Goal: Task Accomplishment & Management: Use online tool/utility

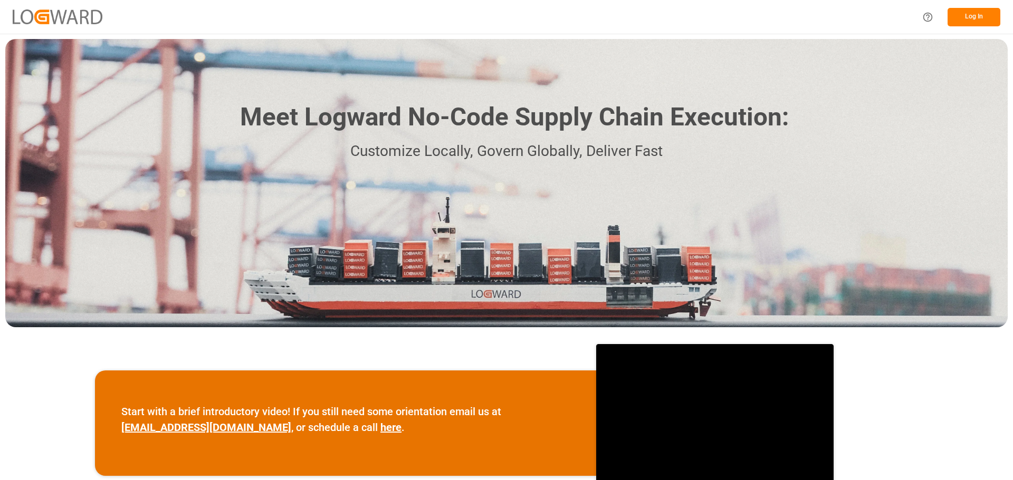
click at [980, 10] on button "Log In" at bounding box center [973, 17] width 53 height 18
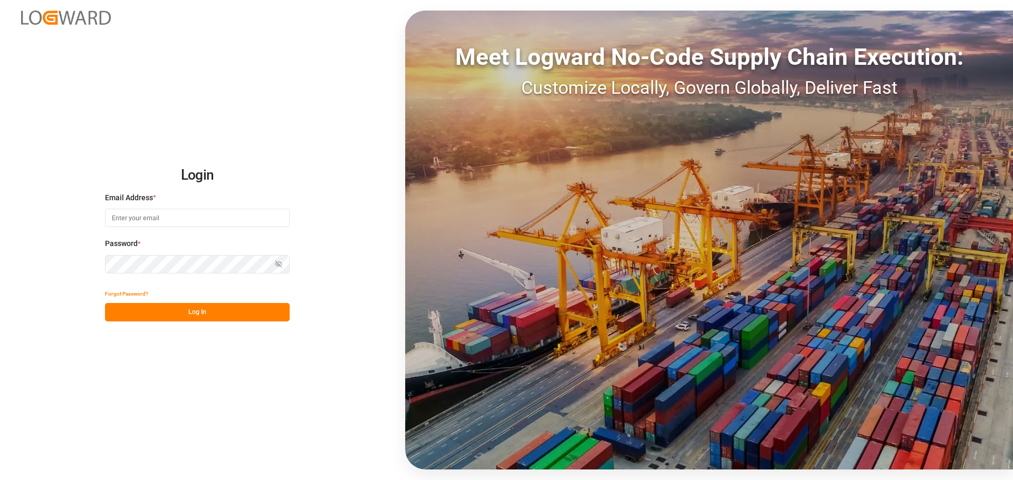
type input "albert@bulletprooflogistics.com"
click at [160, 304] on button "Log In" at bounding box center [197, 312] width 185 height 18
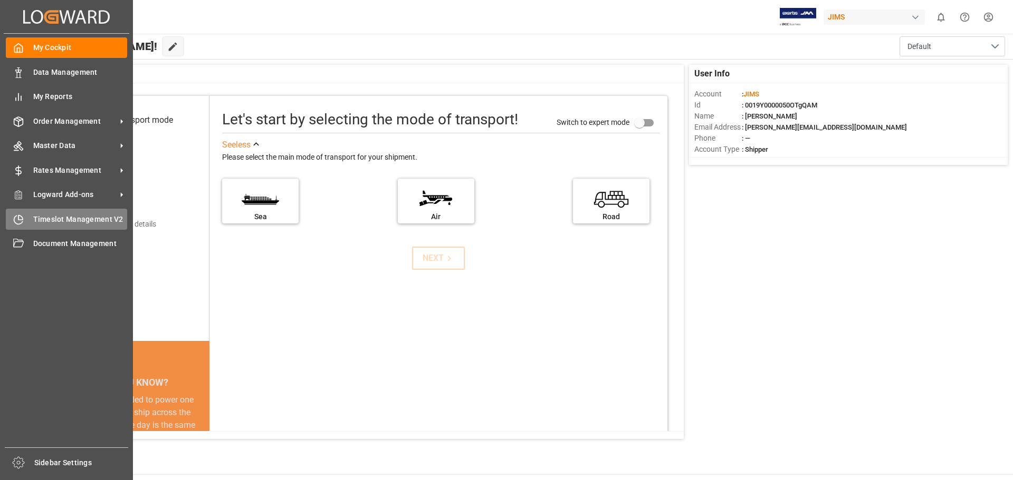
click at [22, 221] on icon at bounding box center [18, 220] width 8 height 8
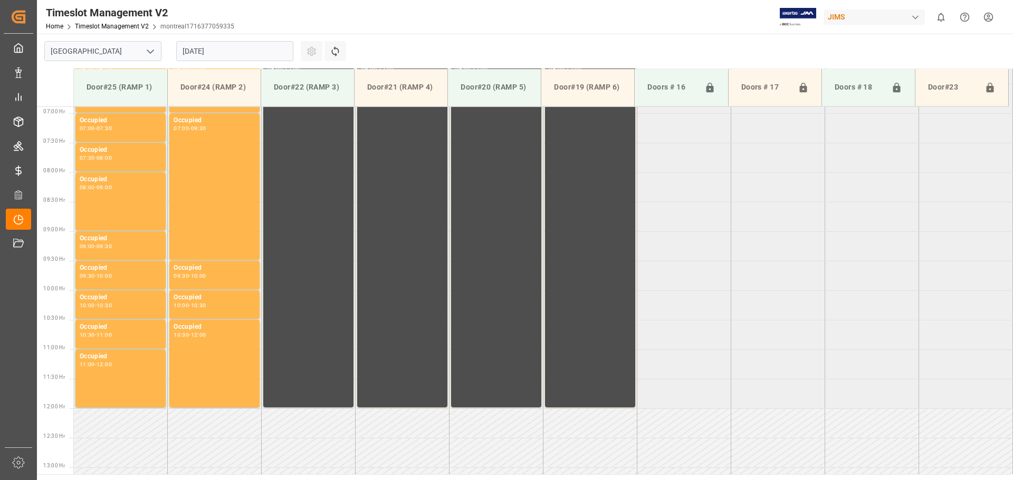
scroll to position [407, 0]
click at [114, 57] on input "[GEOGRAPHIC_DATA]" at bounding box center [102, 51] width 117 height 20
click at [148, 52] on icon "open menu" at bounding box center [150, 51] width 13 height 13
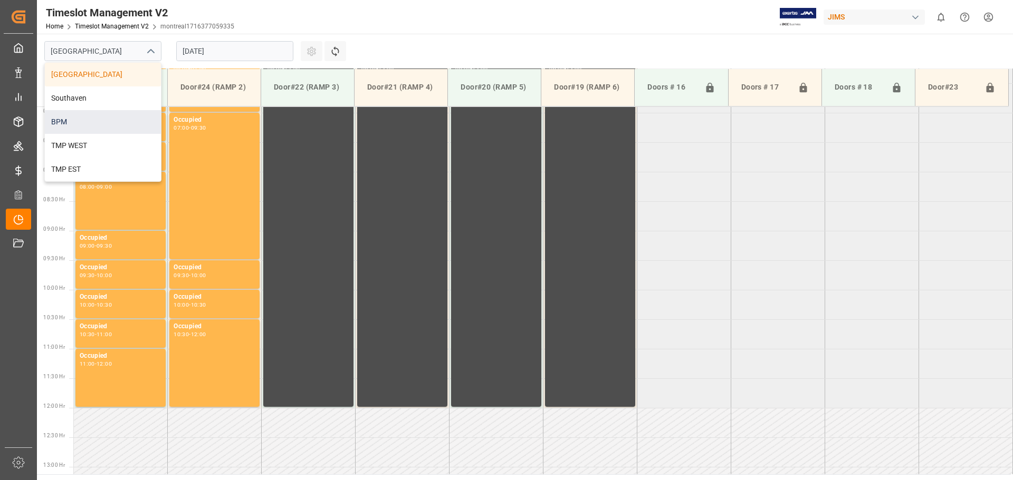
click at [62, 114] on div "BPM" at bounding box center [103, 122] width 116 height 24
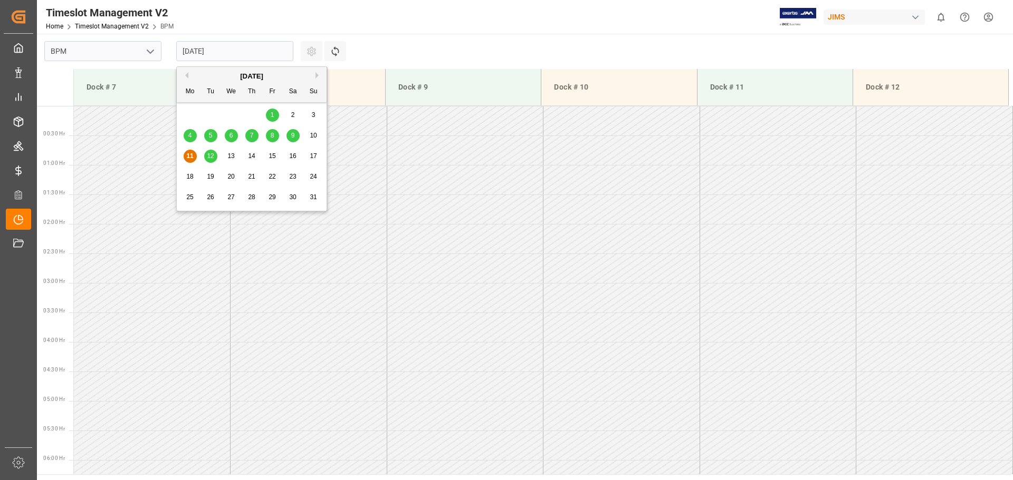
click at [242, 48] on input "[DATE]" at bounding box center [234, 51] width 117 height 20
click at [291, 136] on span "9" at bounding box center [293, 135] width 4 height 7
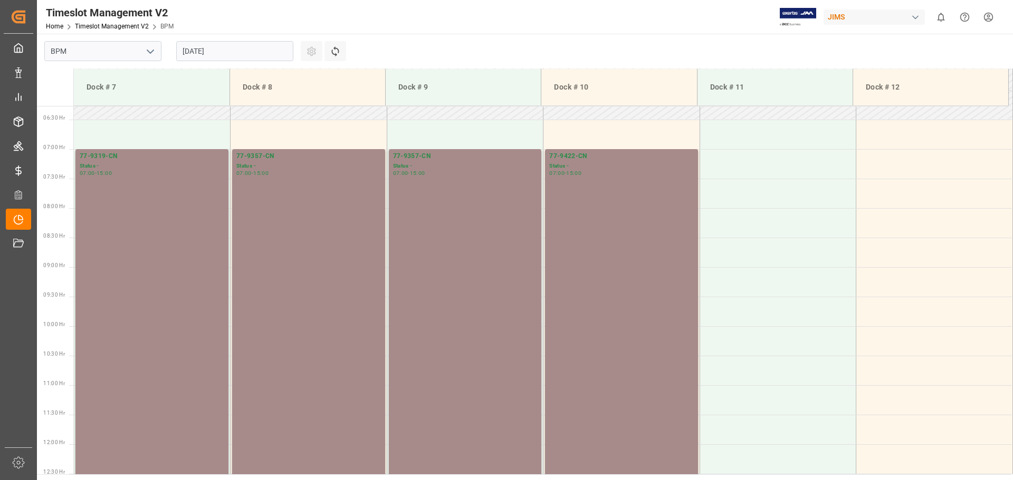
scroll to position [407, 0]
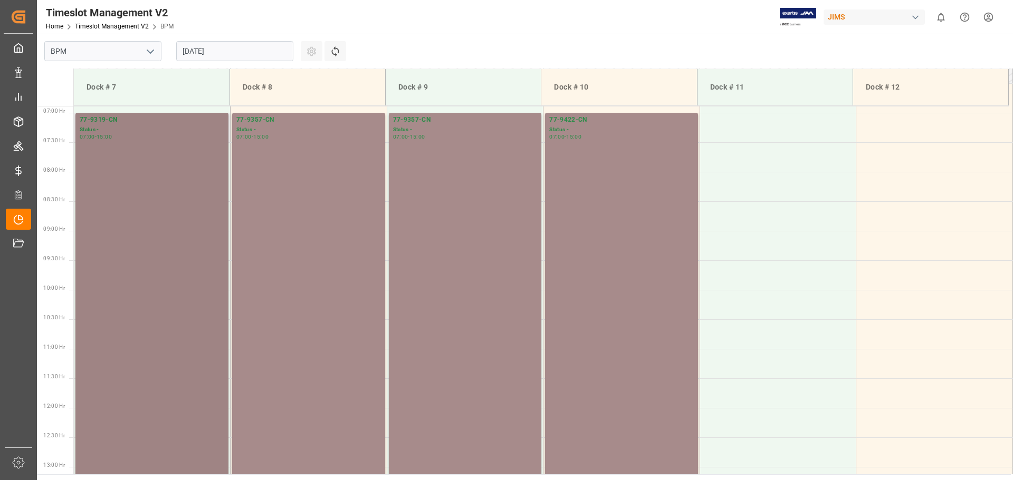
click at [168, 189] on div "77-9319-CN Status - 07:00 - 15:00" at bounding box center [152, 348] width 144 height 467
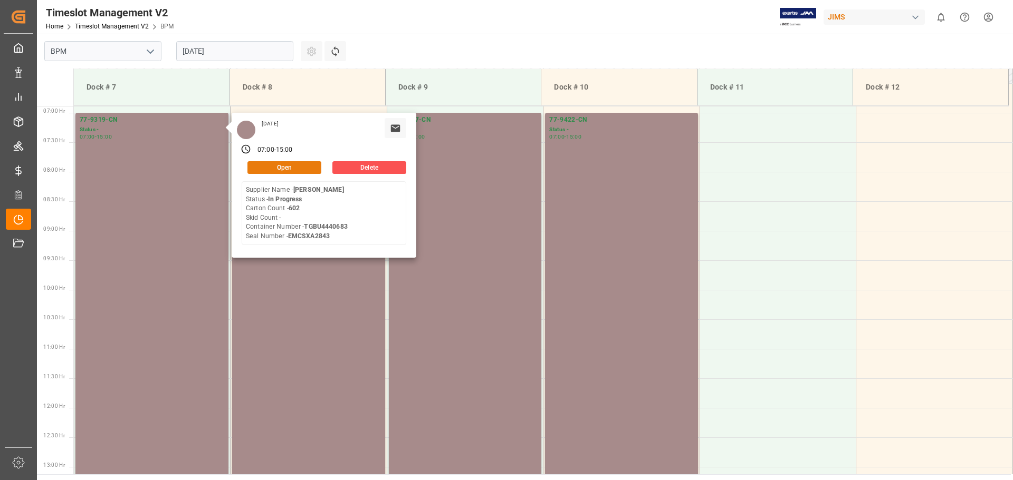
click at [266, 166] on button "Open" at bounding box center [284, 167] width 74 height 13
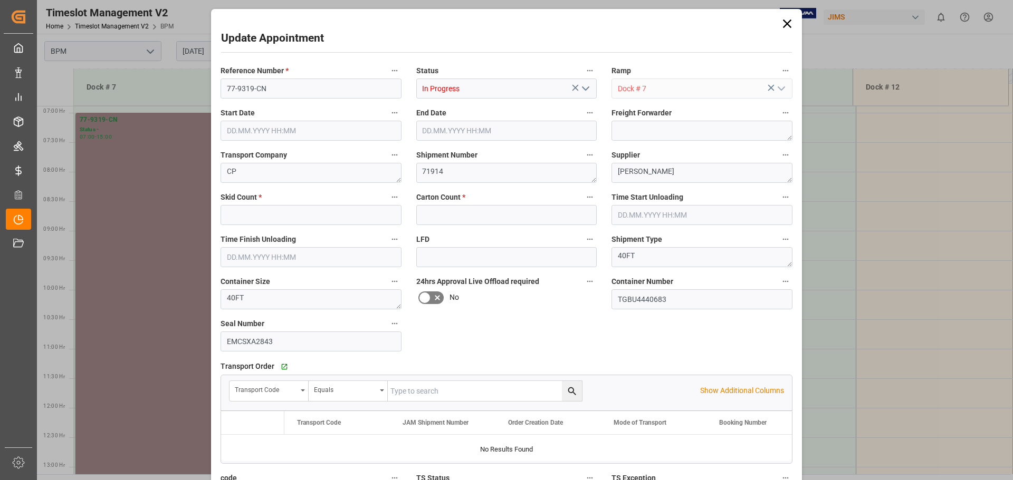
type input "0"
type input "602"
type input "[DATE] 07:00"
type input "[DATE] 15:00"
type input "[DATE] 07:30"
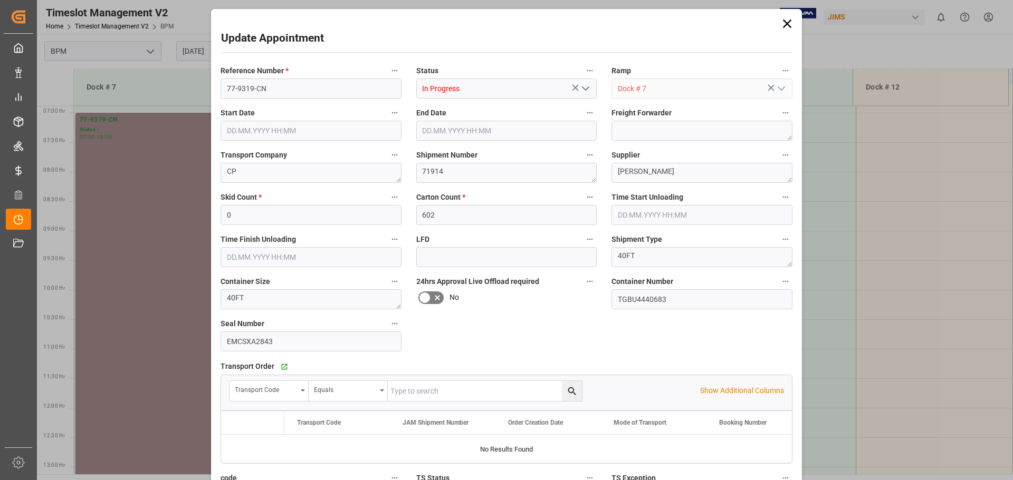
type input "[DATE] 13:00"
type input "[DATE] 20:18"
click at [581, 91] on icon "open menu" at bounding box center [585, 88] width 13 height 13
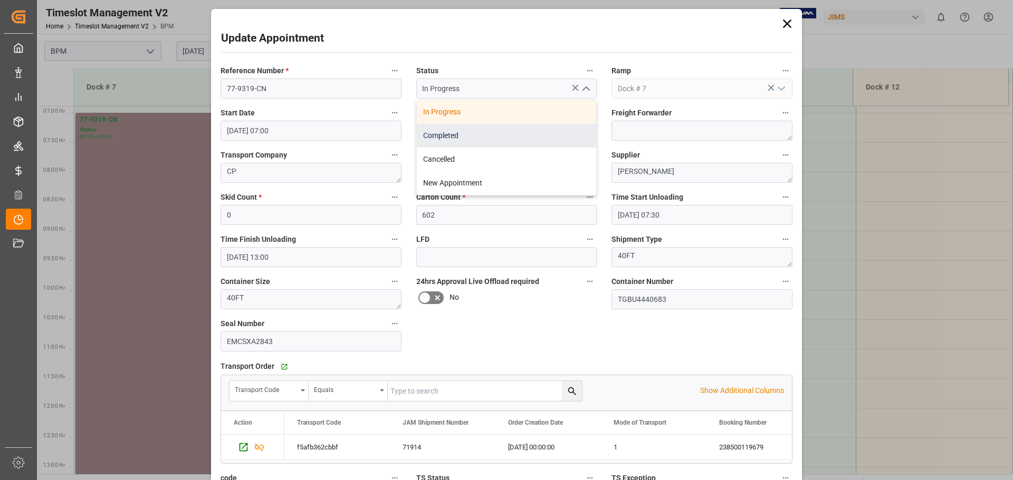
click at [495, 139] on div "Completed" at bounding box center [507, 136] width 180 height 24
type input "Completed"
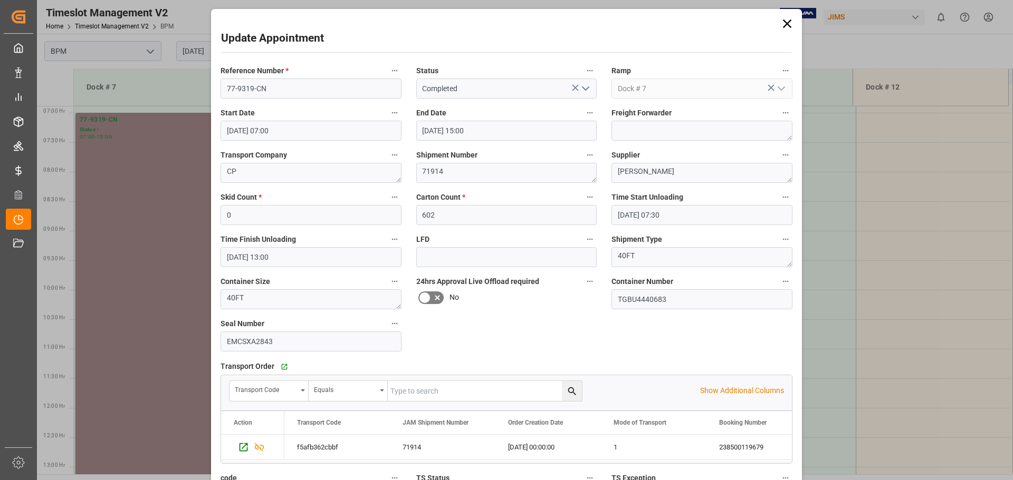
click at [785, 28] on icon at bounding box center [786, 23] width 15 height 15
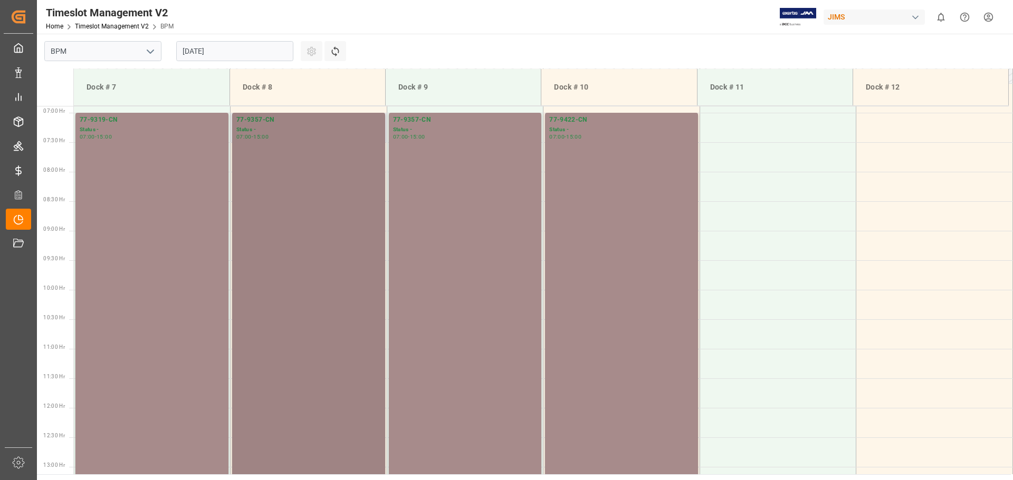
click at [255, 178] on div "77-9357-CN Status - 07:00 - 15:00" at bounding box center [308, 348] width 144 height 467
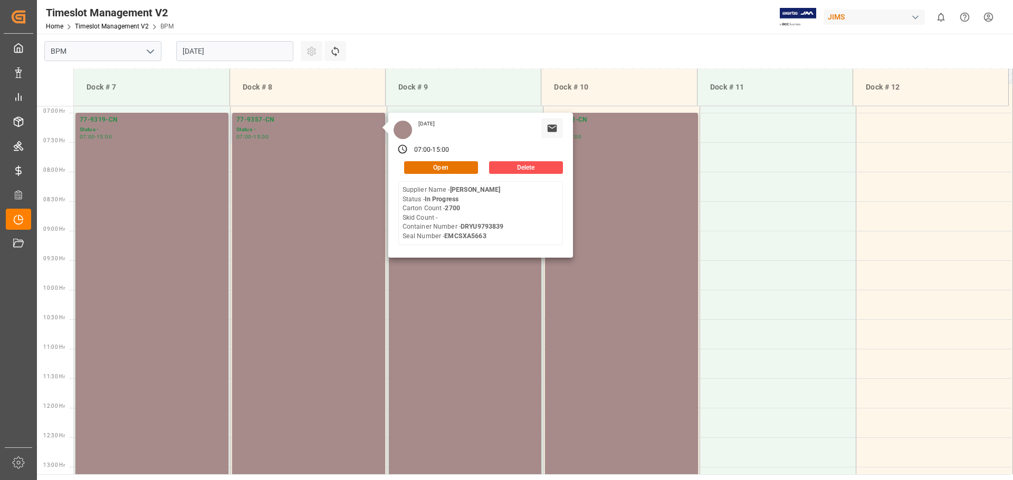
click at [441, 176] on div "Saturday, August 9, 2025 07:00 - 15:00 Open Delete Supplier Name - HARMAN Statu…" at bounding box center [480, 185] width 185 height 145
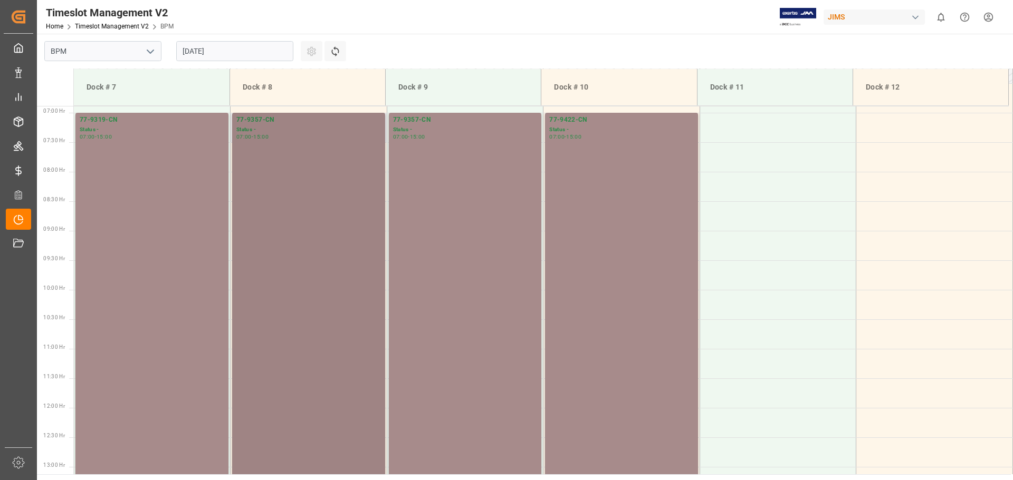
click at [311, 178] on div "77-9357-CN Status - 07:00 - 15:00" at bounding box center [308, 348] width 144 height 467
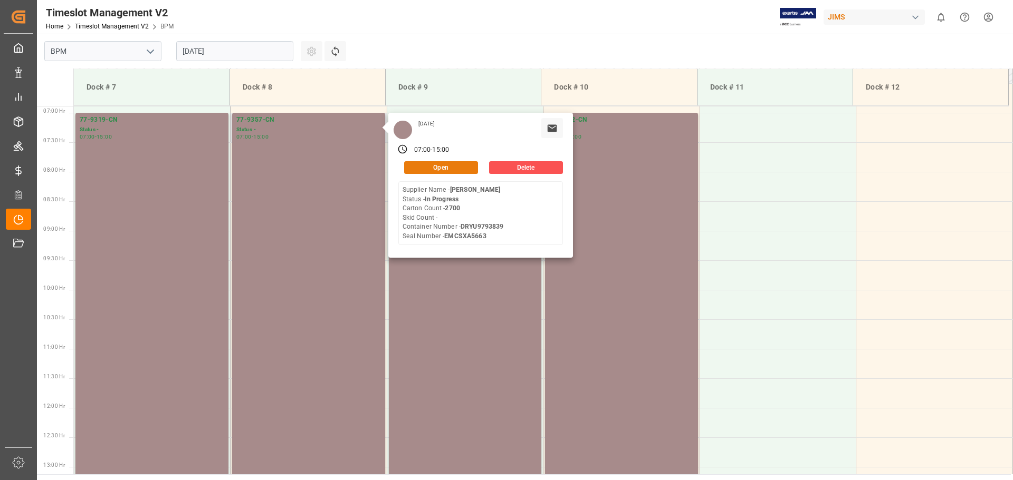
click at [426, 162] on button "Open" at bounding box center [441, 167] width 74 height 13
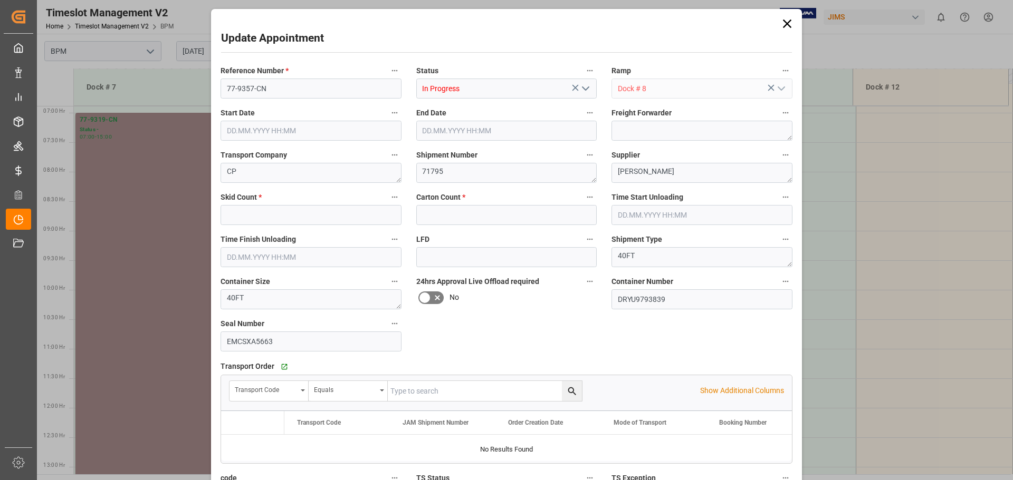
type input "0"
type input "2700"
type input "[DATE] 07:00"
type input "[DATE] 15:00"
type input "[DATE] 07:30"
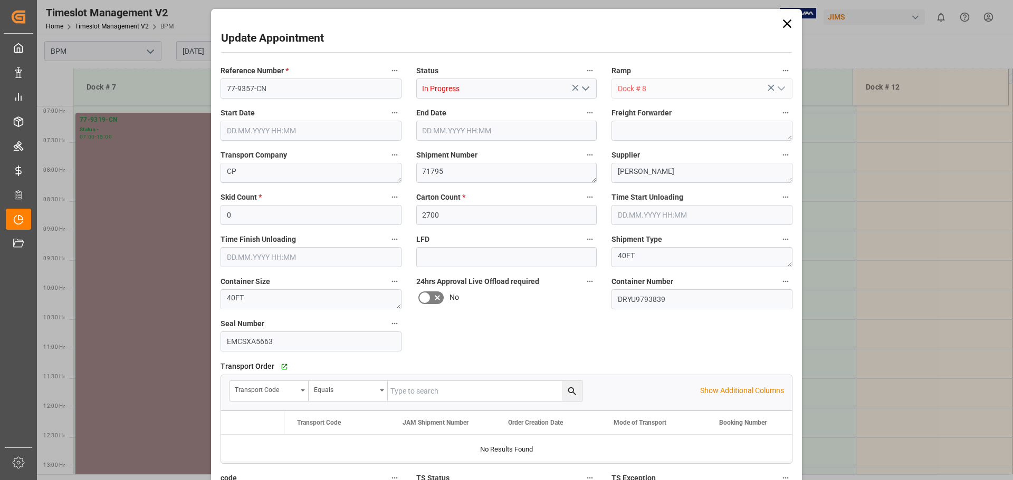
type input "[DATE] 13:00"
type input "04.08.2025 20:20"
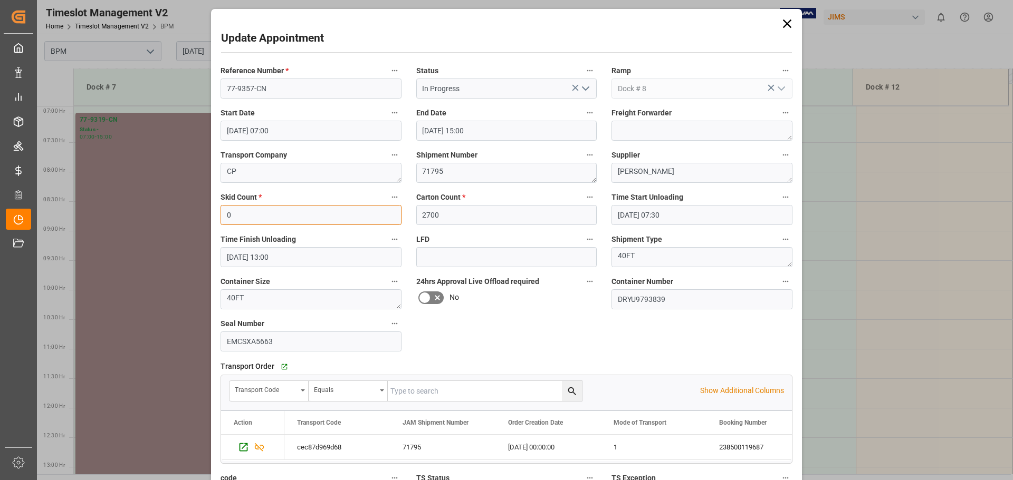
click at [250, 220] on input "0" at bounding box center [310, 215] width 181 height 20
type input "57"
click at [587, 91] on icon "open menu" at bounding box center [585, 88] width 13 height 13
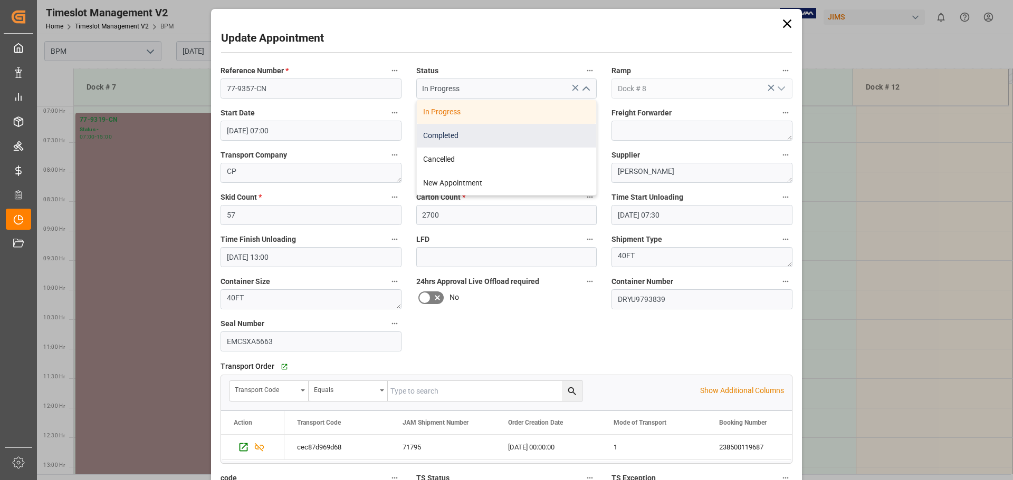
click at [517, 131] on div "Completed" at bounding box center [507, 136] width 180 height 24
type input "Completed"
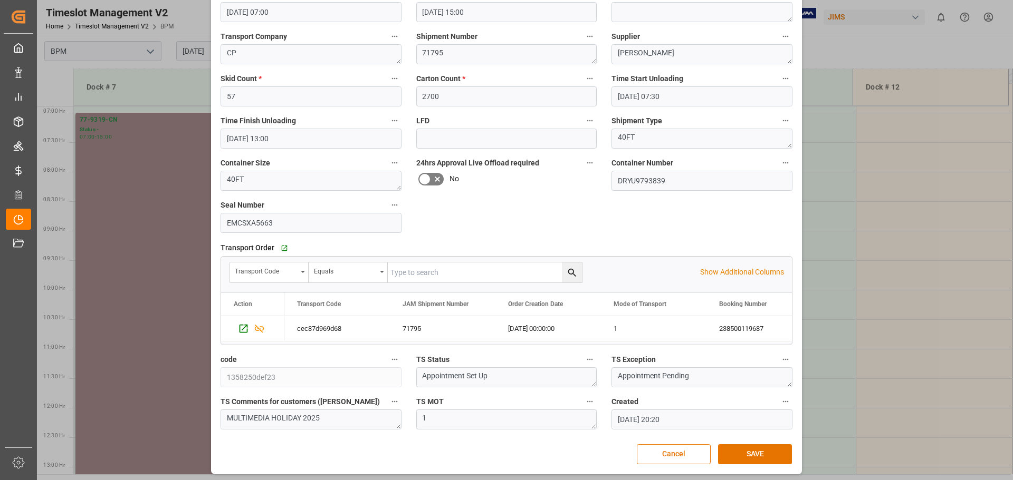
scroll to position [122, 0]
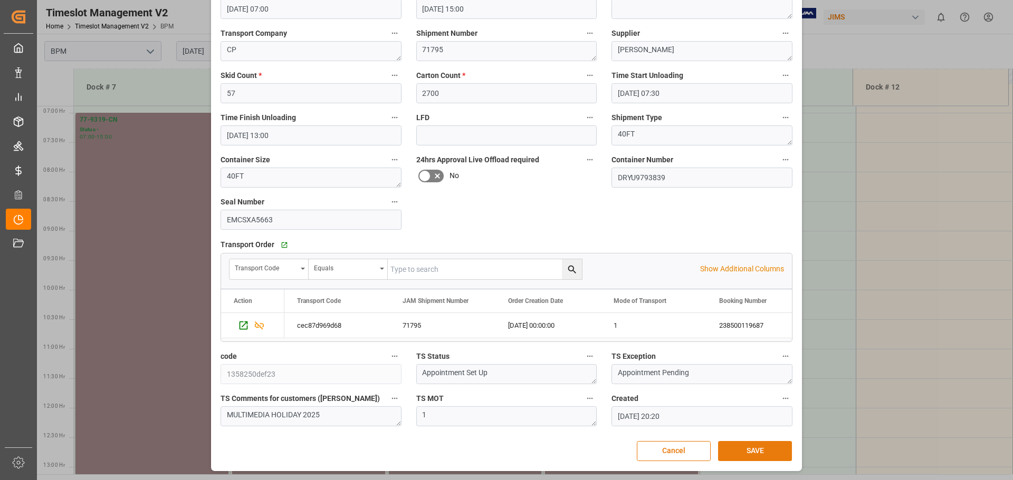
click at [736, 449] on button "SAVE" at bounding box center [755, 451] width 74 height 20
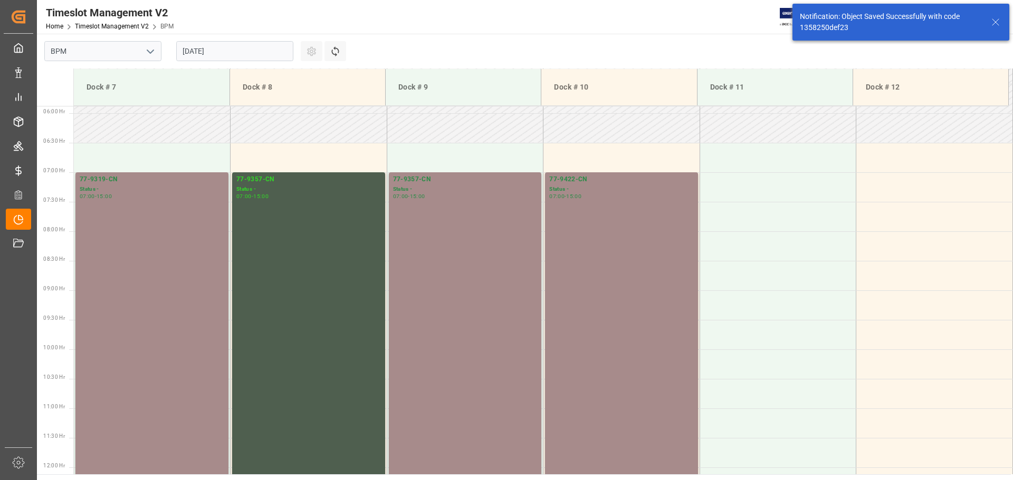
scroll to position [348, 0]
click at [471, 339] on div "77-9357-CN Status - 07:00 - 15:00" at bounding box center [465, 407] width 144 height 467
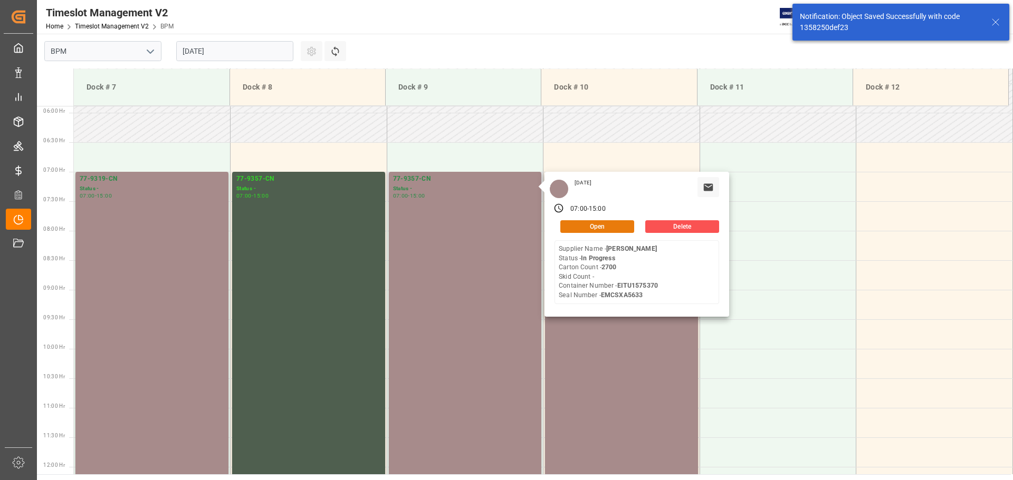
click at [594, 228] on button "Open" at bounding box center [597, 226] width 74 height 13
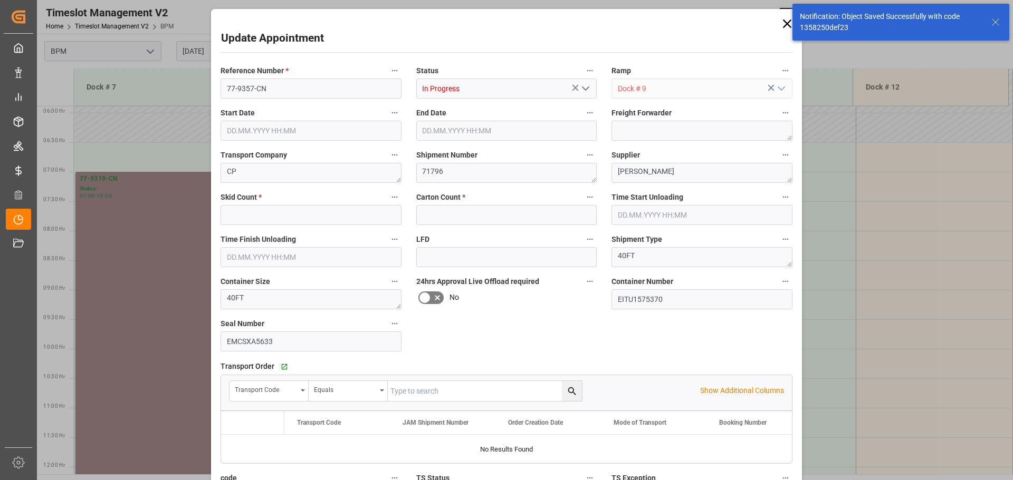
type input "0"
type input "2700"
type input "[DATE] 07:00"
type input "[DATE] 15:00"
type input "[DATE] 07:30"
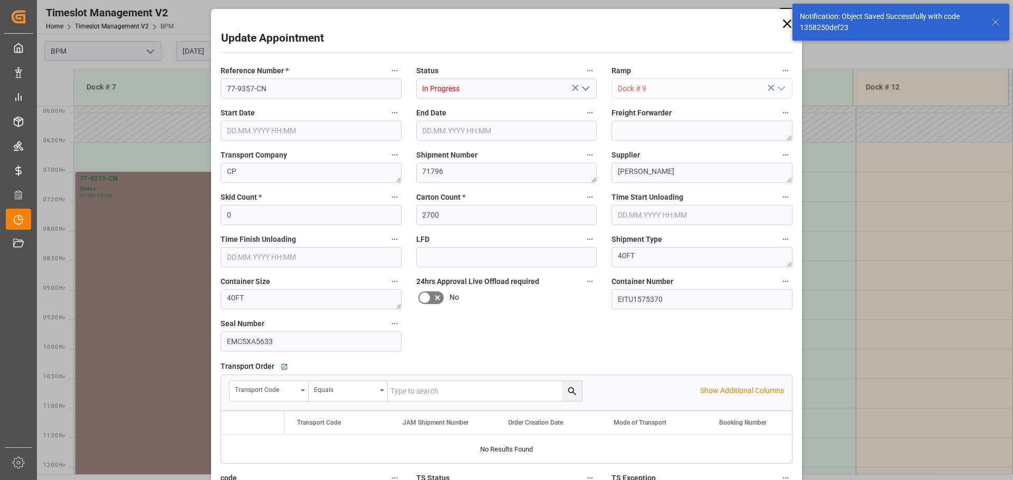
type input "[DATE] 13:00"
type input "04.08.2025 20:23"
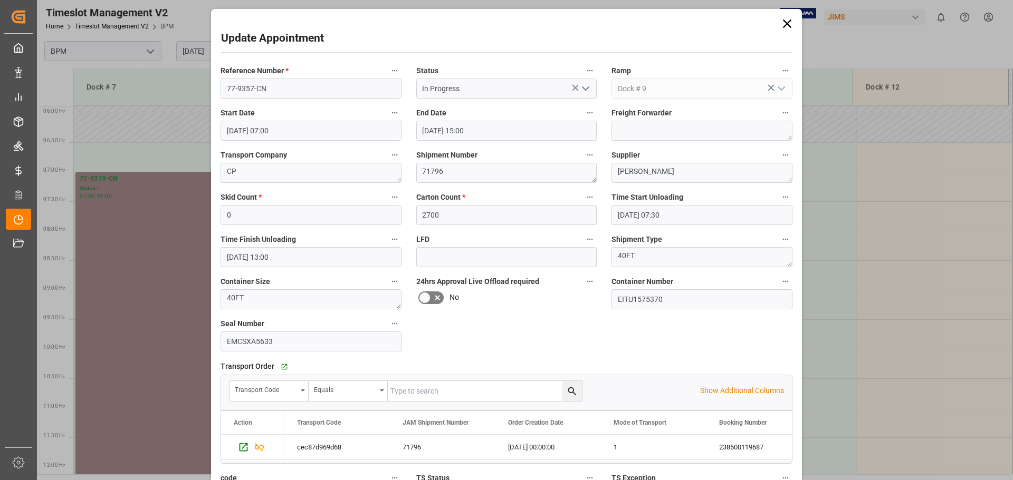
click at [266, 226] on div "Skid Count * 0" at bounding box center [311, 208] width 196 height 42
click at [276, 220] on input "0" at bounding box center [310, 215] width 181 height 20
type input "58"
click at [586, 92] on icon "open menu" at bounding box center [585, 88] width 13 height 13
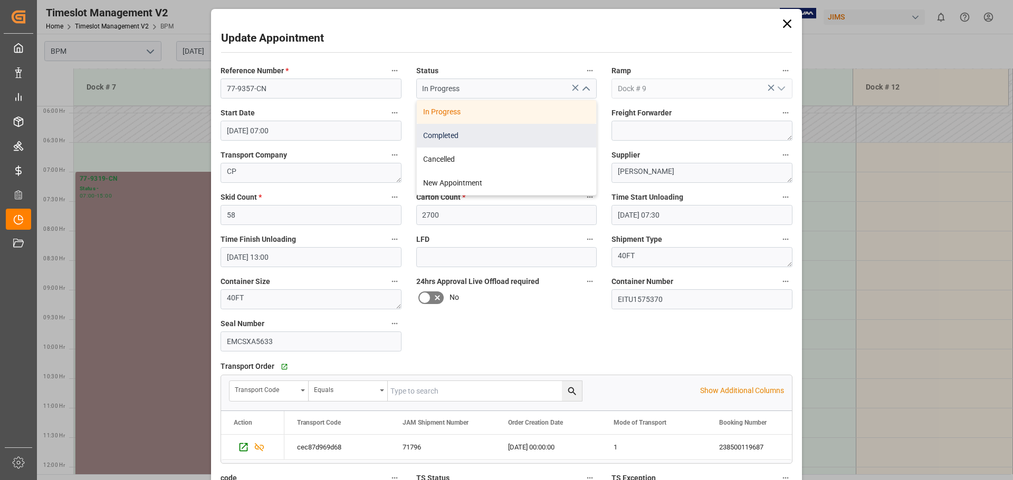
click at [537, 125] on div "Completed" at bounding box center [507, 136] width 180 height 24
type input "Completed"
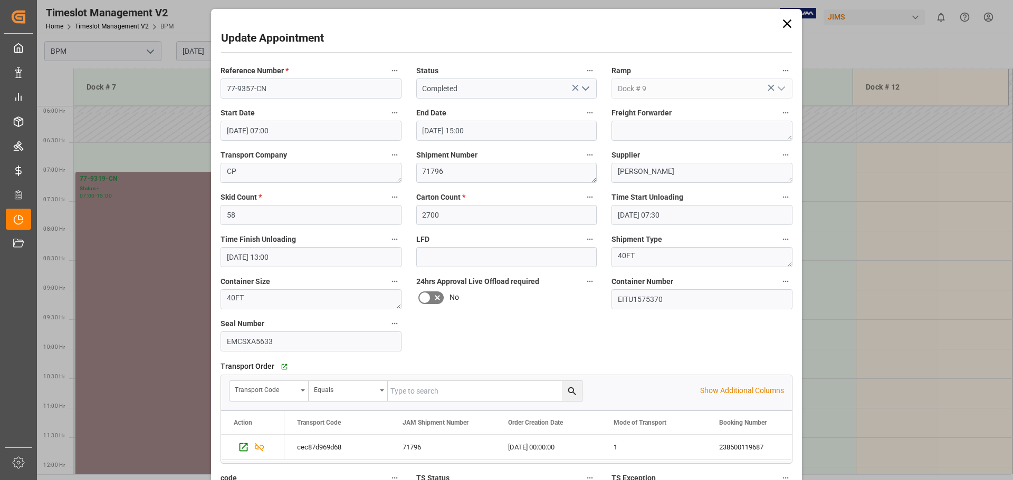
scroll to position [122, 0]
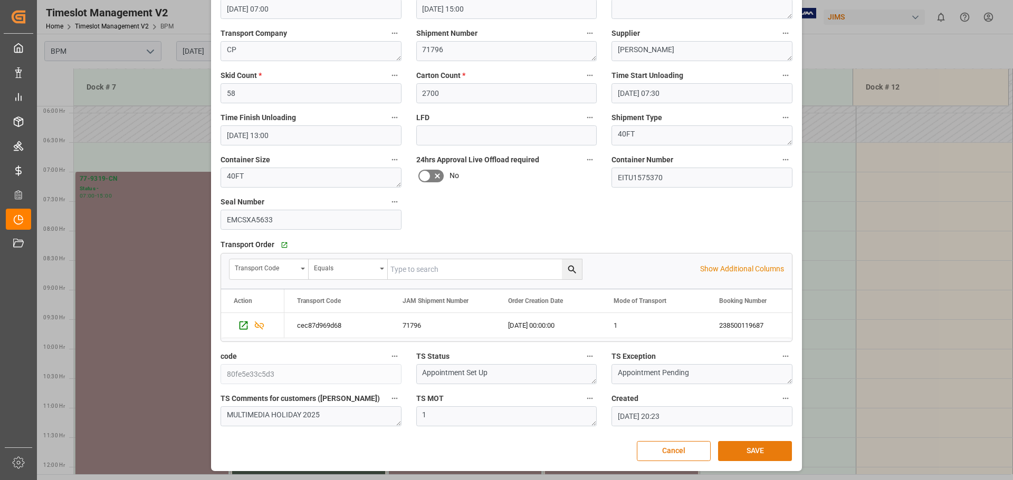
click at [741, 458] on button "SAVE" at bounding box center [755, 451] width 74 height 20
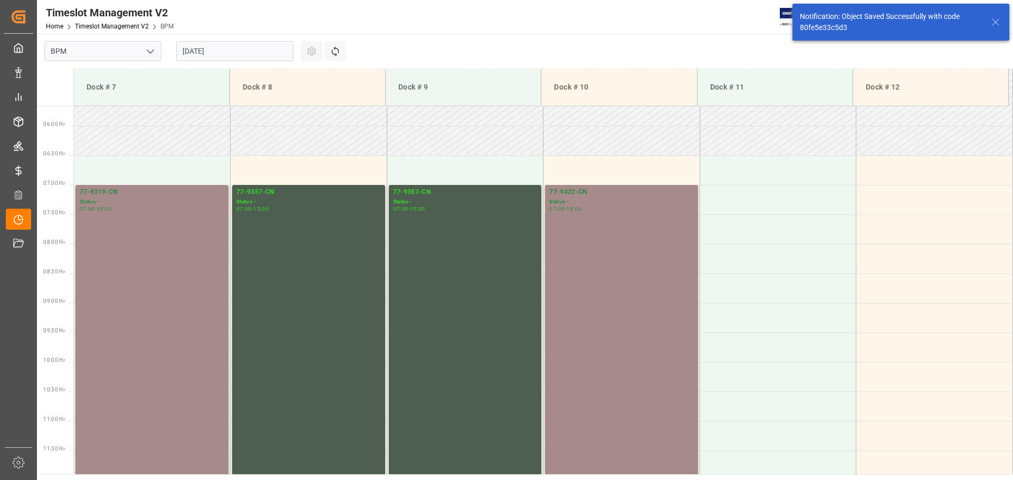
scroll to position [348, 0]
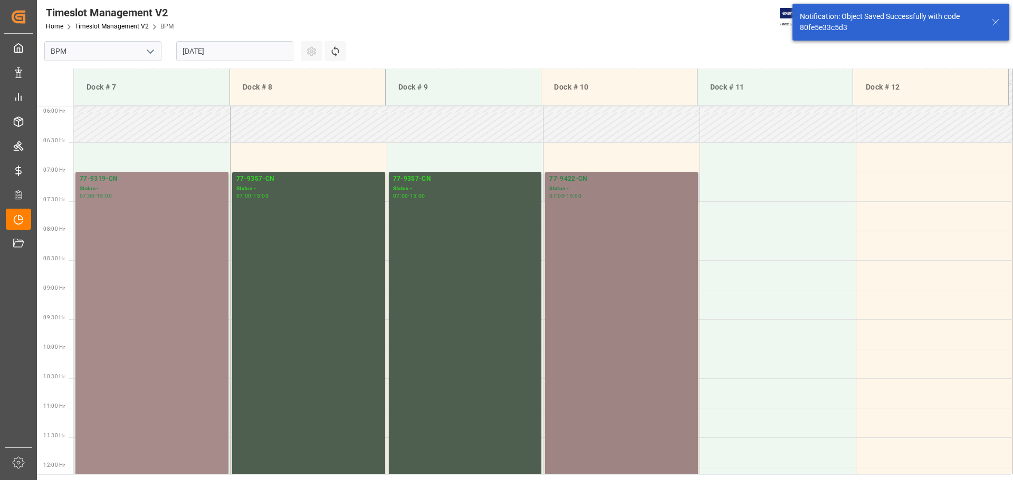
click at [656, 393] on div "77-9422-CN Status - 07:00 - 15:00" at bounding box center [621, 407] width 144 height 467
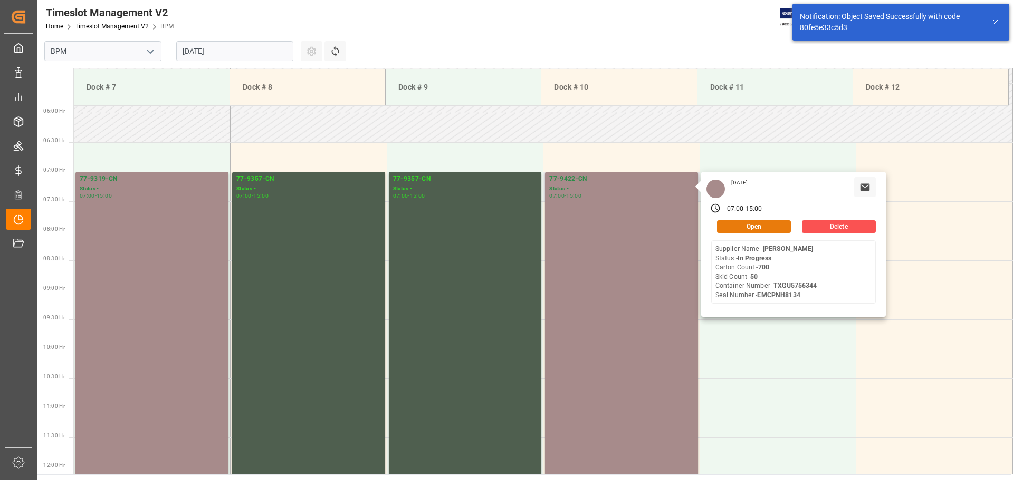
click at [749, 230] on button "Open" at bounding box center [754, 226] width 74 height 13
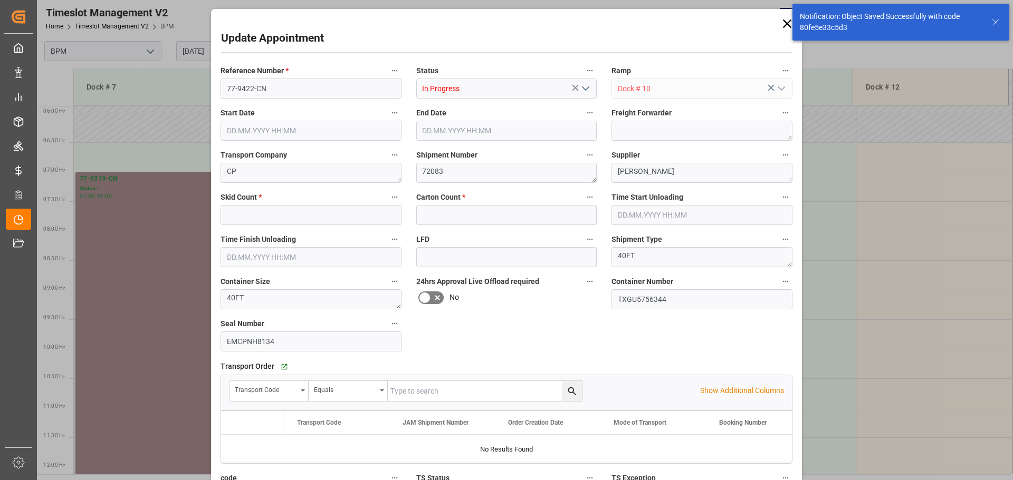
type input "50"
type input "700"
type input "[DATE] 07:00"
type input "[DATE] 15:00"
type input "[DATE] 07:30"
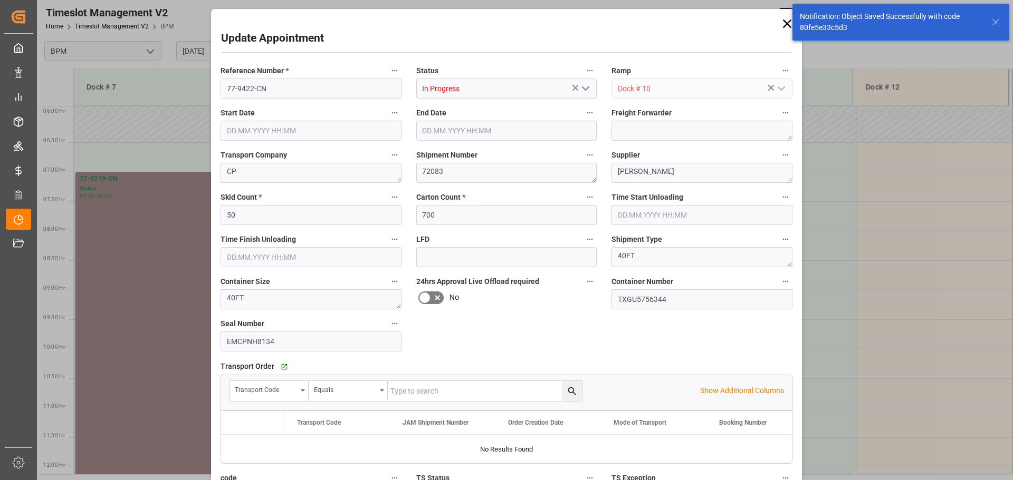
type input "[DATE] 15:00"
type input "[DATE] 20:25"
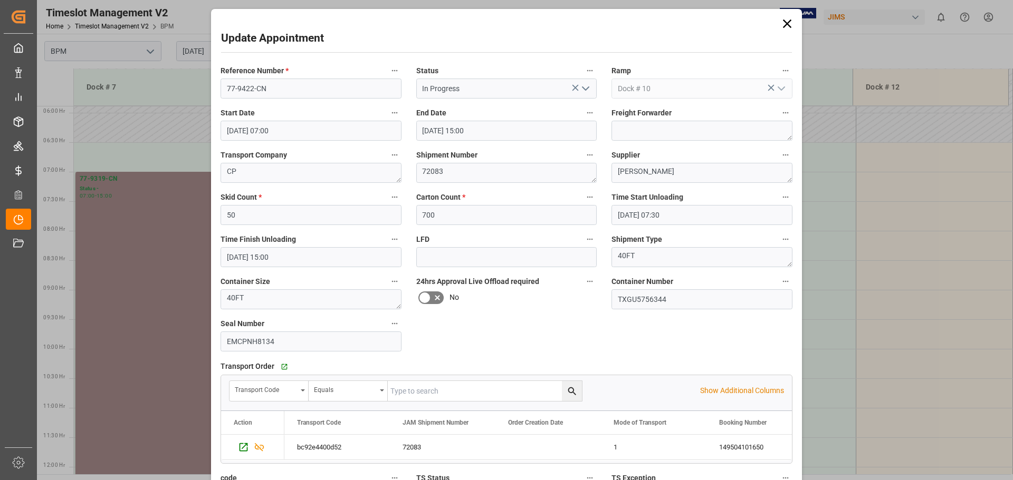
click at [784, 26] on icon at bounding box center [786, 23] width 15 height 15
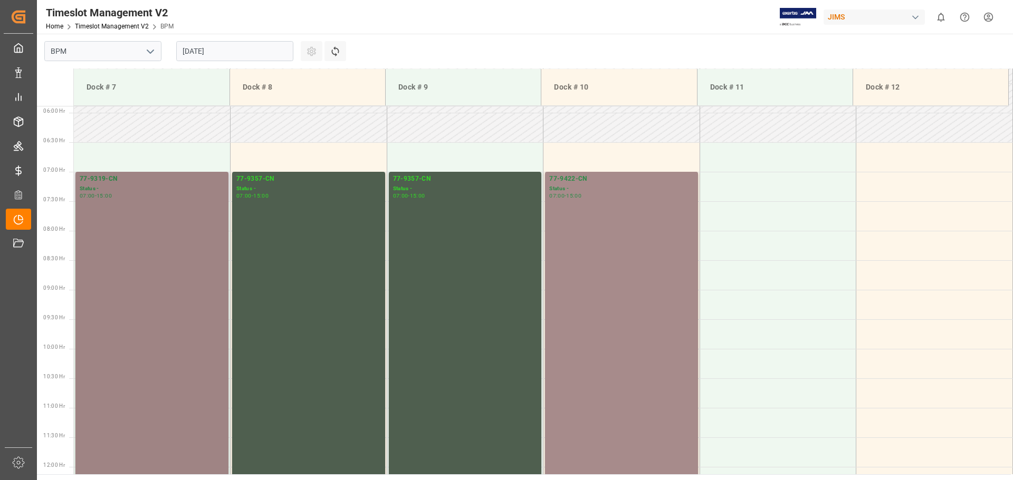
click at [132, 233] on div "77-9319-CN Status - 07:00 - 15:00" at bounding box center [152, 407] width 144 height 467
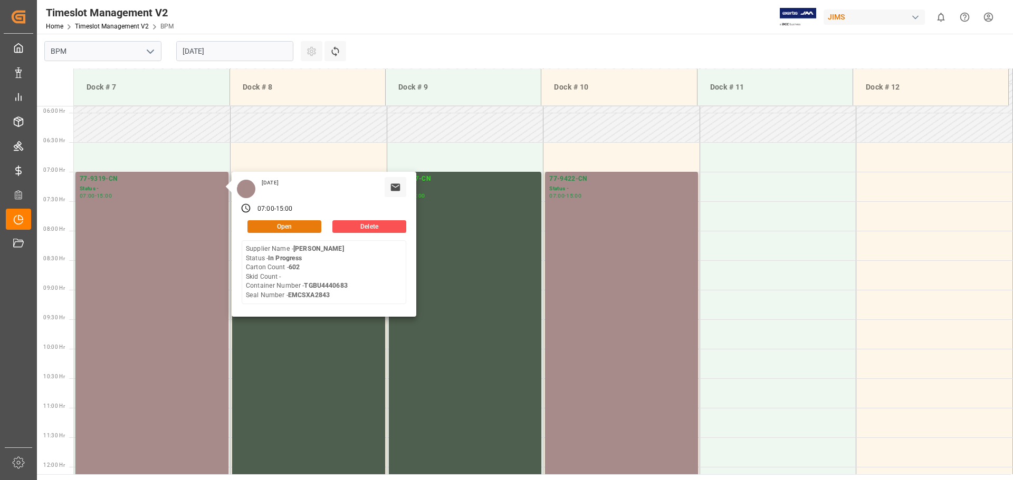
click at [269, 224] on button "Open" at bounding box center [284, 226] width 74 height 13
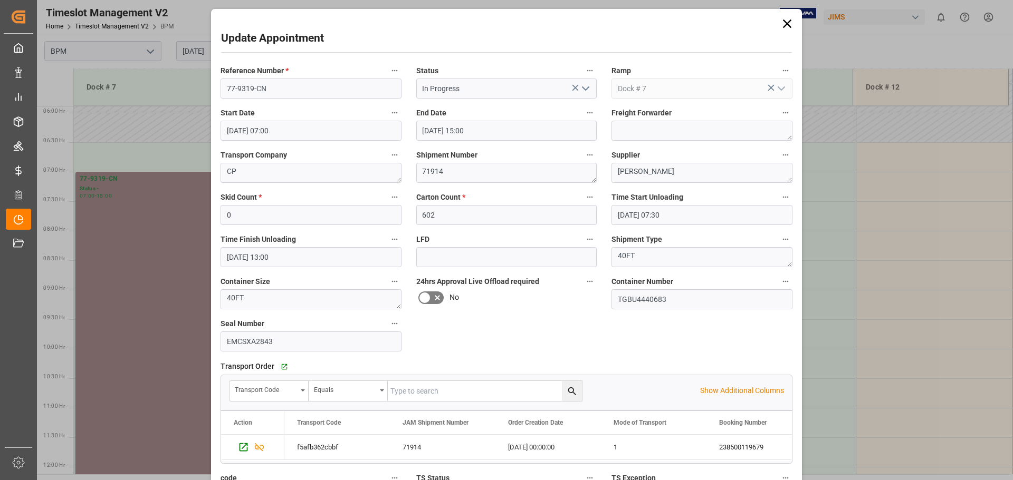
click at [783, 27] on icon at bounding box center [787, 24] width 8 height 8
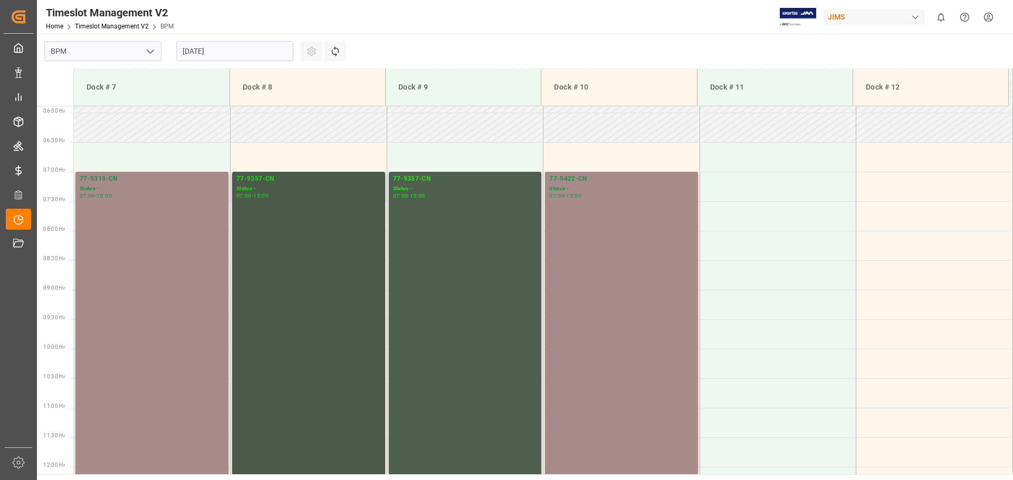
click at [357, 263] on div "77-9357-CN Status - 07:00 - 15:00" at bounding box center [308, 407] width 144 height 467
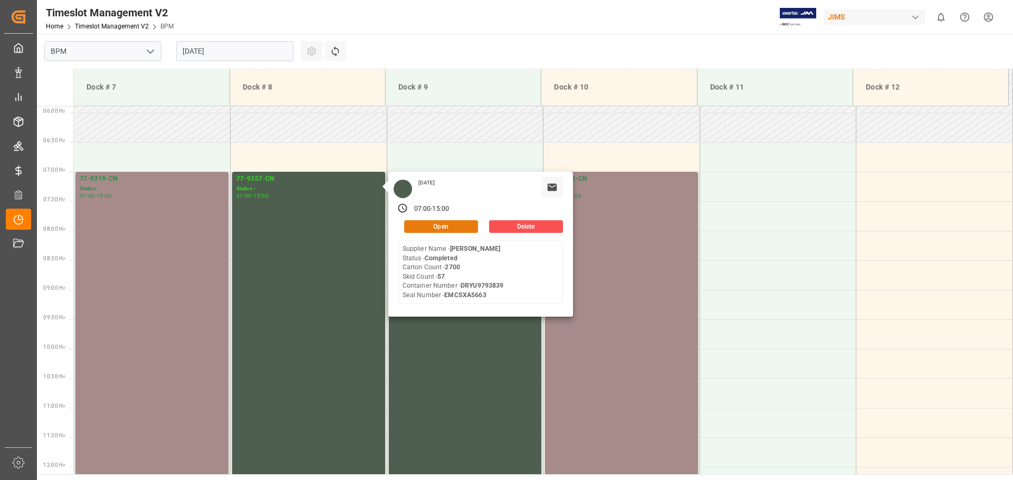
click at [421, 230] on button "Open" at bounding box center [441, 226] width 74 height 13
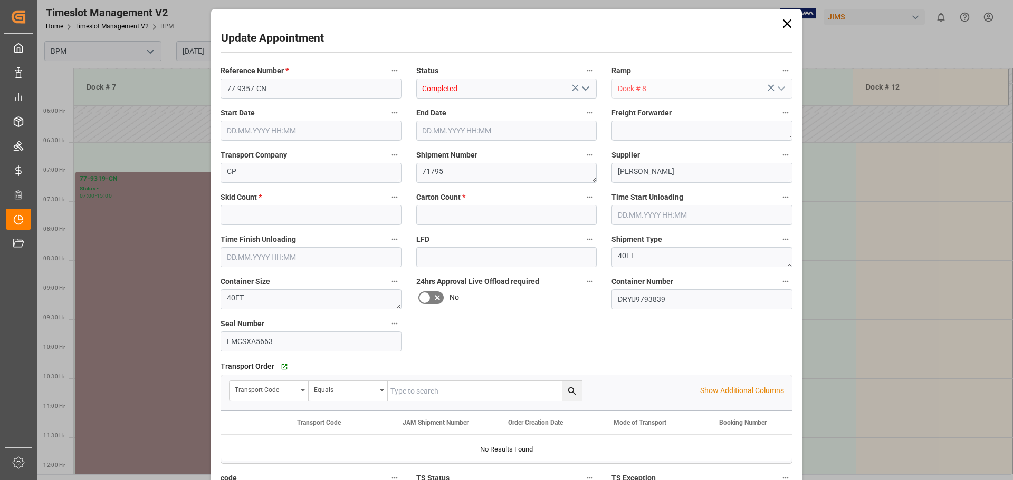
type input "57"
type input "2700"
type input "[DATE] 07:00"
type input "[DATE] 15:00"
type input "[DATE] 07:30"
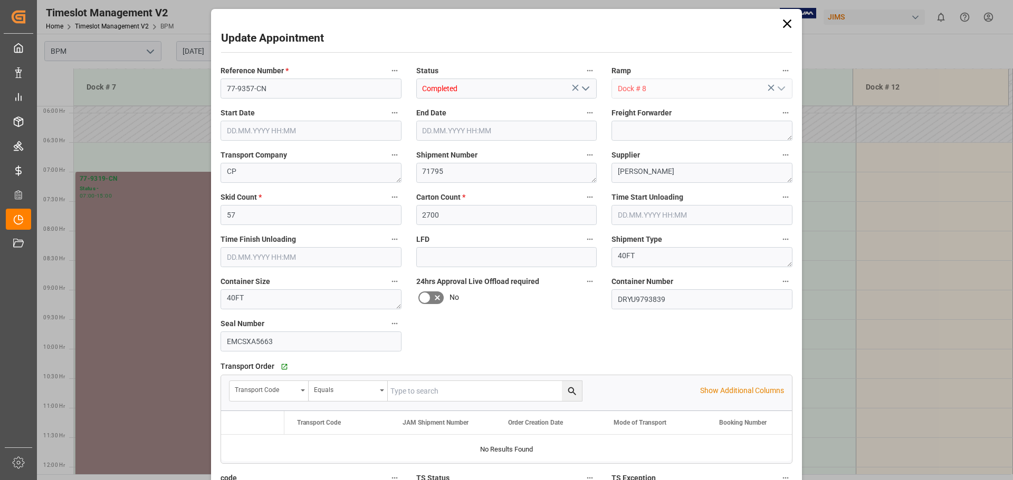
type input "[DATE] 13:00"
type input "04.08.2025 20:20"
click at [785, 22] on icon at bounding box center [786, 23] width 15 height 15
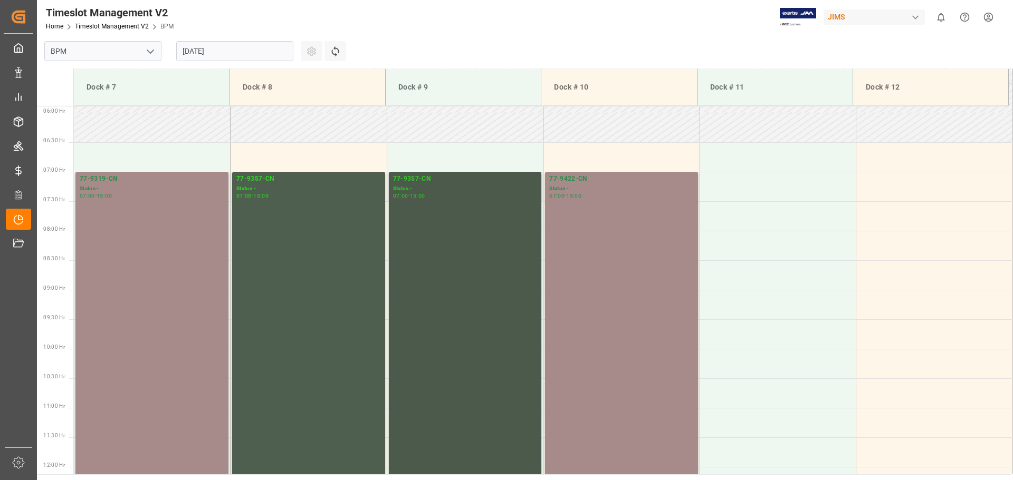
click at [485, 207] on div "77-9357-CN Status - 07:00 - 15:00" at bounding box center [465, 407] width 144 height 467
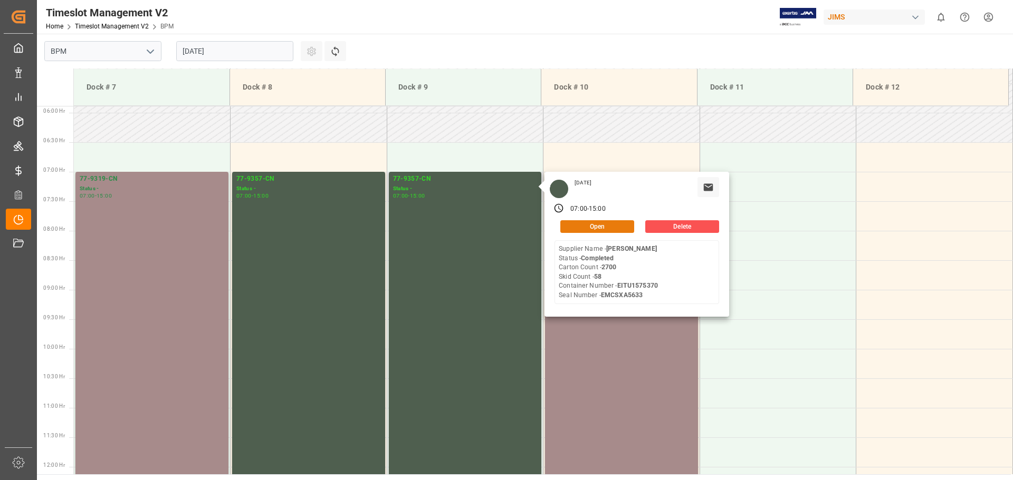
click at [608, 230] on button "Open" at bounding box center [597, 226] width 74 height 13
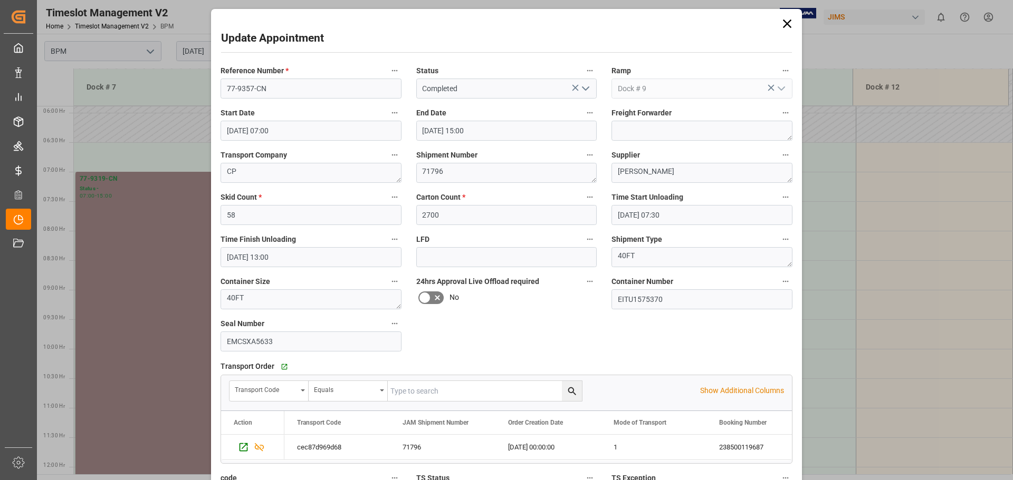
click at [782, 25] on icon at bounding box center [786, 23] width 15 height 15
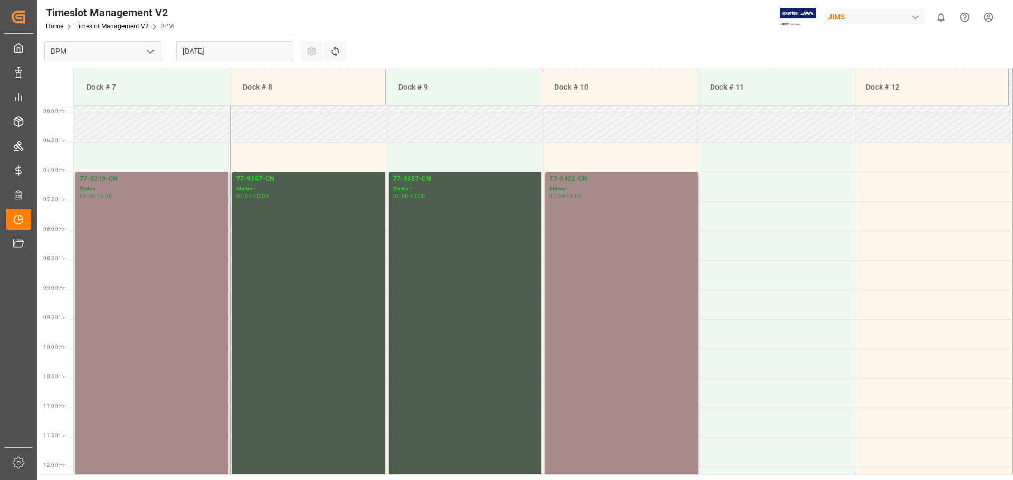
click at [270, 47] on input "[DATE]" at bounding box center [234, 51] width 117 height 20
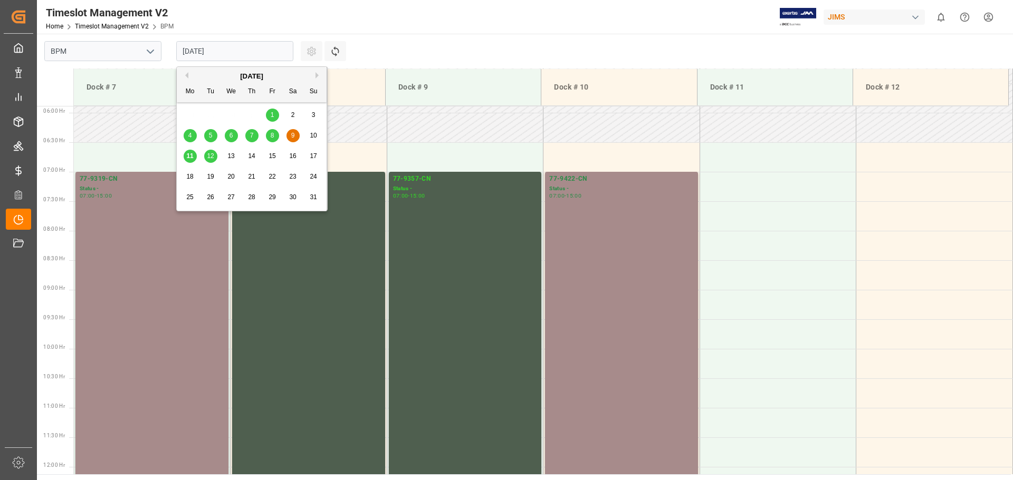
click at [194, 160] on div "11" at bounding box center [190, 156] width 13 height 13
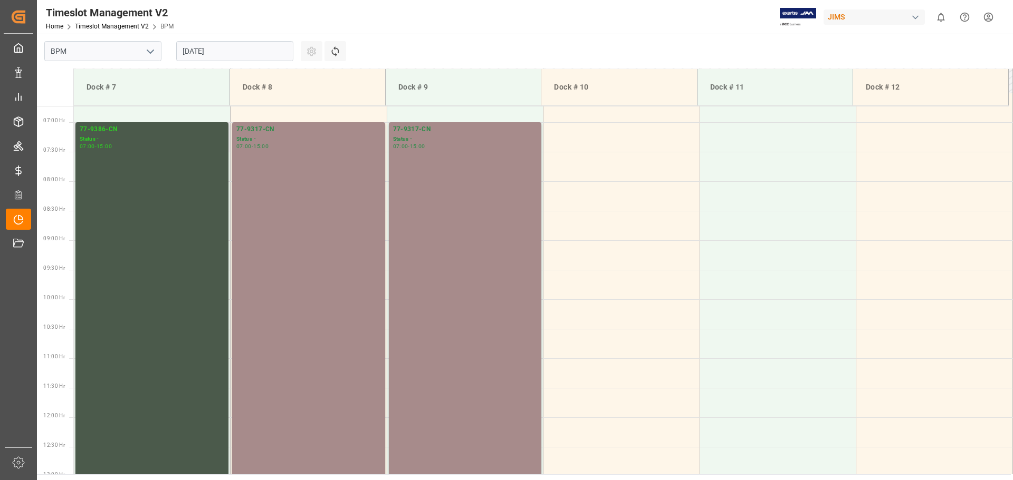
scroll to position [407, 0]
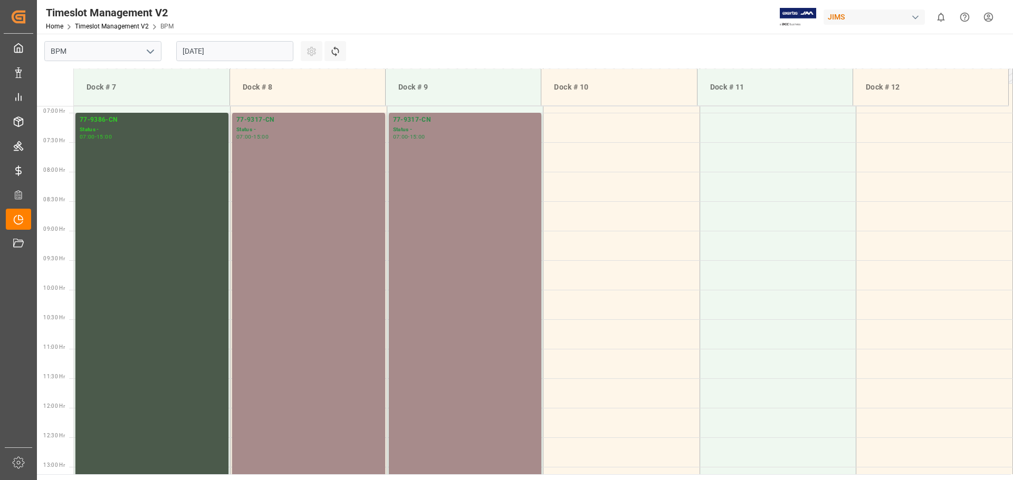
click at [192, 193] on div "77-9386-CN Status - 07:00 - 15:00" at bounding box center [152, 348] width 144 height 467
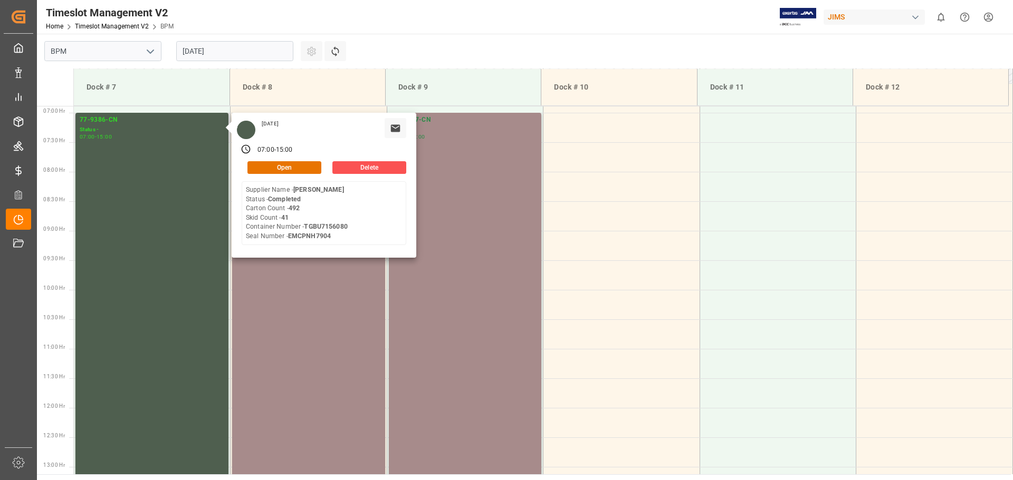
click at [278, 174] on div "Monday, August 11, 2025 07:00 - 15:00 Open Delete Supplier Name - HARMAN Status…" at bounding box center [324, 185] width 185 height 145
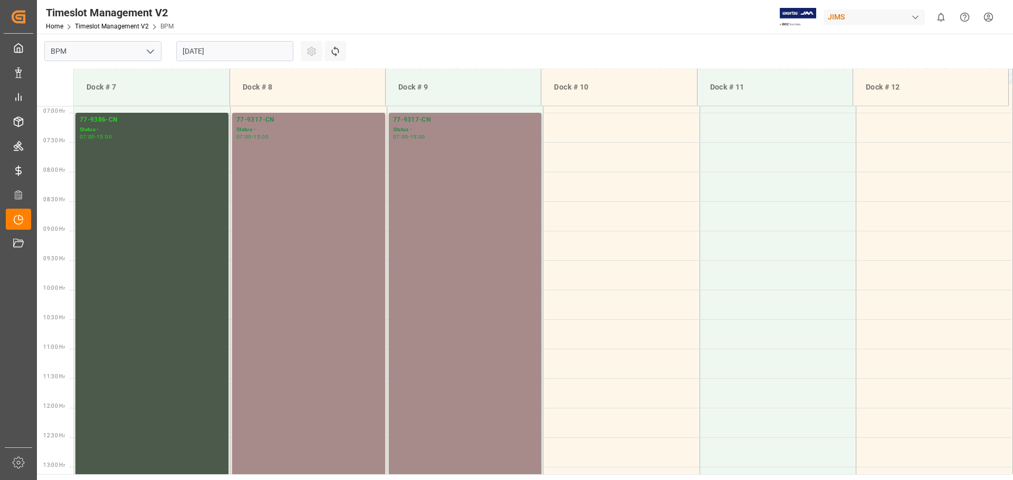
click at [147, 170] on div "77-9386-CN Status - 07:00 - 15:00" at bounding box center [152, 348] width 144 height 467
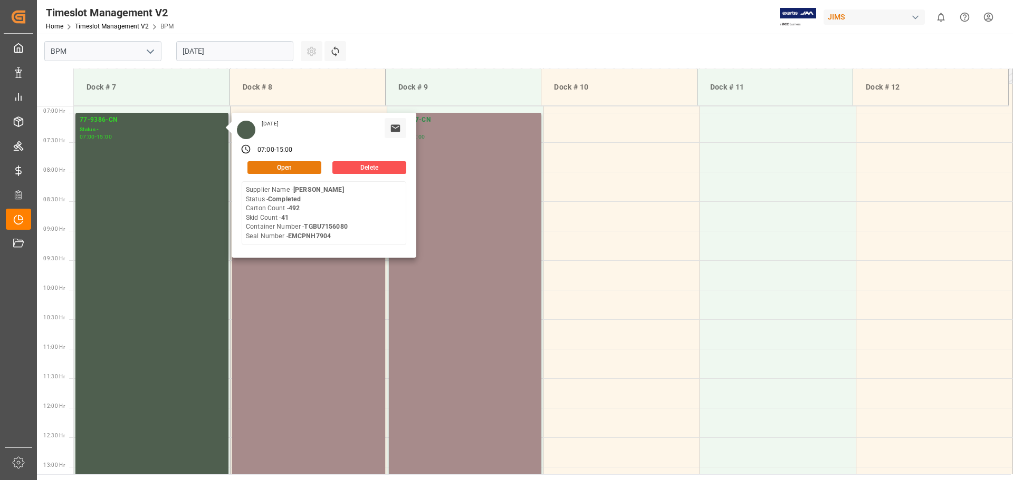
click at [273, 167] on button "Open" at bounding box center [284, 167] width 74 height 13
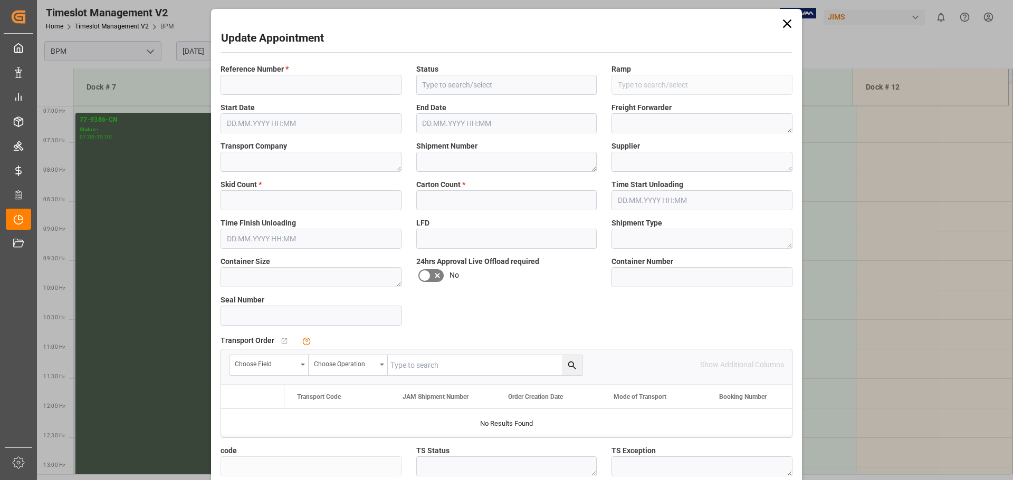
type input "77-9386-CN"
type input "Completed"
type input "Dock # 7"
type textarea "CP"
type textarea "72060"
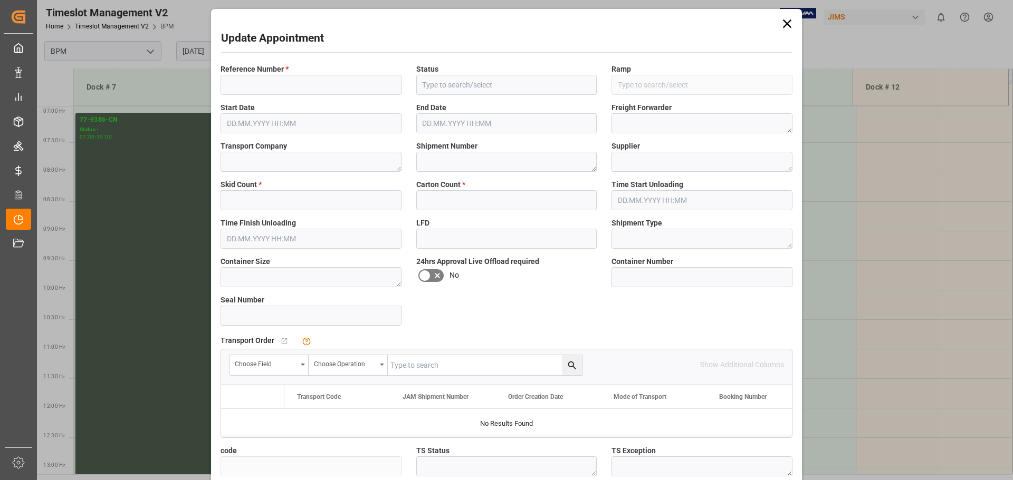
type textarea "[PERSON_NAME]"
type textarea "40FT"
type input "TGBU7156080"
type input "EMCPNH7904"
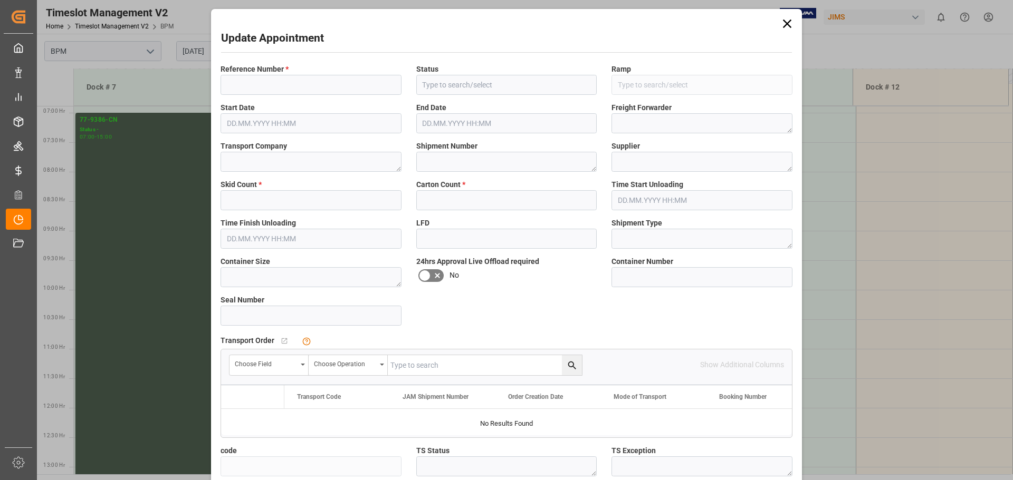
type input "fbe3e3628911"
type textarea "Received Complete"
type textarea "MULTIMEDIA HOLIDAY 2025"
type textarea "1"
type input "41"
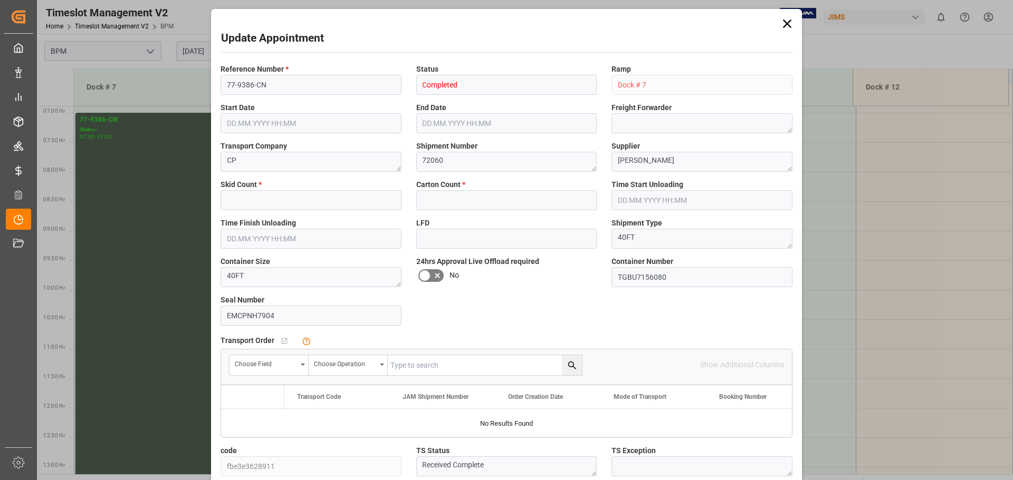
type input "492"
type input "[DATE] 07:00"
type input "[DATE] 15:00"
type input "[DATE] 07:30"
type input "11.08.2025 11:00"
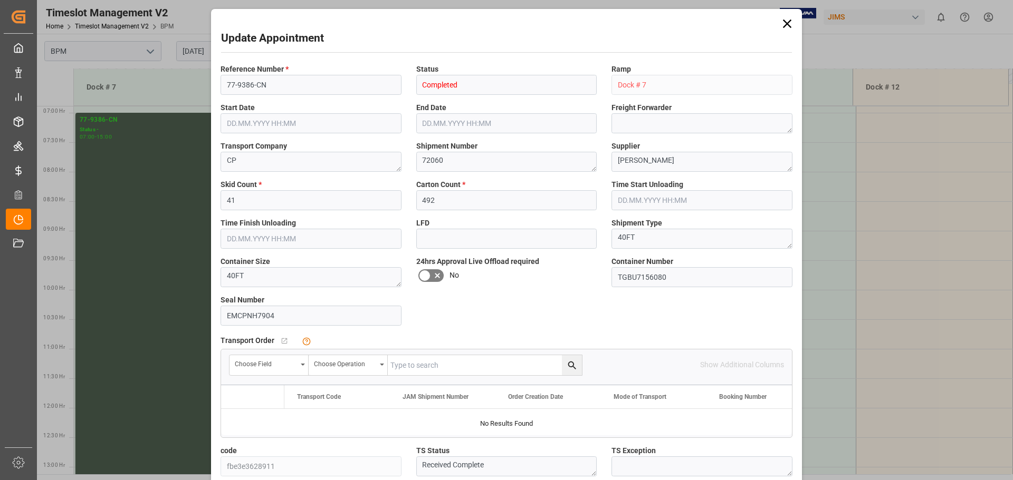
type input "04.08.2025 10:42"
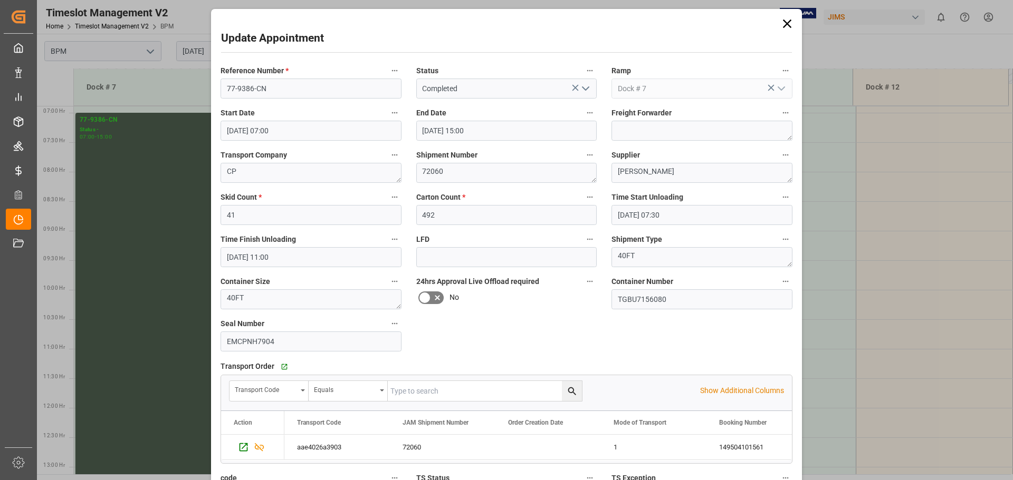
click at [781, 25] on icon at bounding box center [786, 23] width 15 height 15
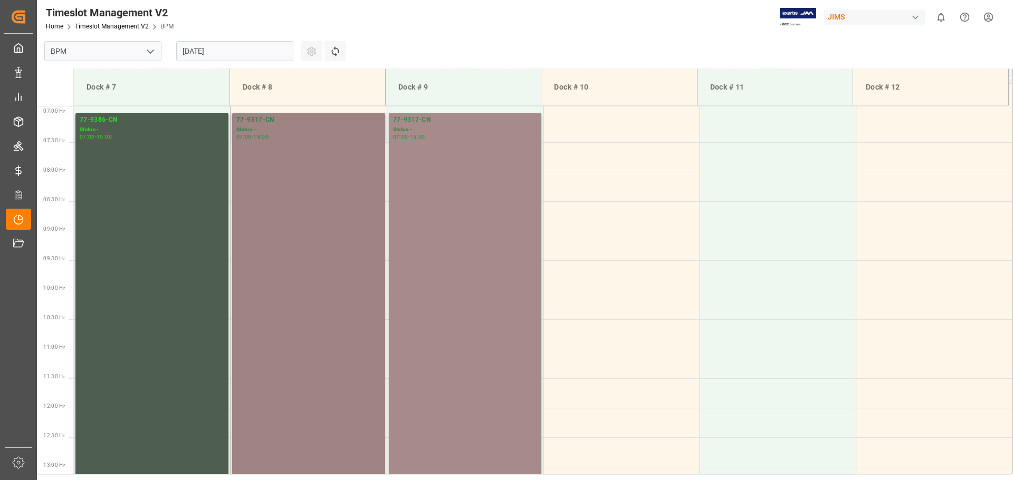
click at [278, 224] on div "77-9317-CN Status - 07:00 - 15:00" at bounding box center [308, 348] width 144 height 467
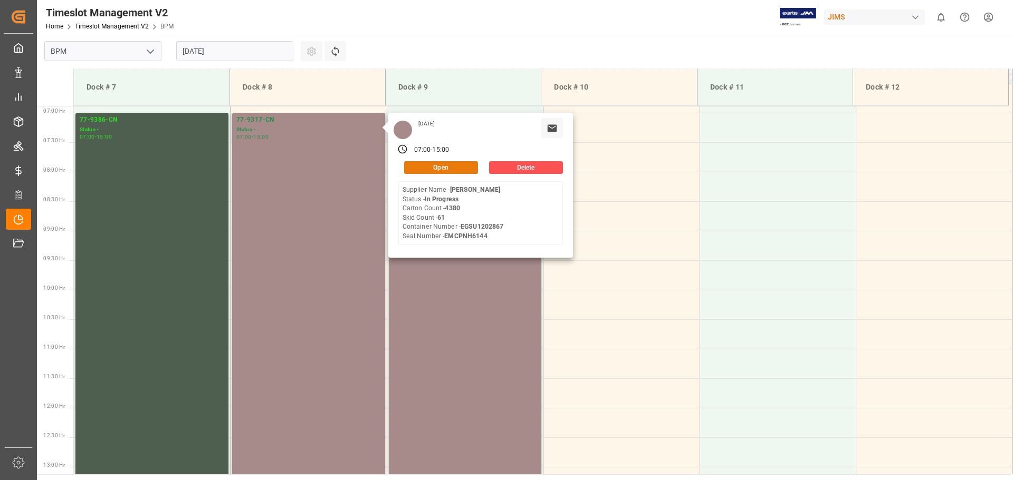
click at [426, 169] on button "Open" at bounding box center [441, 167] width 74 height 13
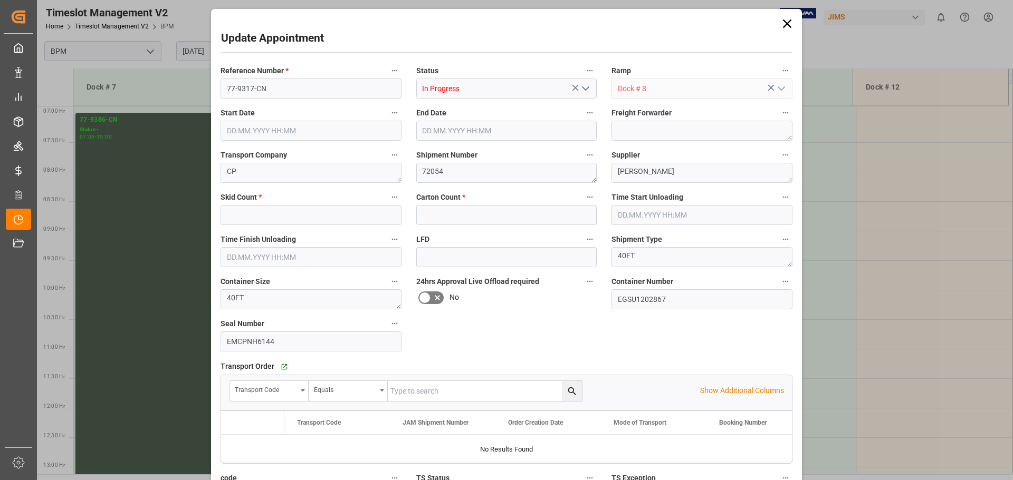
type input "61"
type input "4380"
type input "[DATE] 07:00"
type input "[DATE] 15:00"
type input "[DATE] 07:30"
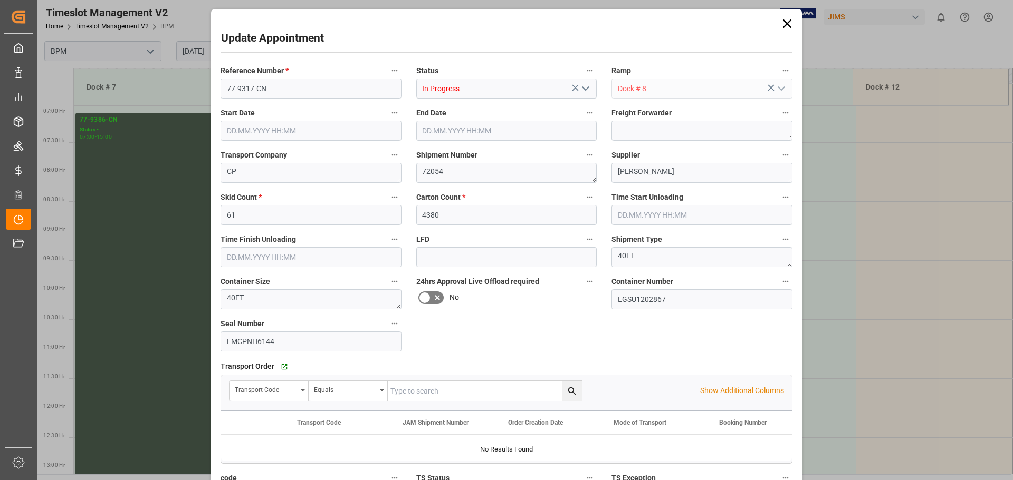
type input "[DATE] 15:00"
type input "[DATE] 10:44"
click at [788, 28] on icon at bounding box center [786, 23] width 15 height 15
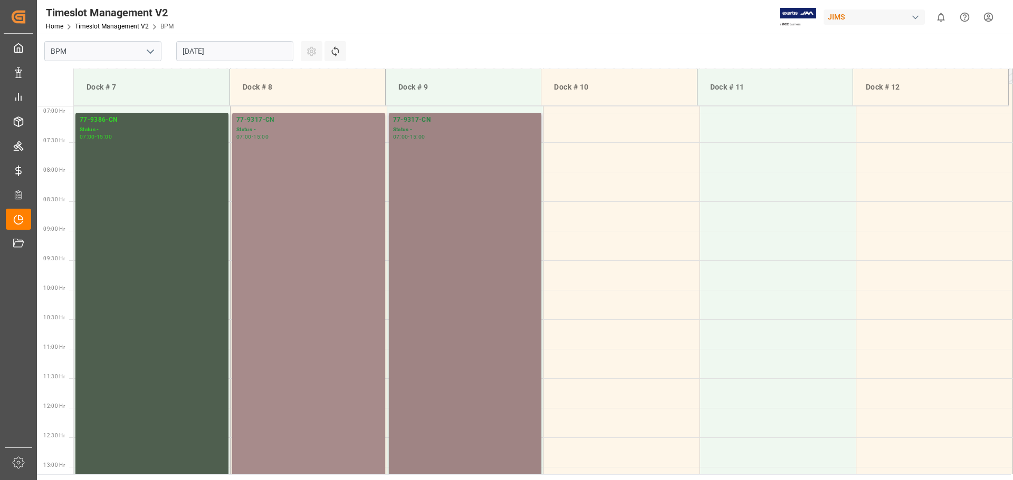
click at [456, 216] on div "77-9317-CN Status - 07:00 - 15:00" at bounding box center [465, 348] width 144 height 467
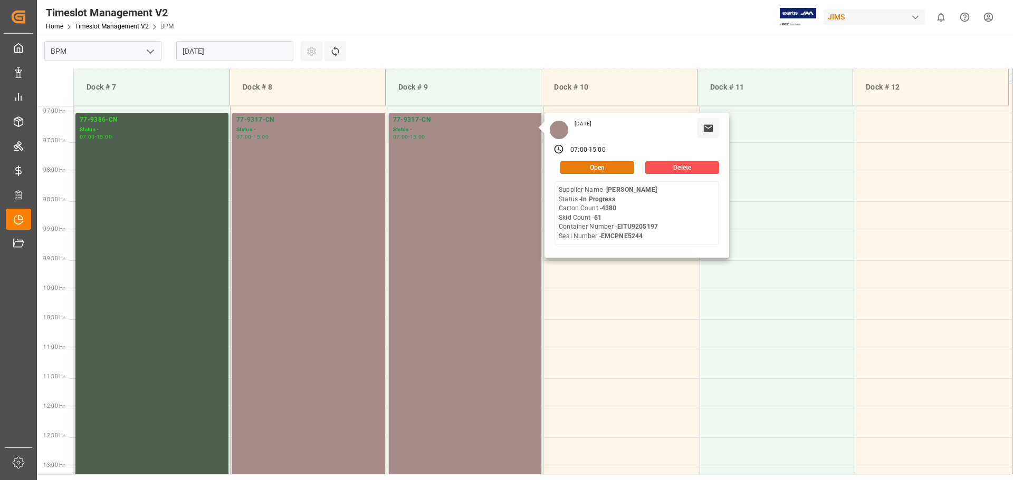
click at [590, 169] on button "Open" at bounding box center [597, 167] width 74 height 13
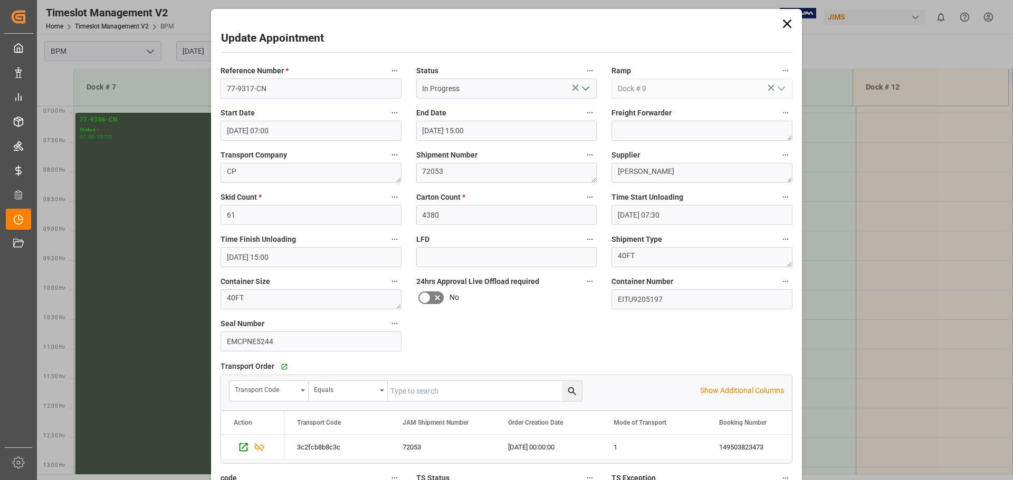
click at [783, 25] on icon at bounding box center [787, 24] width 8 height 8
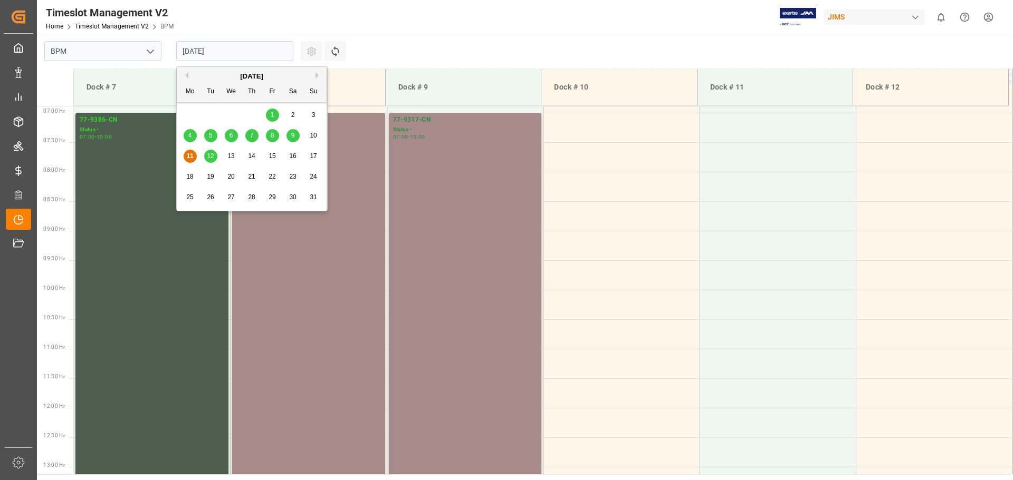
click at [232, 60] on input "[DATE]" at bounding box center [234, 51] width 117 height 20
click at [269, 138] on div "8" at bounding box center [272, 136] width 13 height 13
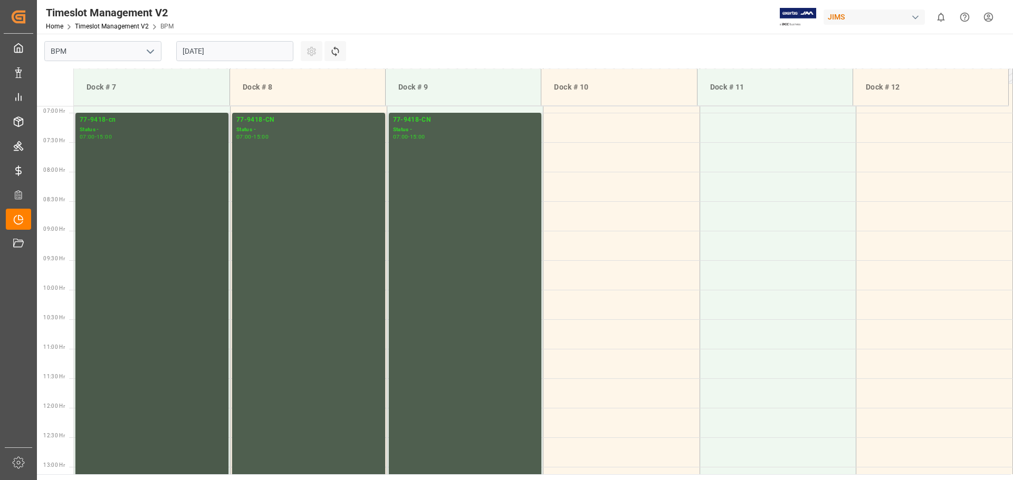
click at [136, 173] on div "77-9418-cn Status - 07:00 - 15:00" at bounding box center [152, 348] width 144 height 467
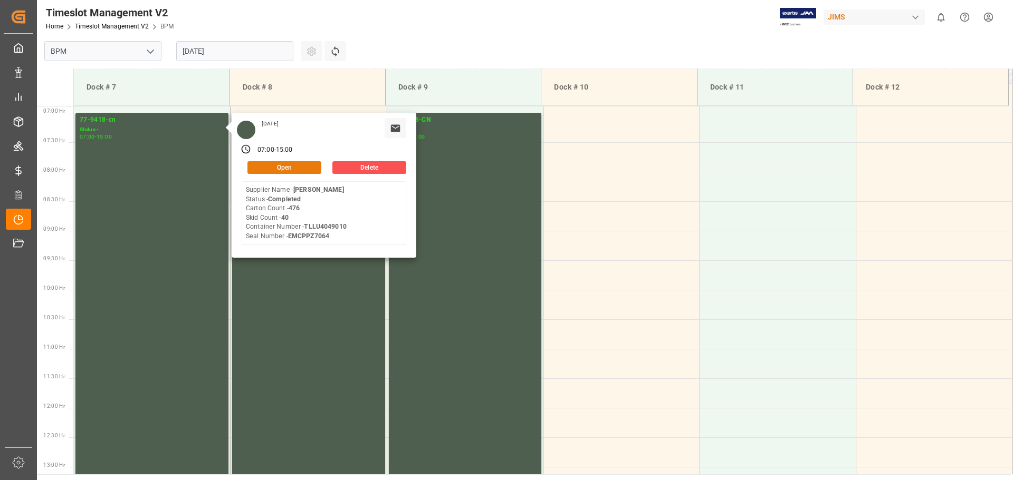
click at [283, 170] on button "Open" at bounding box center [284, 167] width 74 height 13
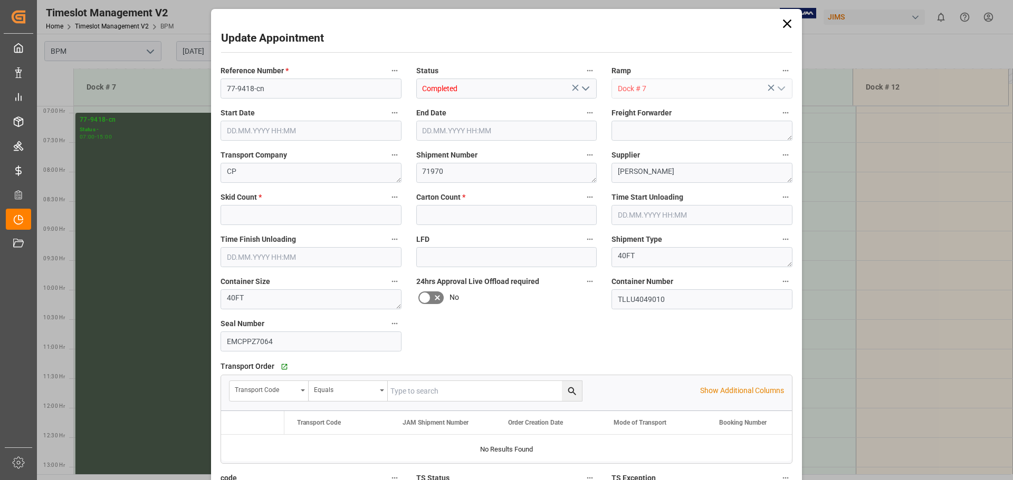
type input "40"
type input "476"
type input "08.08.2025 07:00"
type input "08.08.2025 15:00"
type input "08.08.2025 07:30"
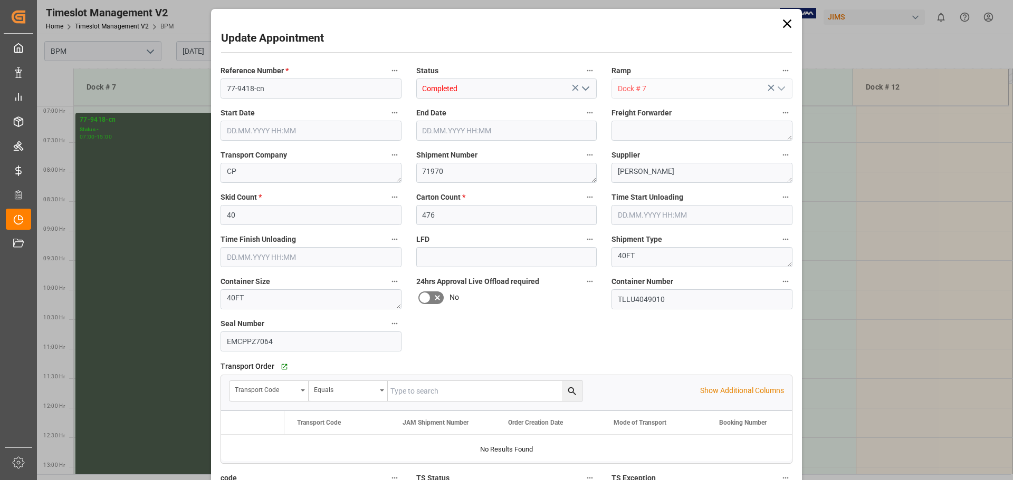
type input "08.08.2025 11:00"
type input "30.07.2025 15:08"
click at [786, 25] on icon at bounding box center [787, 24] width 8 height 8
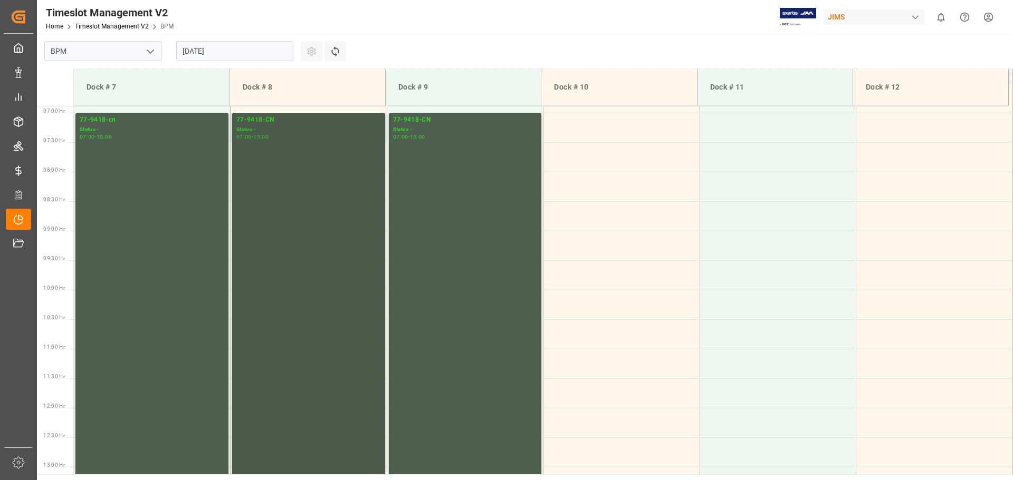
click at [304, 185] on div "77-9418-CN Status - 07:00 - 15:00" at bounding box center [308, 348] width 144 height 467
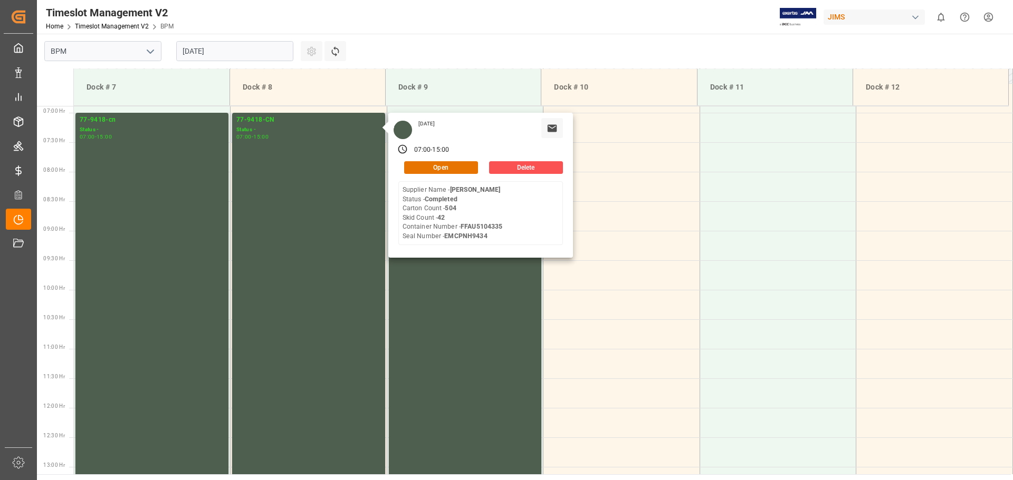
click at [451, 175] on div "Friday, August 8, 2025 07:00 - 15:00 Open Delete Supplier Name - HARMAN Status …" at bounding box center [480, 185] width 185 height 145
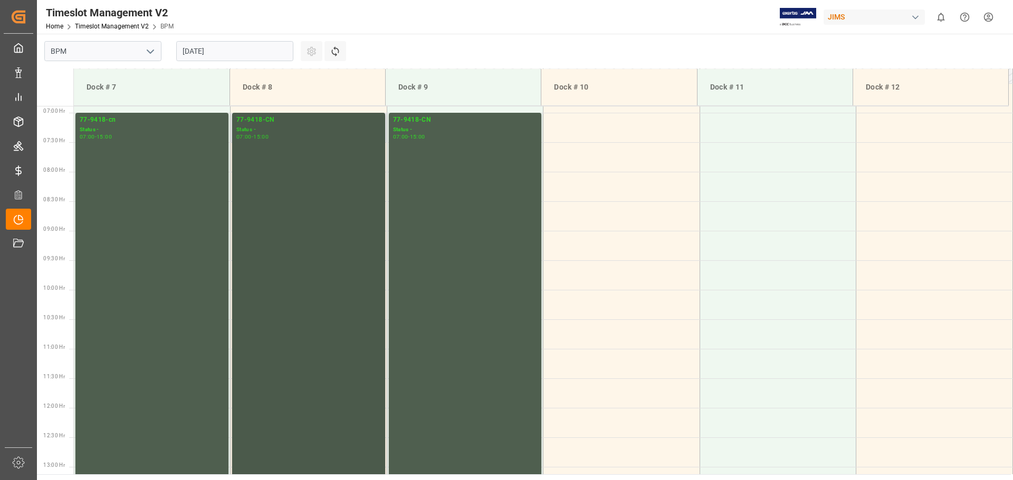
click at [288, 159] on div "77-9418-CN Status - 07:00 - 15:00" at bounding box center [308, 348] width 144 height 467
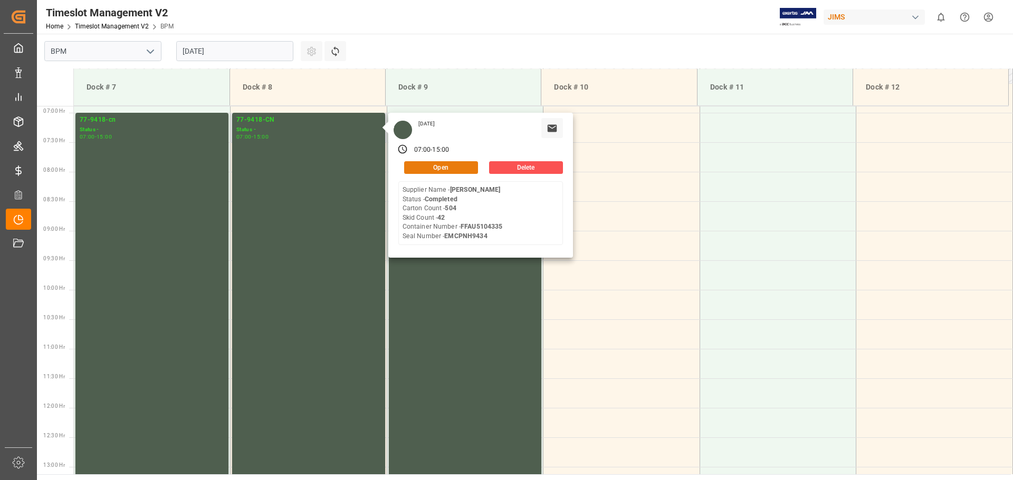
click at [416, 162] on button "Open" at bounding box center [441, 167] width 74 height 13
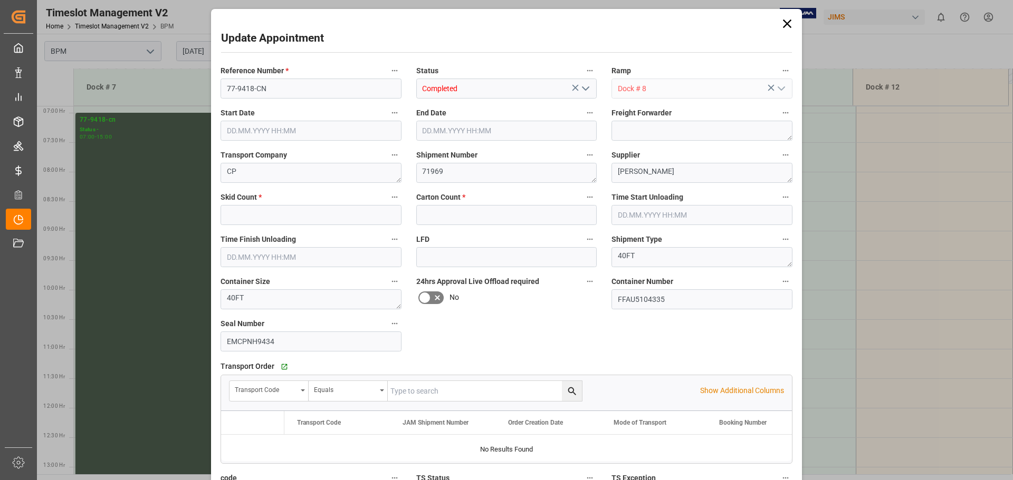
type input "42"
type input "504"
type input "08.08.2025 07:00"
type input "08.08.2025 15:00"
type input "08.08.2025 07:30"
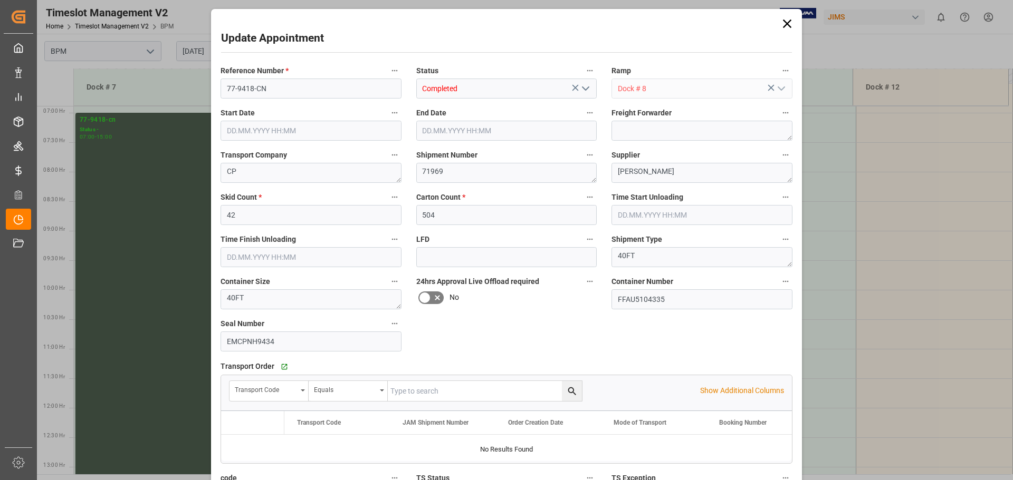
type input "11.07.2025 00:00"
type input "30.07.2025 15:12"
click at [796, 26] on div "Update Appointment Reference Number * 77-9418-CN Status Completed Ramp Dock # 8…" at bounding box center [506, 301] width 585 height 579
click at [779, 28] on icon at bounding box center [786, 23] width 15 height 15
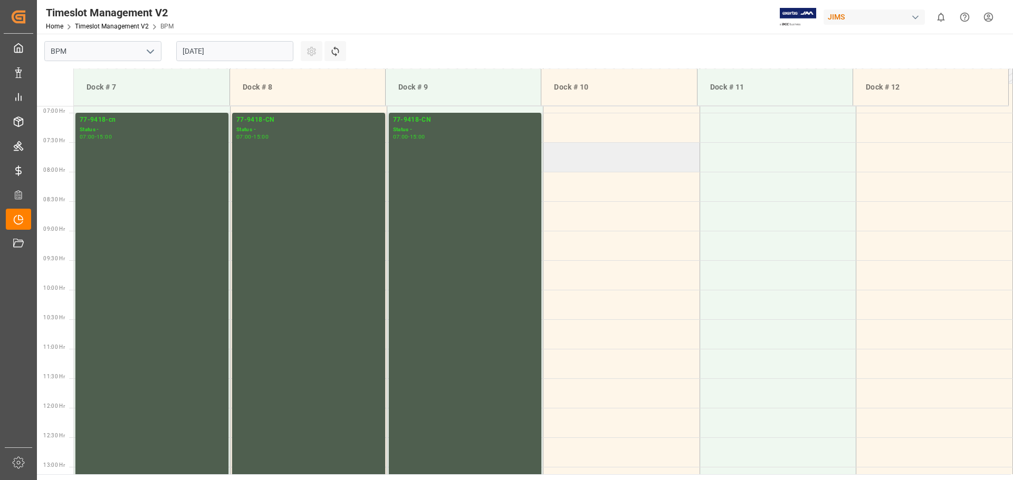
click at [587, 142] on td at bounding box center [621, 157] width 157 height 30
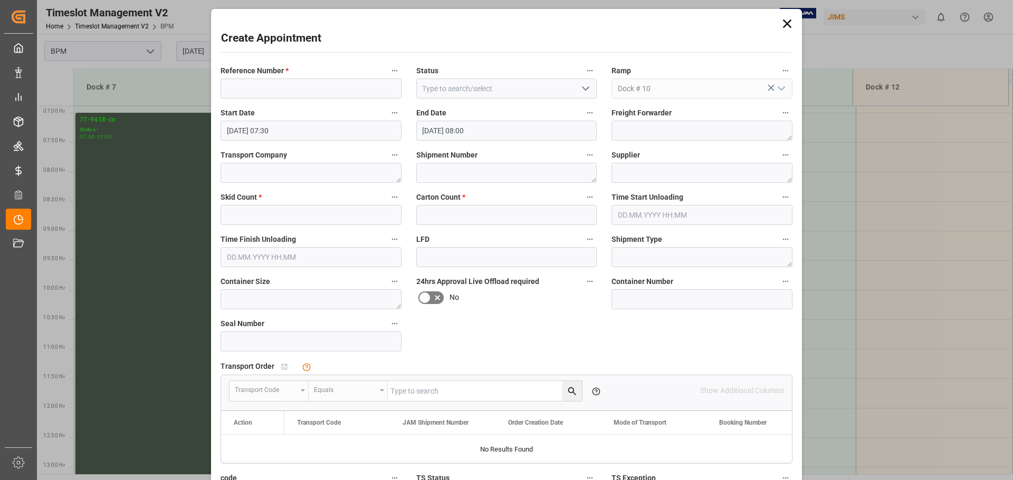
click at [781, 23] on icon at bounding box center [786, 23] width 15 height 15
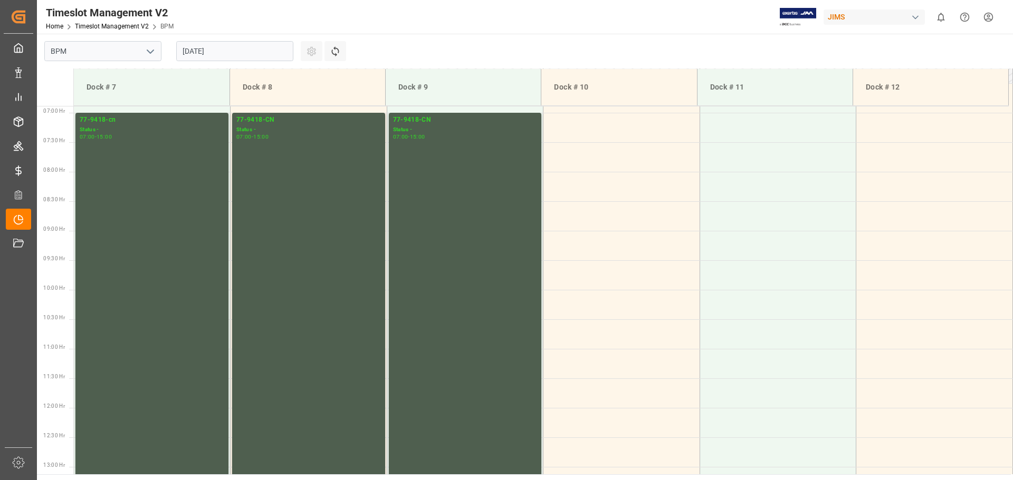
click at [236, 48] on input "[DATE]" at bounding box center [234, 51] width 117 height 20
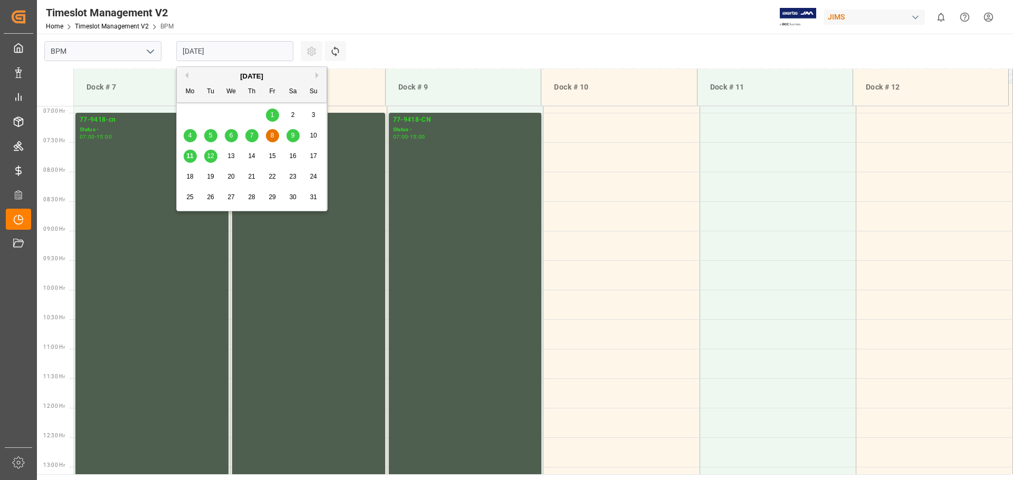
click at [291, 140] on div "9" at bounding box center [292, 136] width 13 height 13
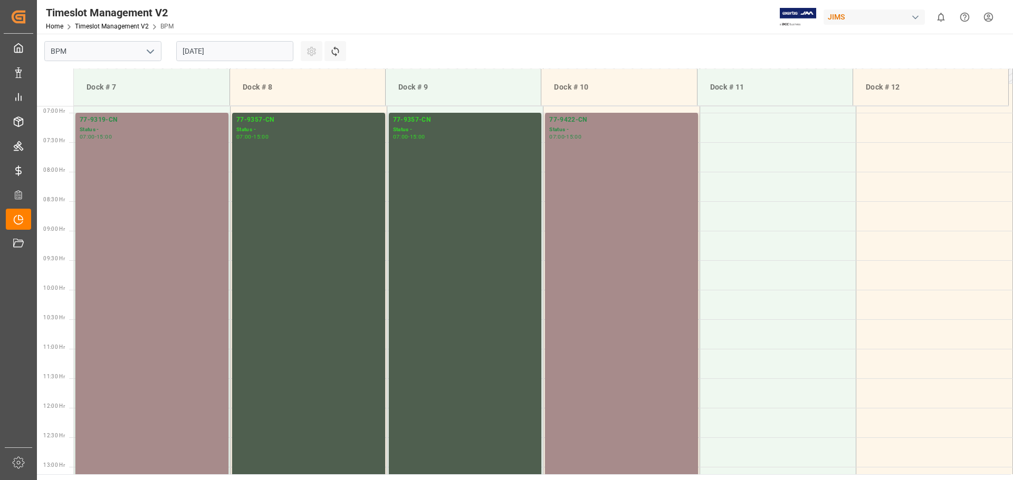
click at [224, 55] on input "[DATE]" at bounding box center [234, 51] width 117 height 20
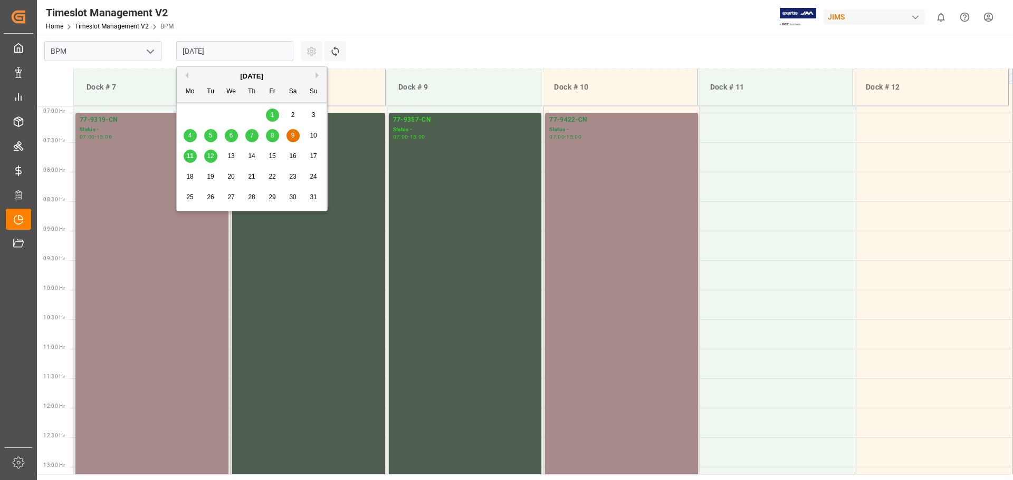
click at [185, 155] on div "11" at bounding box center [190, 156] width 13 height 13
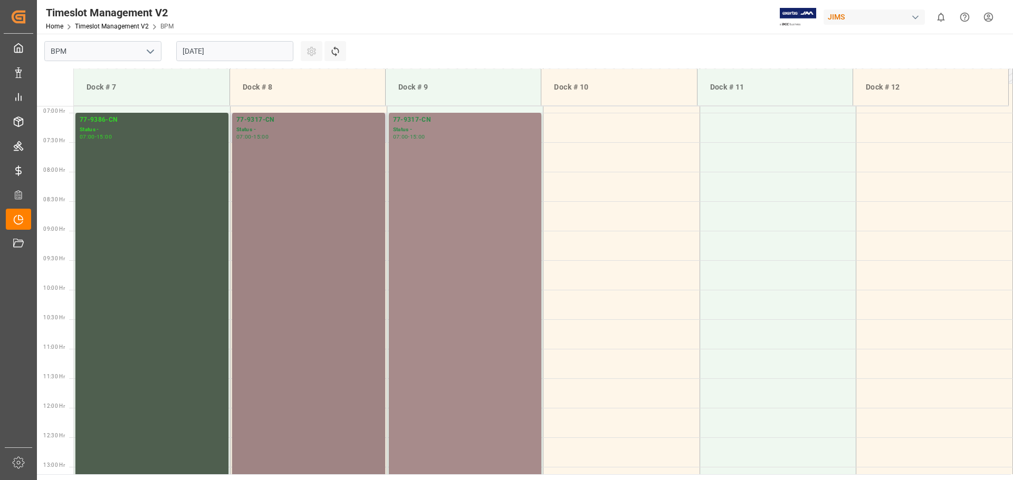
click at [292, 171] on div "77-9317-CN Status - 07:00 - 15:00" at bounding box center [308, 348] width 144 height 467
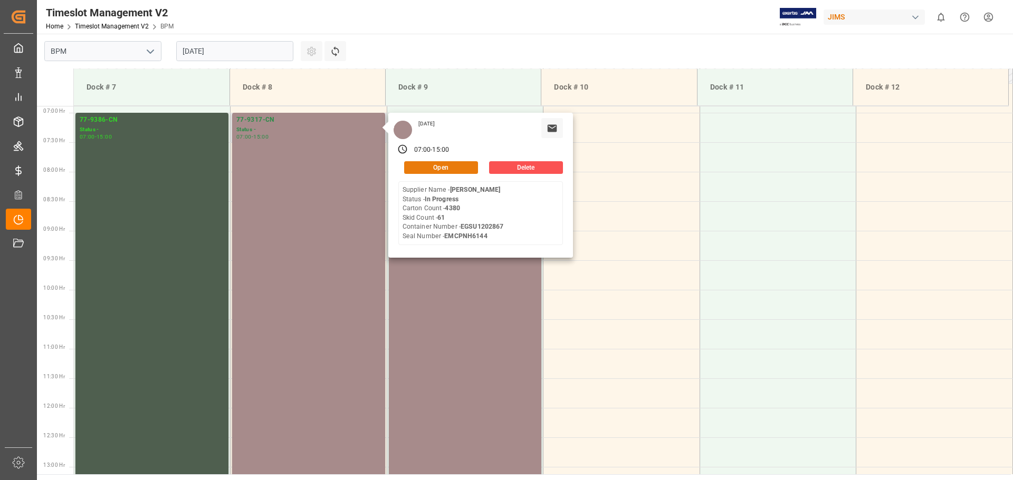
click at [437, 167] on button "Open" at bounding box center [441, 167] width 74 height 13
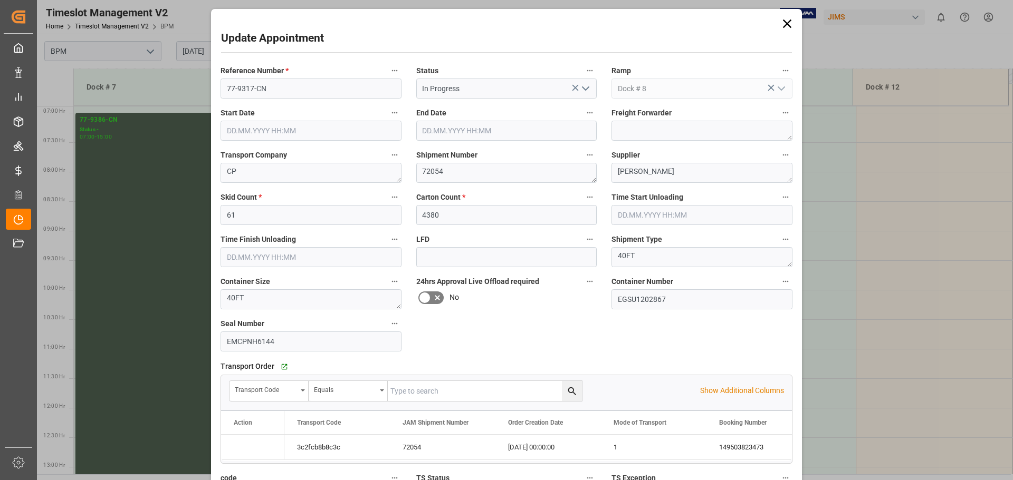
type input "[DATE] 07:00"
type input "[DATE] 15:00"
type input "[DATE] 07:30"
type input "[DATE] 15:00"
type input "[DATE] 10:44"
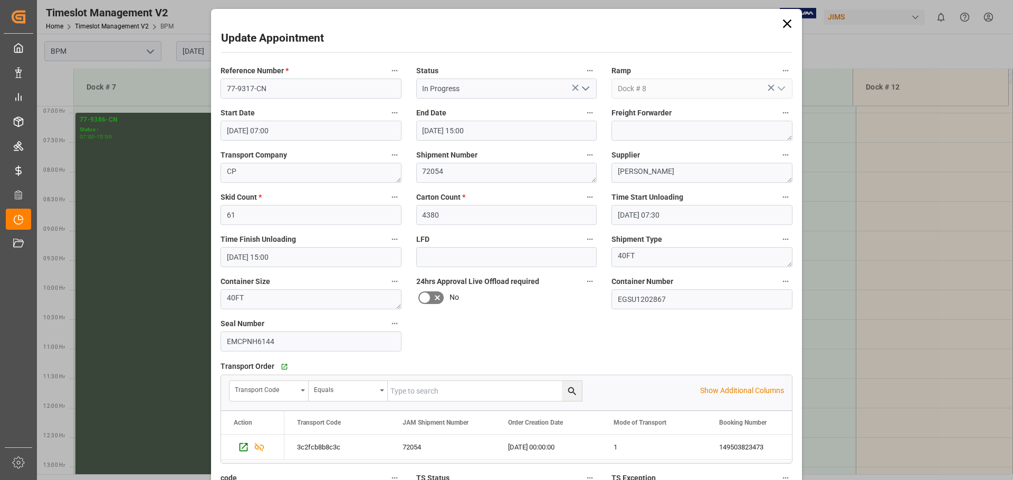
click at [785, 24] on icon at bounding box center [787, 24] width 8 height 8
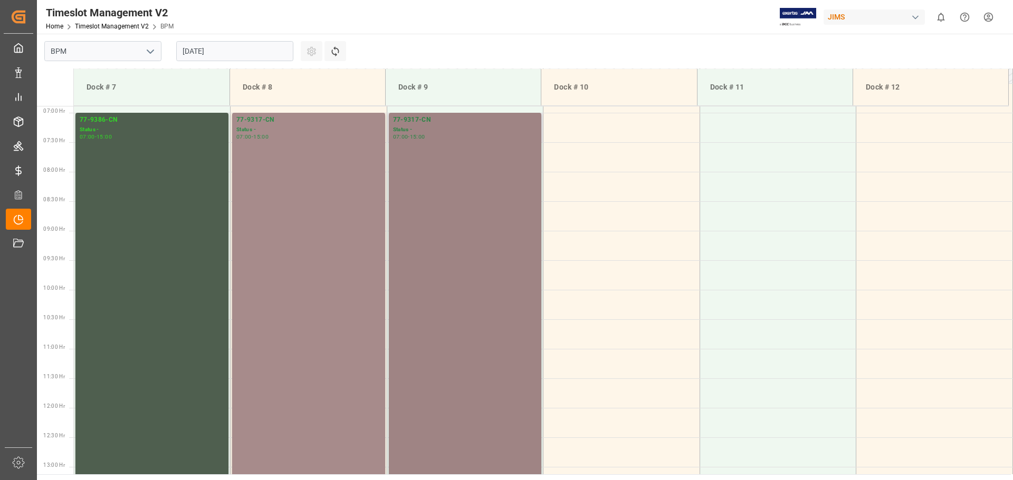
click at [418, 161] on div "77-9317-CN Status - 07:00 - 15:00" at bounding box center [465, 348] width 144 height 467
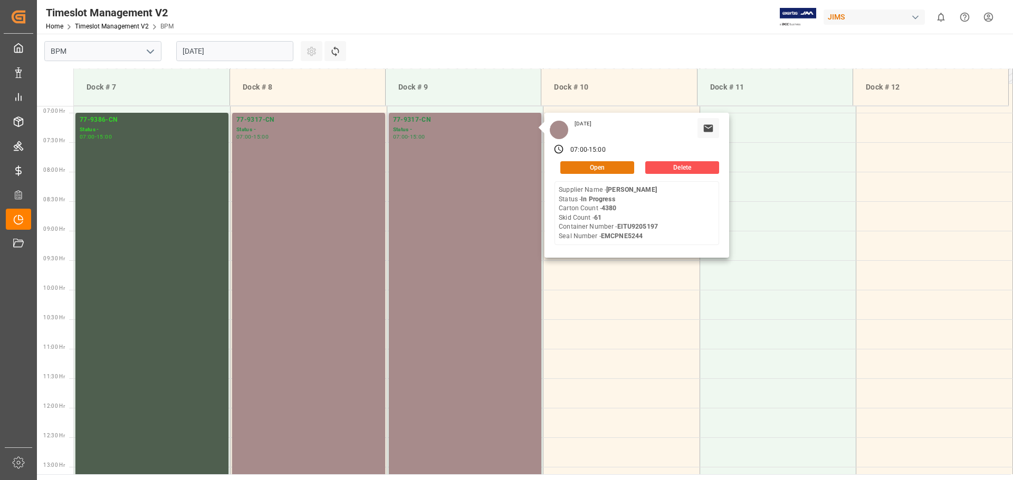
click at [601, 170] on button "Open" at bounding box center [597, 167] width 74 height 13
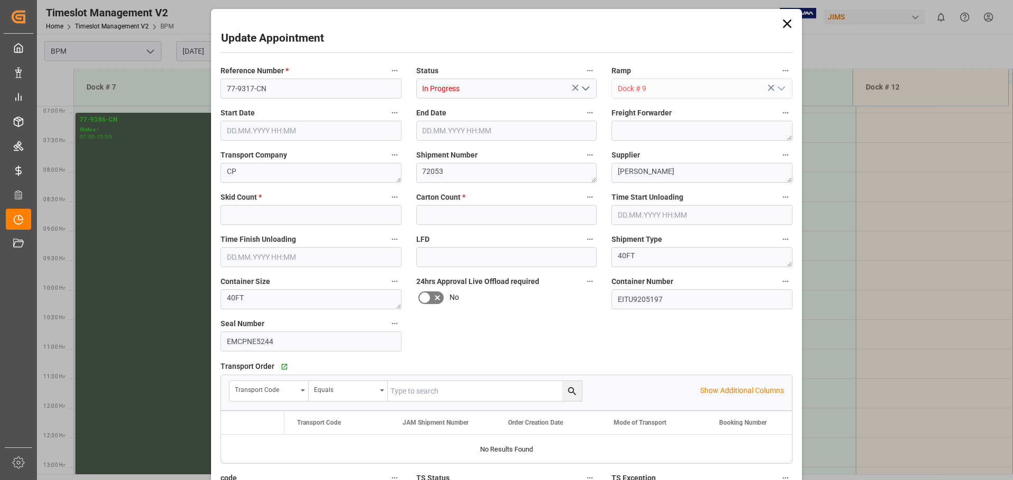
type input "61"
type input "4380"
type input "[DATE] 07:00"
type input "[DATE] 15:00"
type input "[DATE] 07:30"
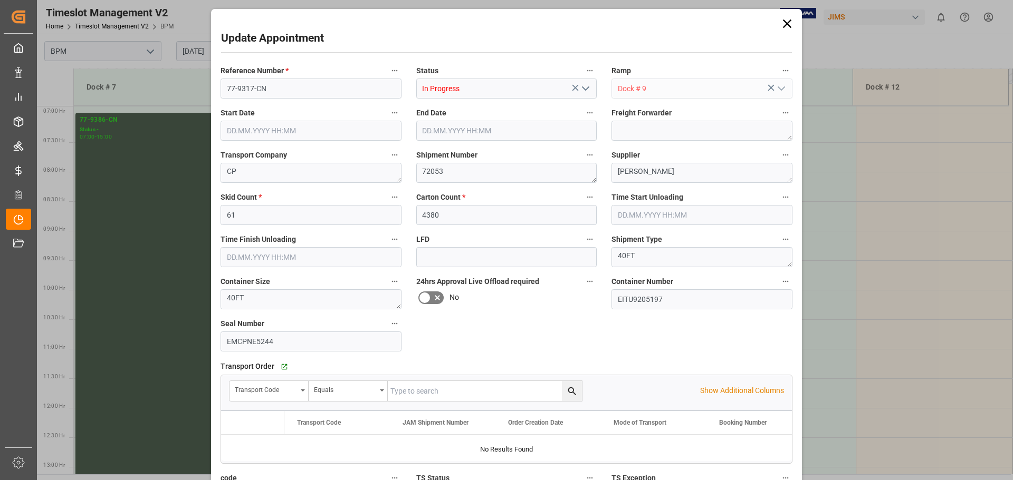
type input "[DATE] 15:00"
type input "[DATE] 10:46"
click at [786, 25] on icon at bounding box center [786, 23] width 15 height 15
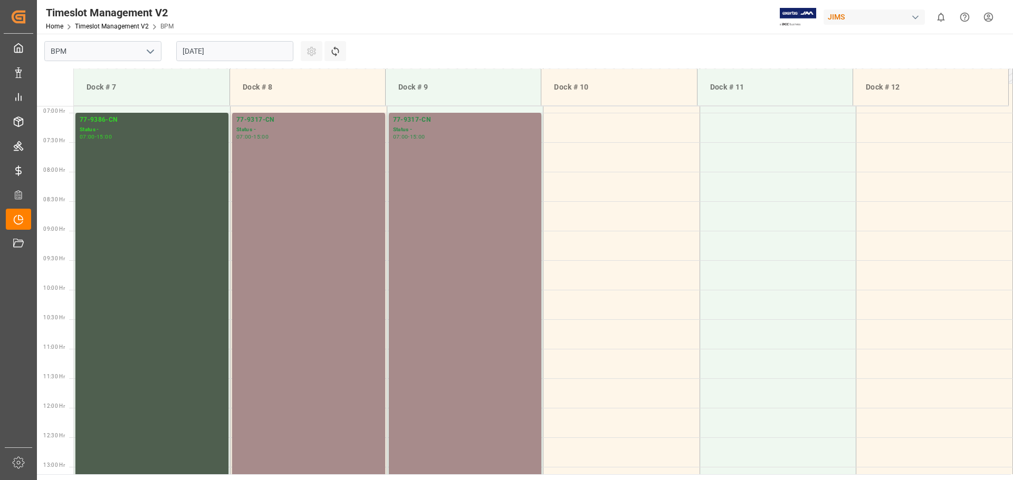
click at [224, 44] on input "[DATE]" at bounding box center [234, 51] width 117 height 20
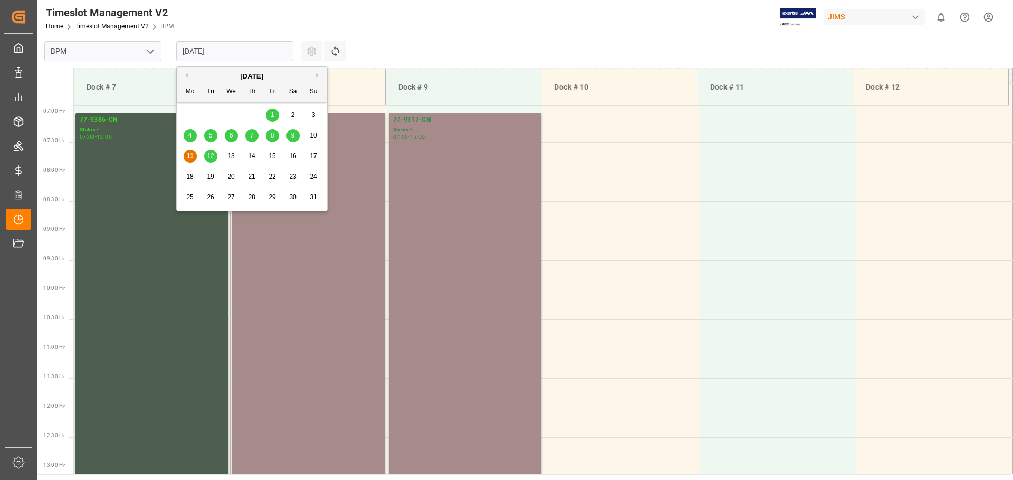
click at [290, 139] on div "9" at bounding box center [292, 136] width 13 height 13
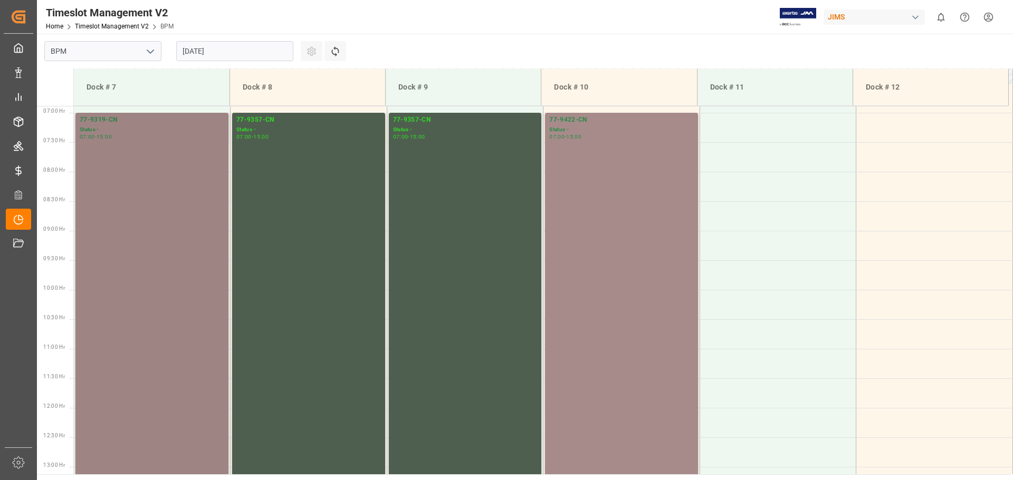
click at [141, 153] on div "77-9319-CN Status - 07:00 - 15:00" at bounding box center [152, 348] width 144 height 467
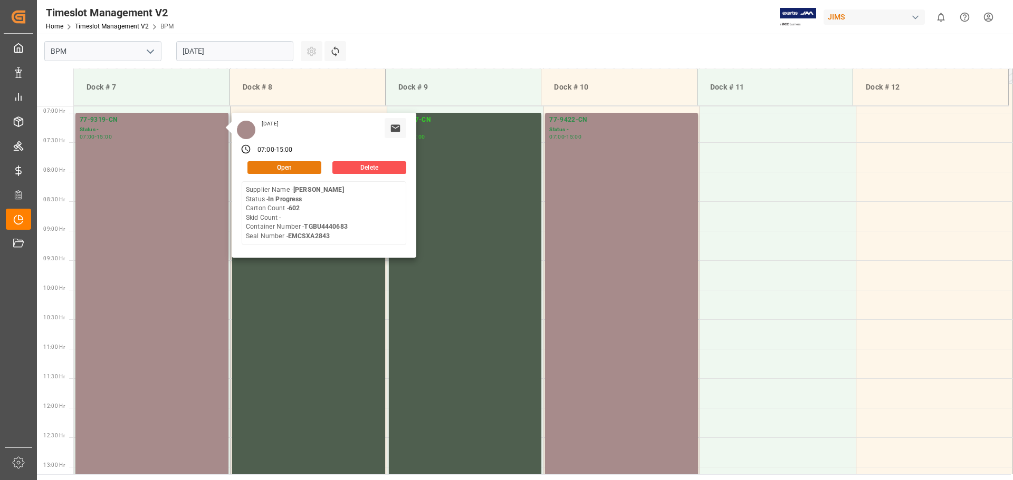
click at [280, 168] on button "Open" at bounding box center [284, 167] width 74 height 13
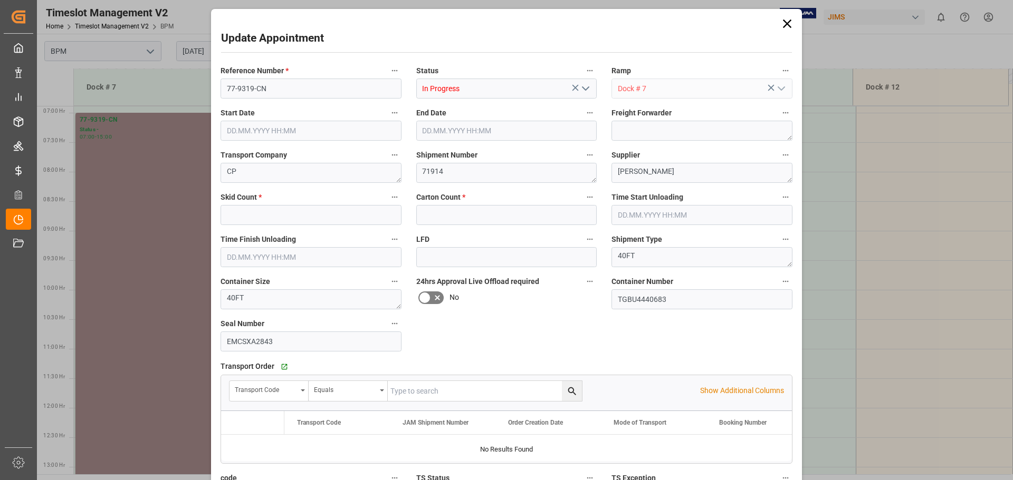
type input "0"
type input "602"
type input "[DATE] 07:00"
type input "[DATE] 15:00"
type input "[DATE] 07:30"
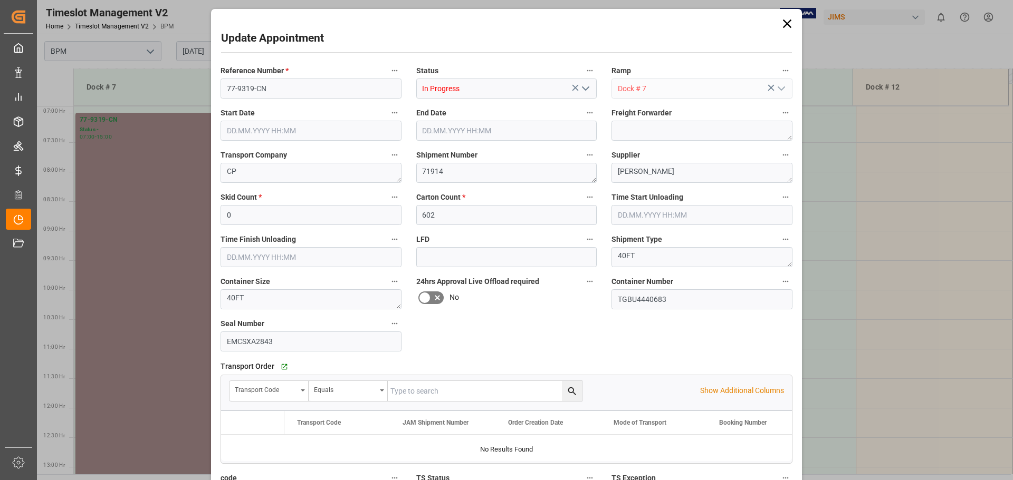
type input "[DATE] 13:00"
type input "[DATE] 20:18"
click at [785, 25] on icon at bounding box center [786, 23] width 15 height 15
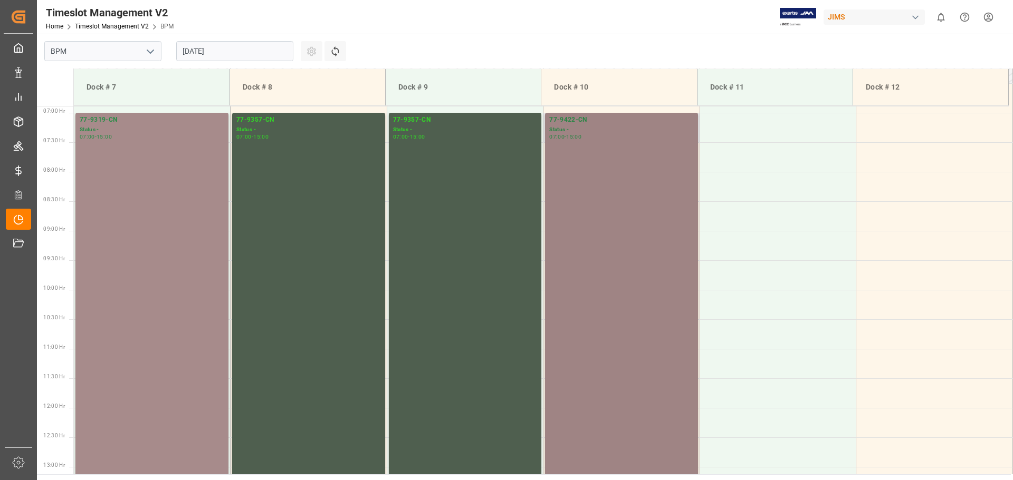
click at [601, 185] on div "77-9422-CN Status - 07:00 - 15:00" at bounding box center [621, 348] width 144 height 467
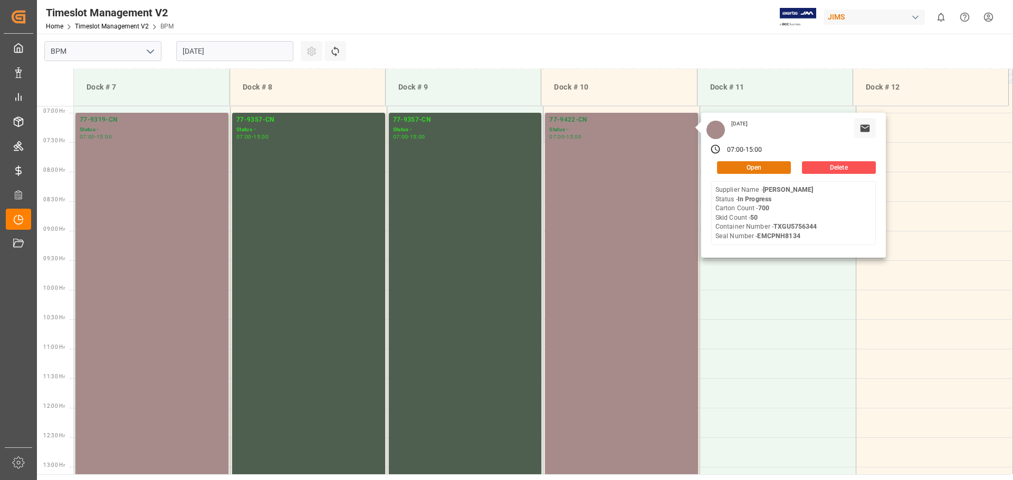
click at [738, 162] on button "Open" at bounding box center [754, 167] width 74 height 13
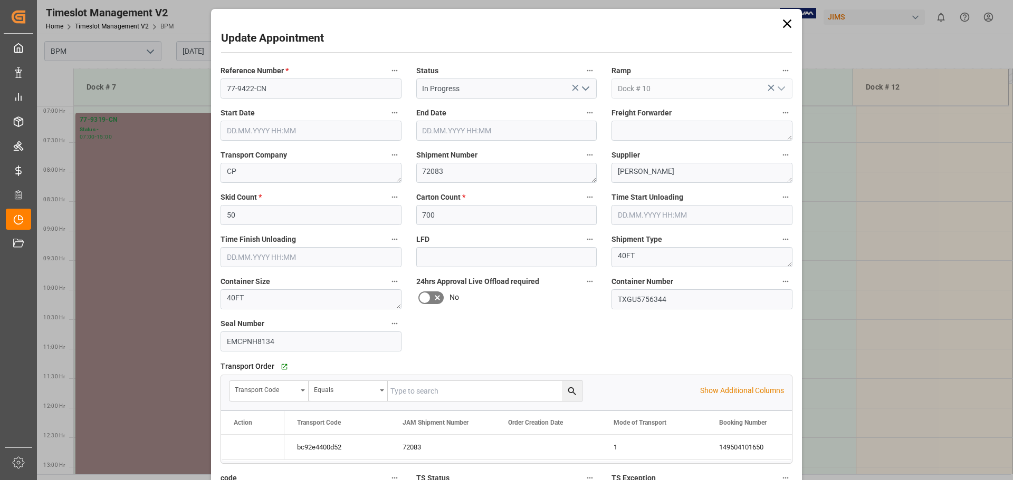
type input "[DATE] 07:00"
type input "[DATE] 15:00"
type input "[DATE] 07:30"
type input "[DATE] 15:00"
type input "[DATE] 20:25"
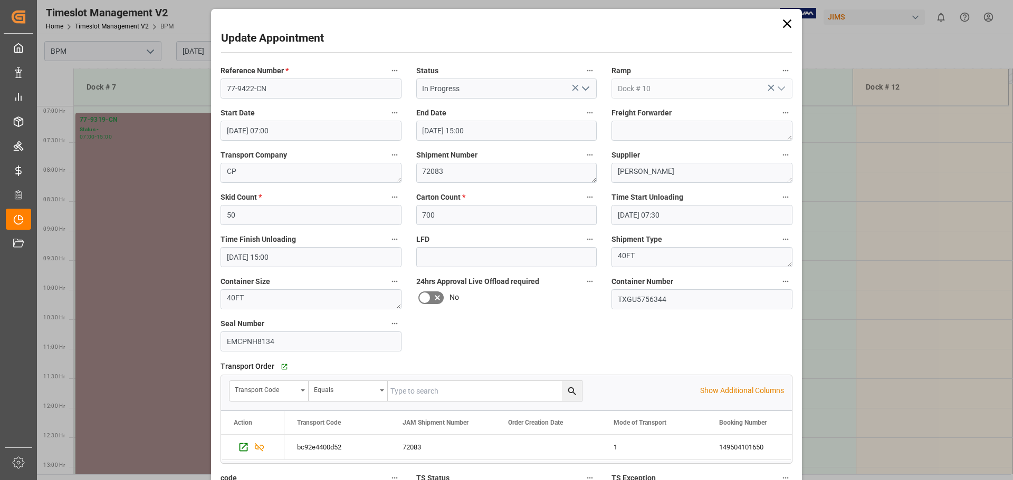
click at [787, 28] on icon at bounding box center [786, 23] width 15 height 15
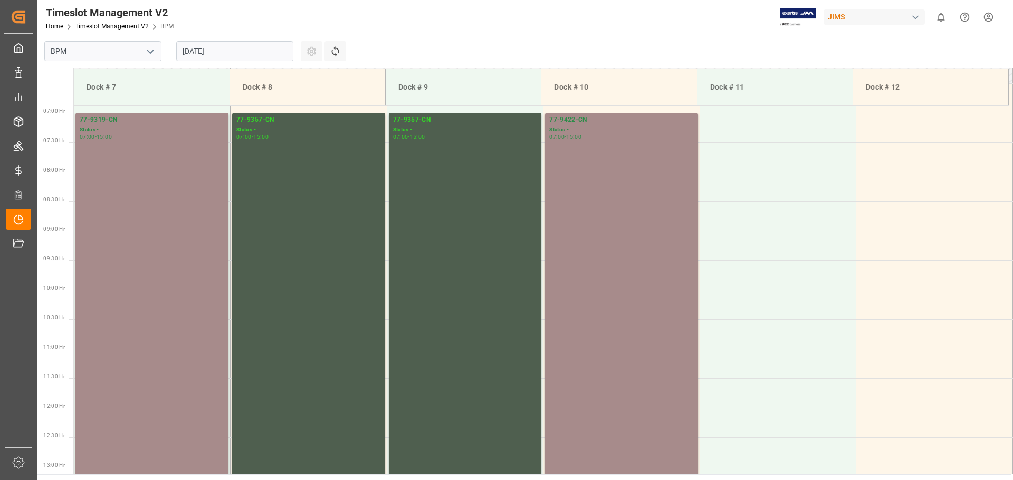
click at [145, 57] on icon "open menu" at bounding box center [150, 51] width 13 height 13
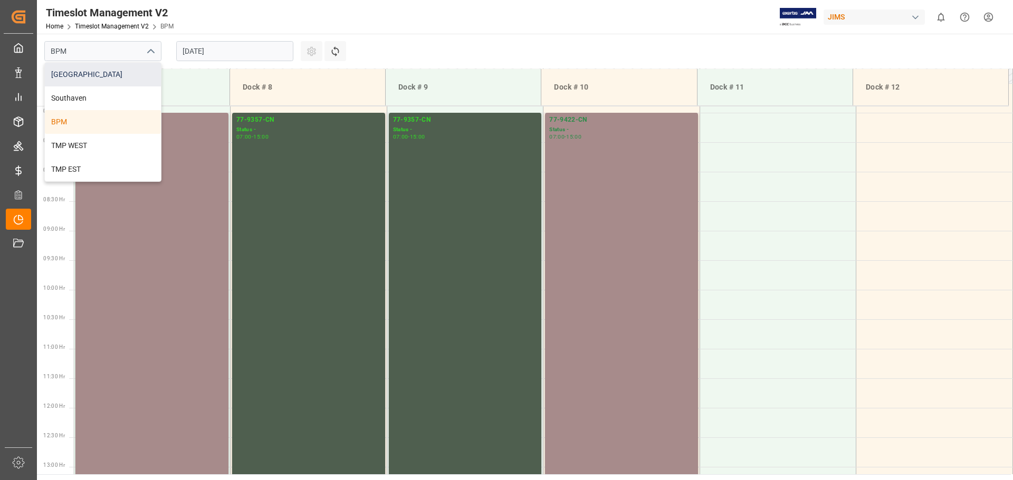
click at [137, 76] on div "[GEOGRAPHIC_DATA]" at bounding box center [103, 75] width 116 height 24
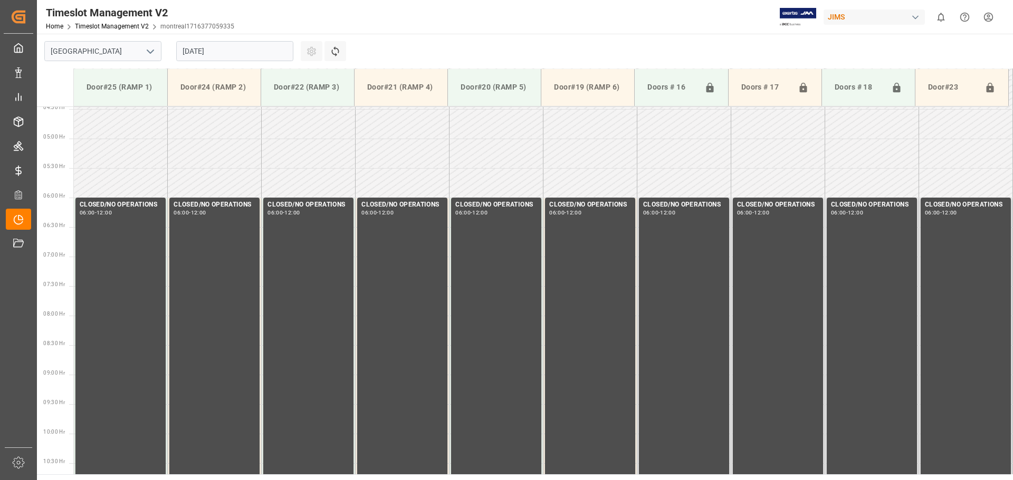
scroll to position [249, 0]
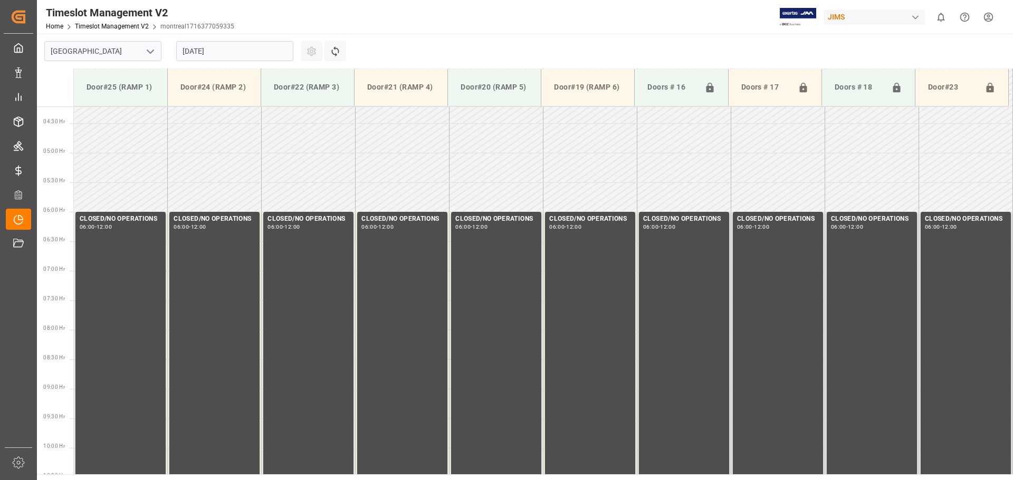
click at [152, 48] on icon "open menu" at bounding box center [150, 51] width 13 height 13
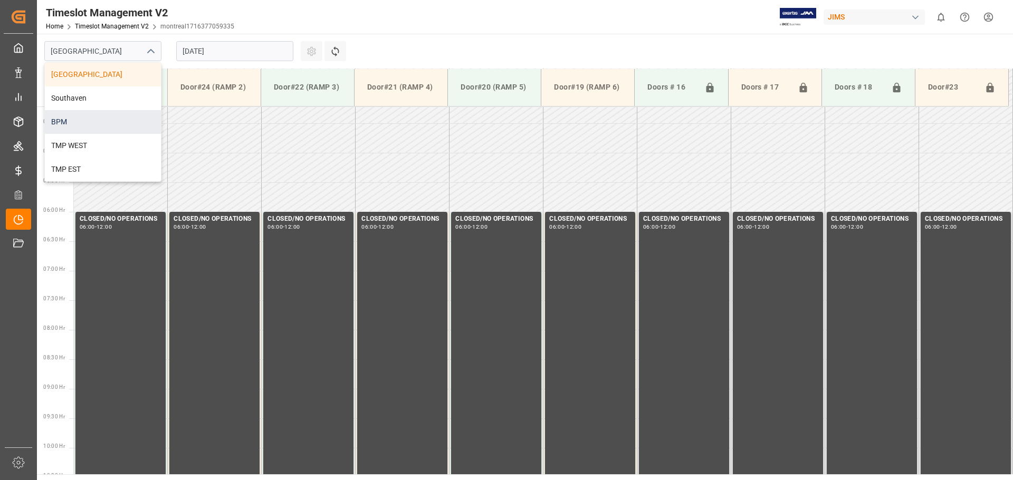
click at [105, 121] on div "BPM" at bounding box center [103, 122] width 116 height 24
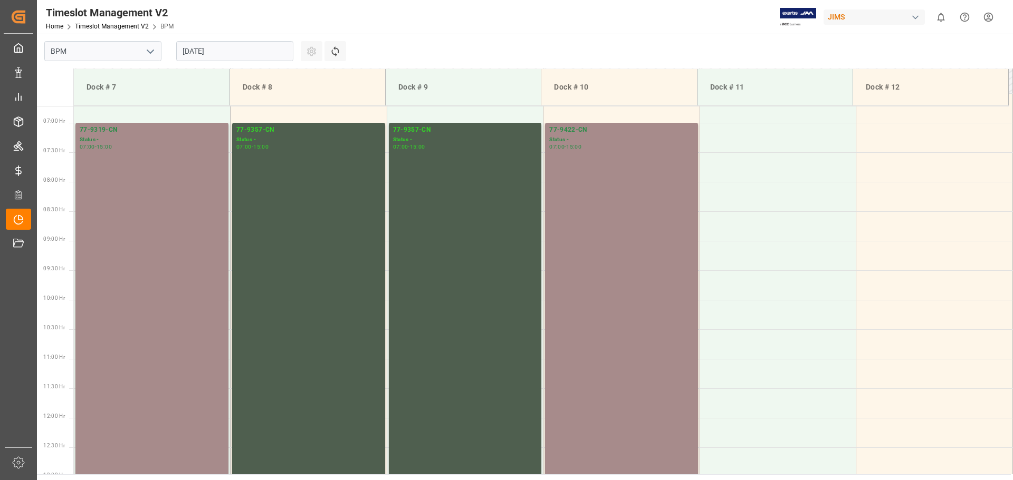
scroll to position [407, 0]
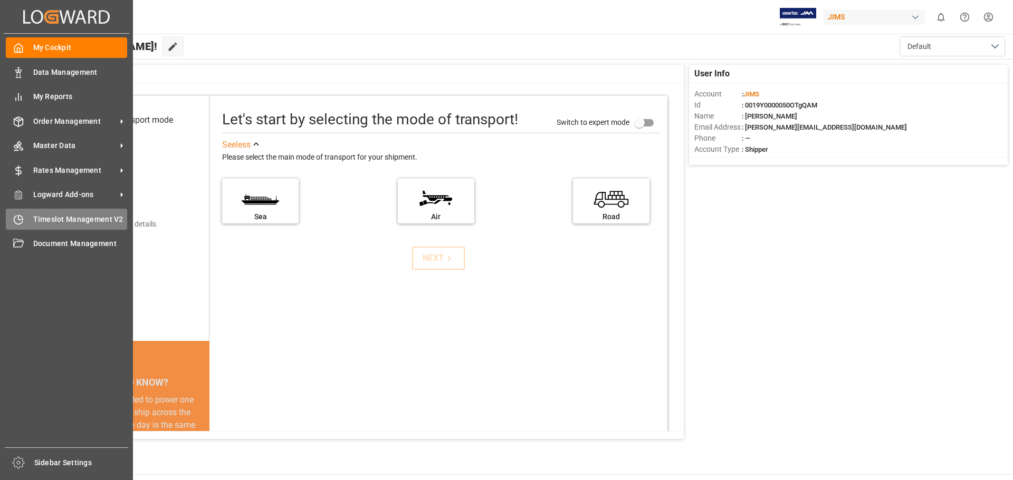
click at [55, 221] on span "Timeslot Management V2" at bounding box center [80, 219] width 94 height 11
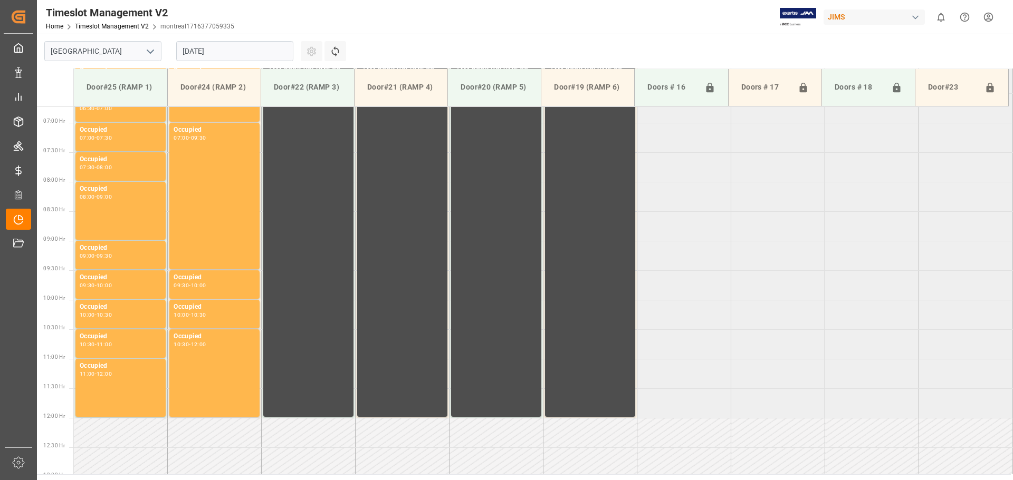
scroll to position [407, 0]
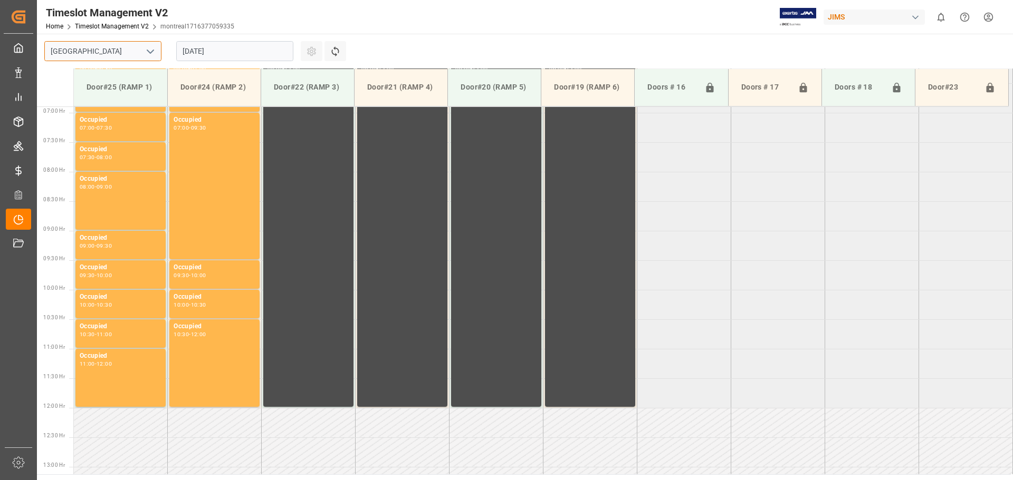
click at [133, 56] on input "[GEOGRAPHIC_DATA]" at bounding box center [102, 51] width 117 height 20
click at [156, 51] on icon "open menu" at bounding box center [150, 51] width 13 height 13
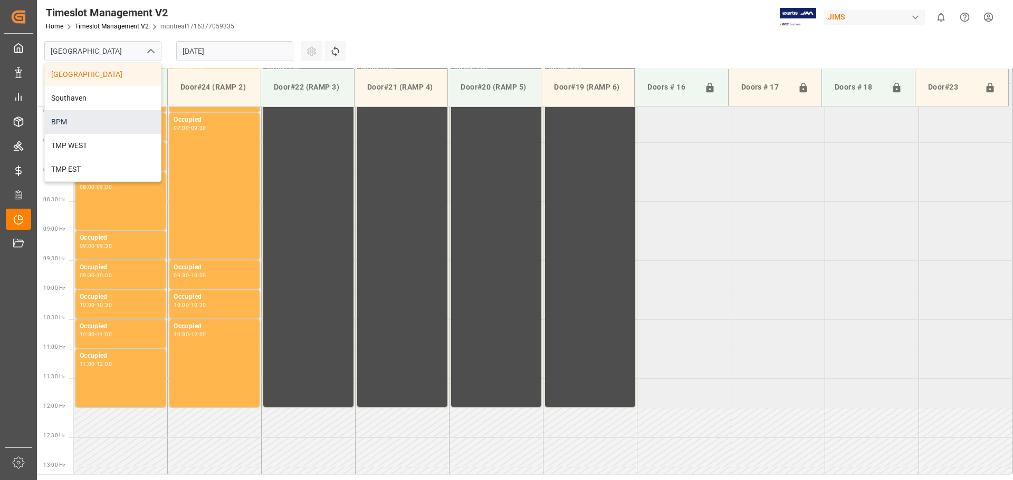
click at [115, 117] on div "BPM" at bounding box center [103, 122] width 116 height 24
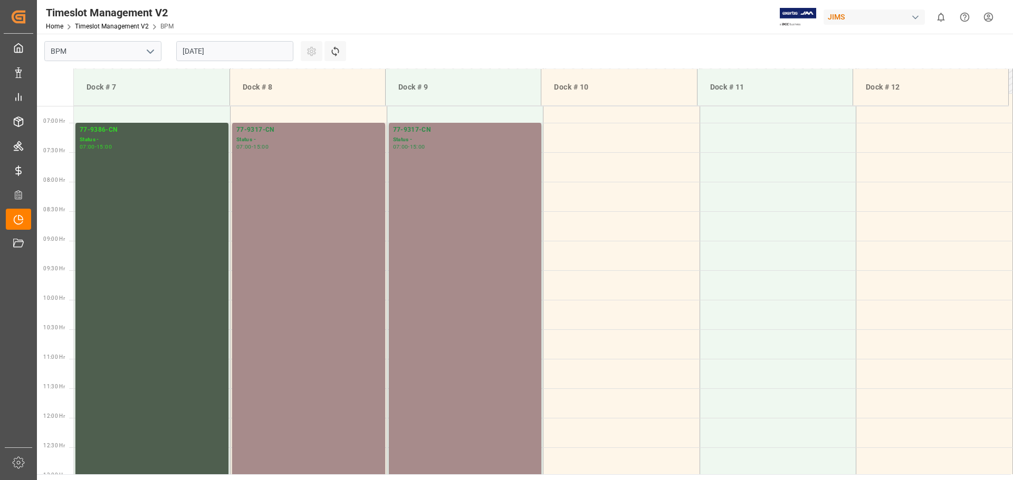
scroll to position [407, 0]
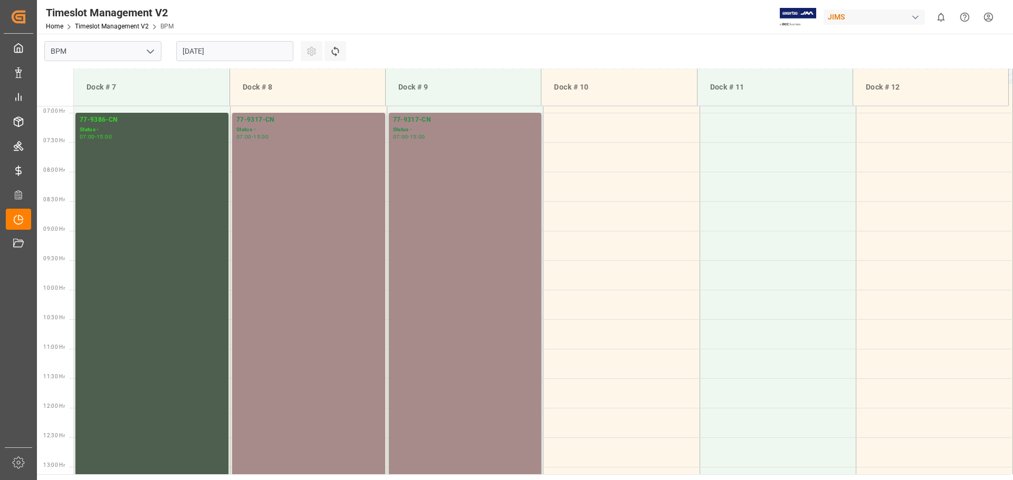
click at [239, 51] on input "[DATE]" at bounding box center [234, 51] width 117 height 20
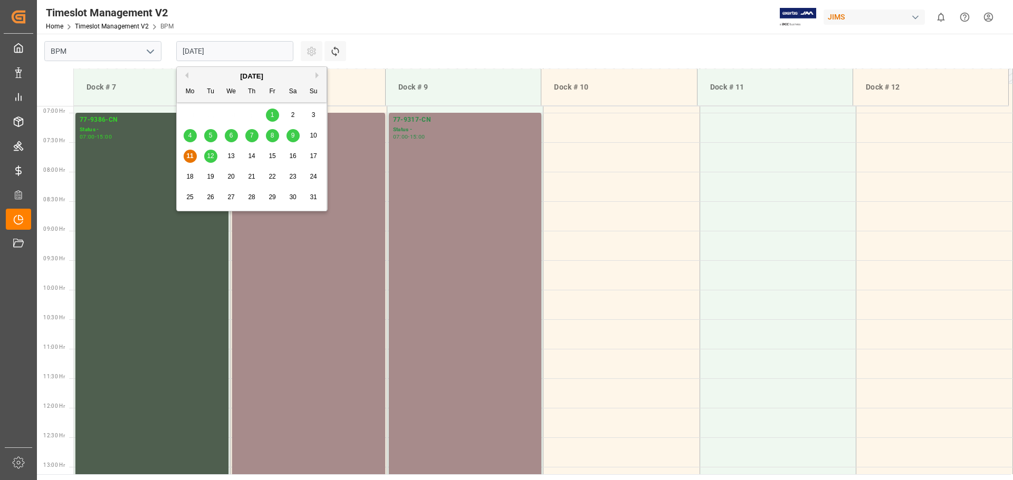
click at [273, 135] on span "8" at bounding box center [273, 135] width 4 height 7
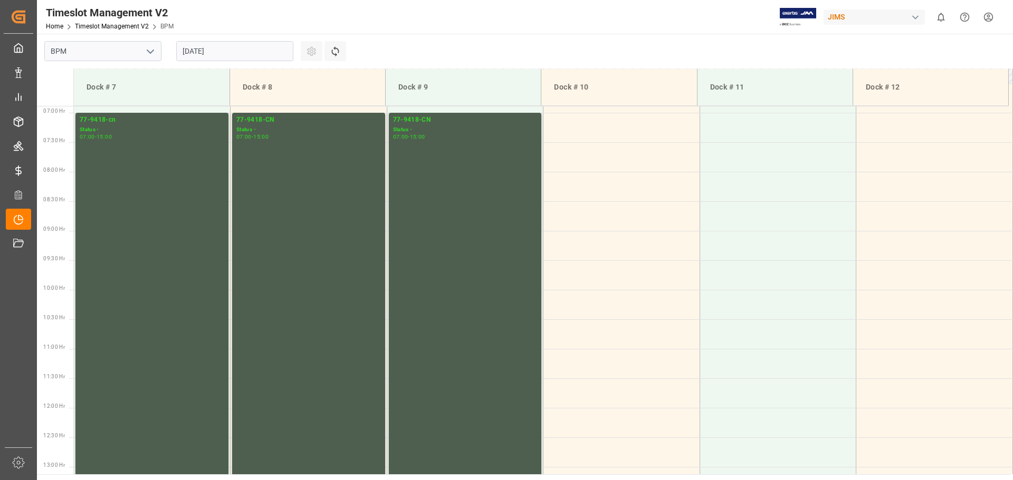
click at [244, 54] on input "[DATE]" at bounding box center [234, 51] width 117 height 20
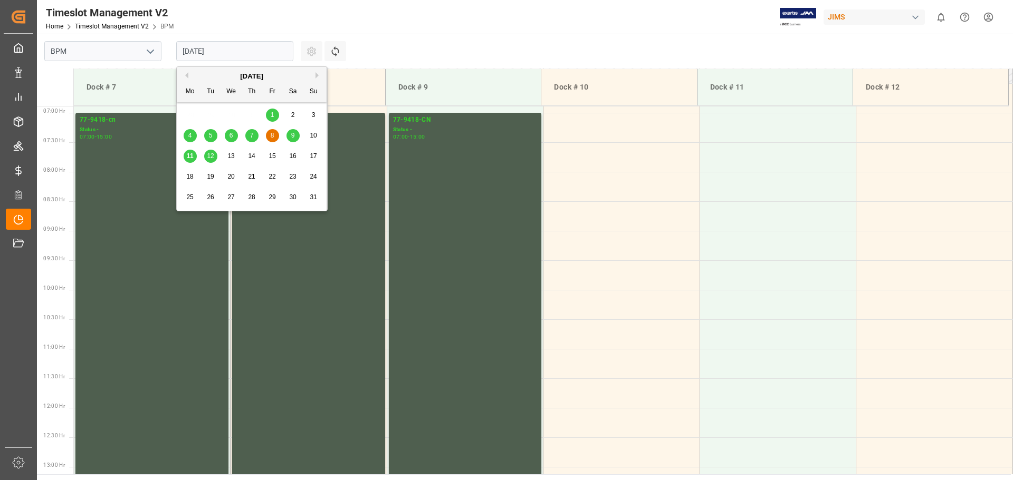
click at [250, 140] on div "7" at bounding box center [251, 136] width 13 height 13
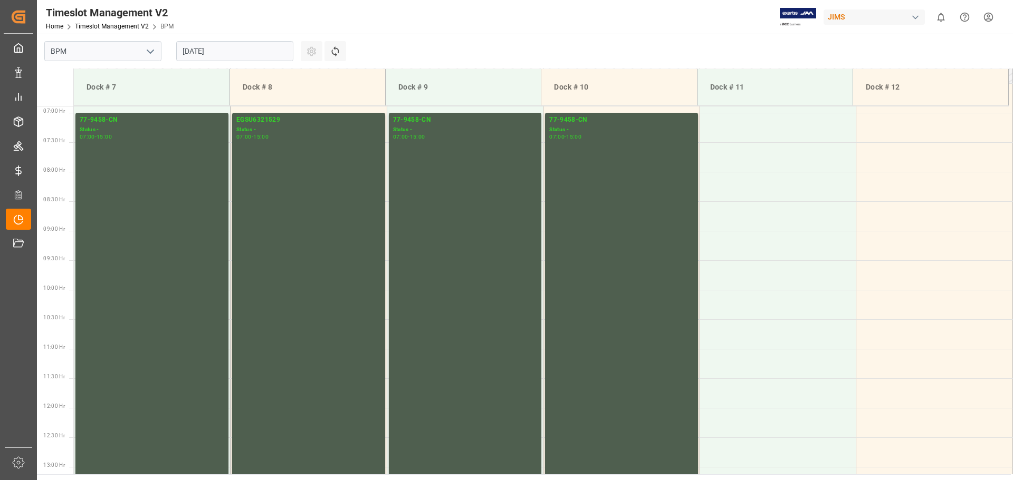
click at [243, 55] on input "[DATE]" at bounding box center [234, 51] width 117 height 20
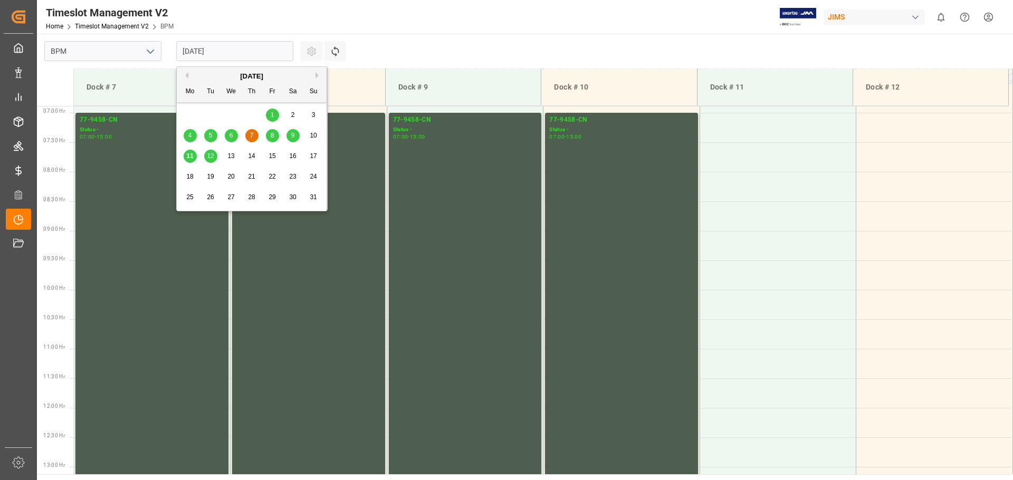
click at [296, 137] on div "9" at bounding box center [292, 136] width 13 height 13
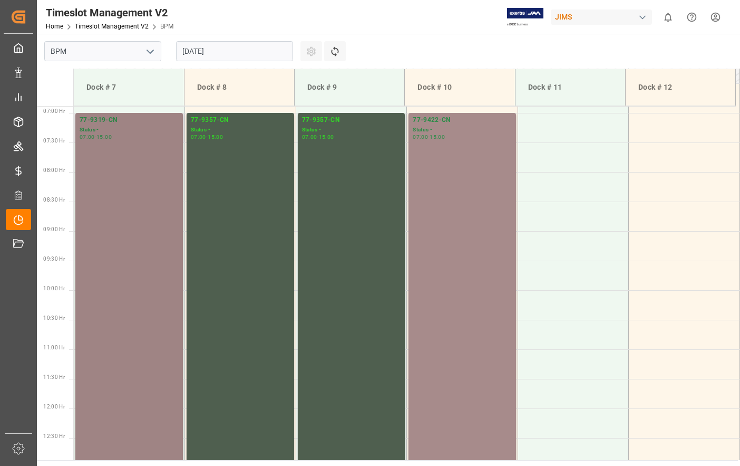
click at [148, 192] on div "77-9319-CN Status - 07:00 - 15:00" at bounding box center [129, 348] width 99 height 467
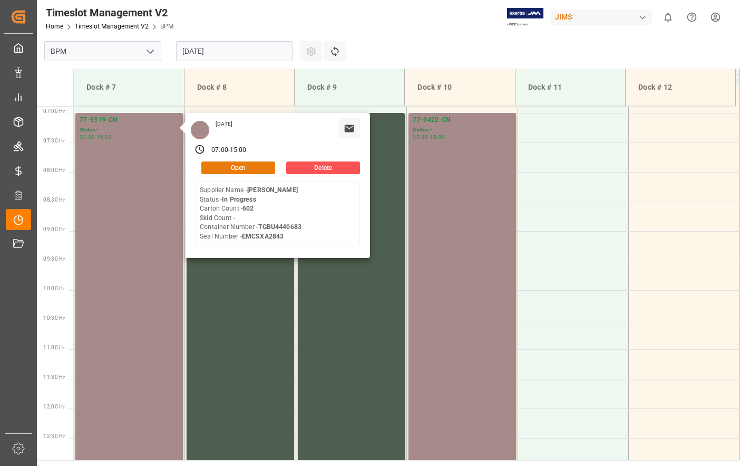
click at [236, 168] on button "Open" at bounding box center [238, 167] width 74 height 13
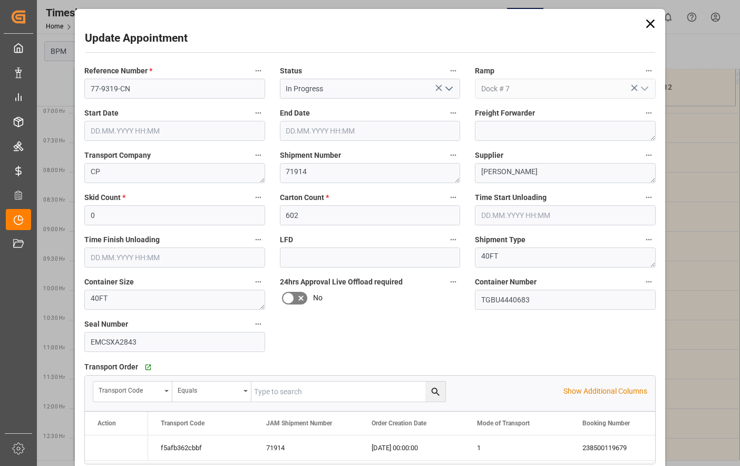
type input "[DATE] 07:00"
type input "[DATE] 15:00"
type input "[DATE] 07:30"
type input "[DATE] 13:00"
type input "[DATE] 20:18"
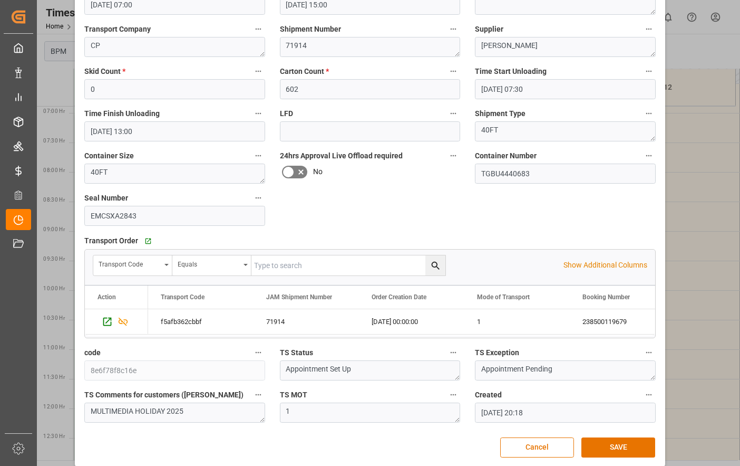
scroll to position [137, 0]
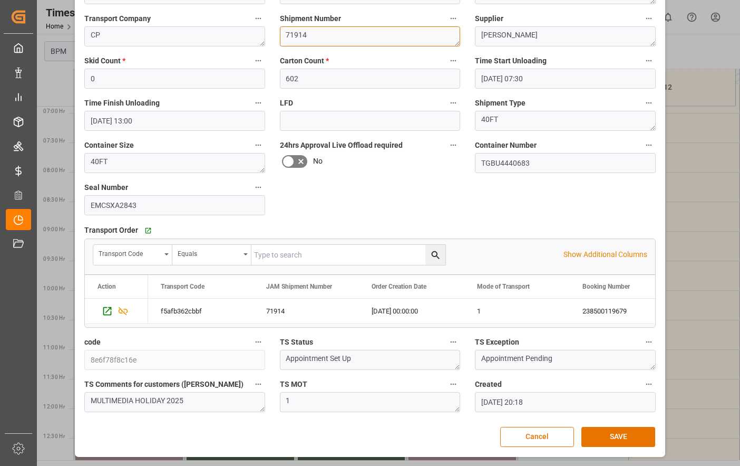
click at [318, 42] on textarea "71914" at bounding box center [370, 36] width 181 height 20
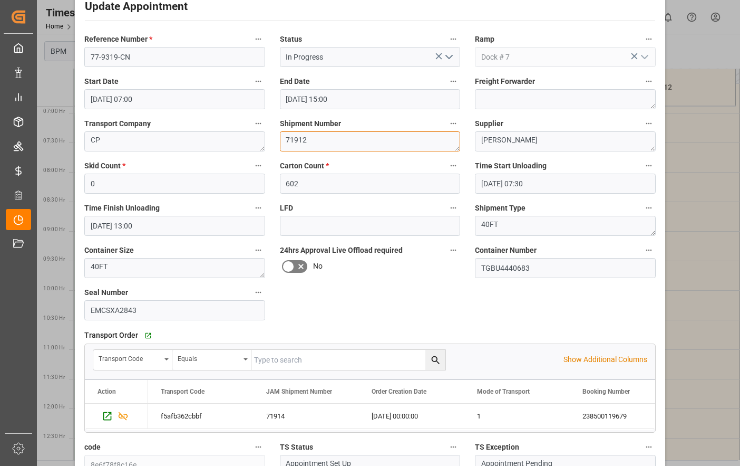
scroll to position [31, 0]
type textarea "71912"
click at [115, 183] on input "0" at bounding box center [174, 184] width 181 height 20
type input "61"
click at [447, 57] on icon "open menu" at bounding box center [449, 57] width 13 height 13
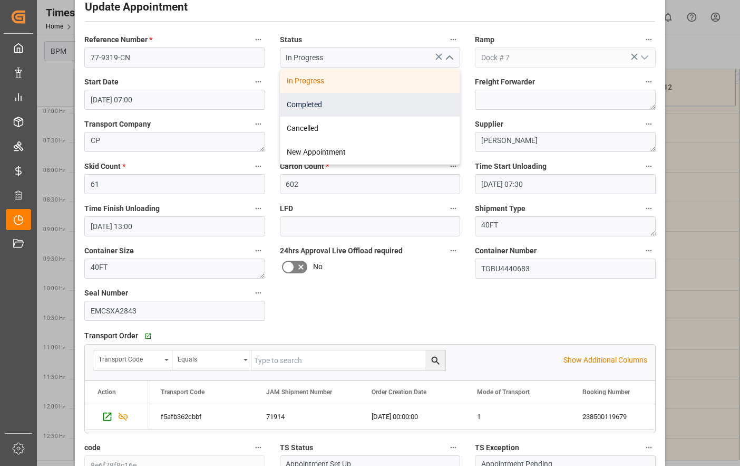
click at [333, 110] on div "Completed" at bounding box center [371, 105] width 180 height 24
type input "Completed"
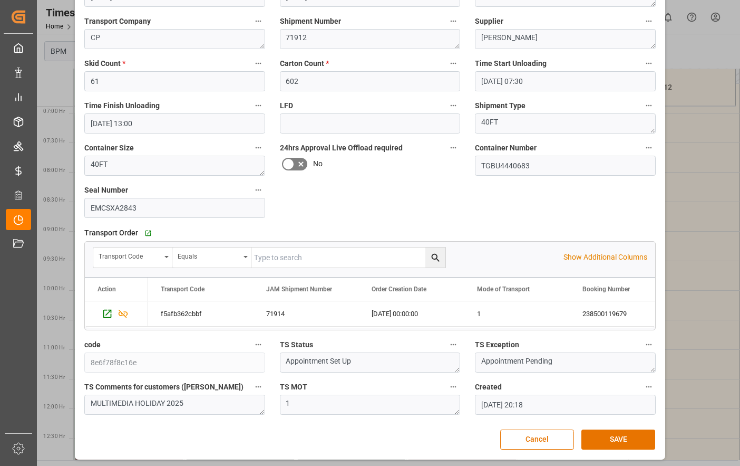
scroll to position [137, 0]
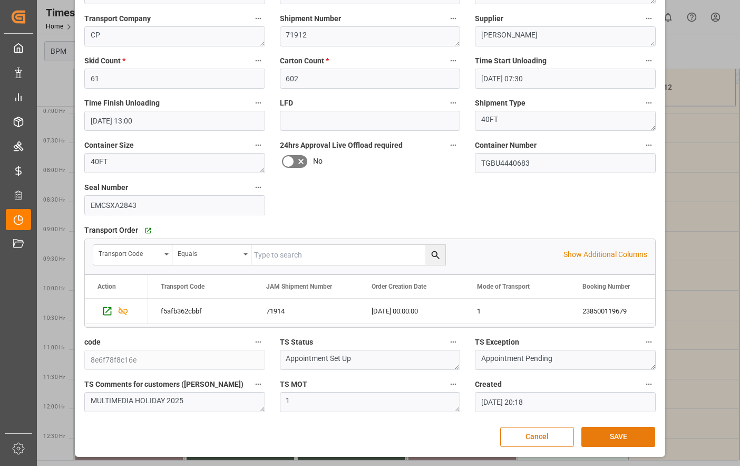
click at [592, 441] on button "SAVE" at bounding box center [619, 437] width 74 height 20
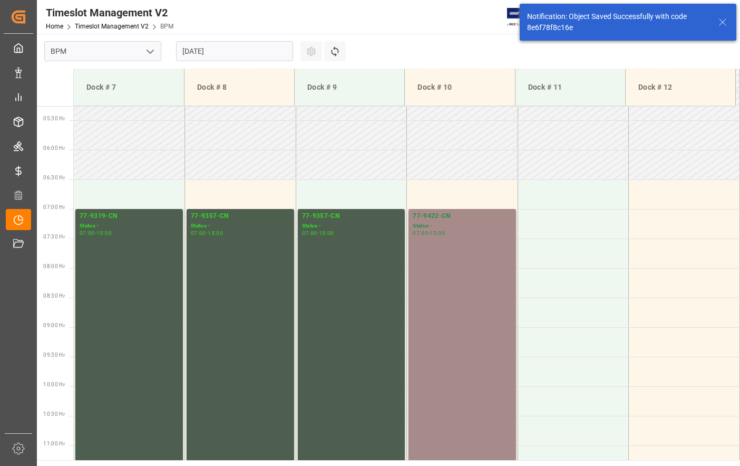
scroll to position [348, 0]
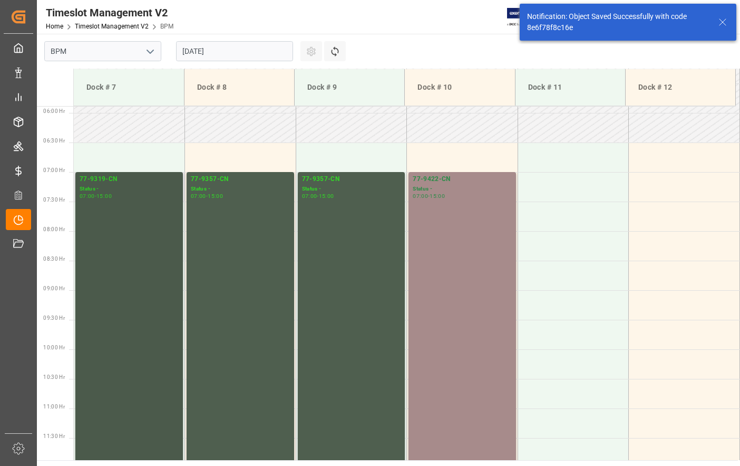
click at [93, 289] on div "77-9319-CN Status - 07:00 - 15:00" at bounding box center [129, 407] width 99 height 467
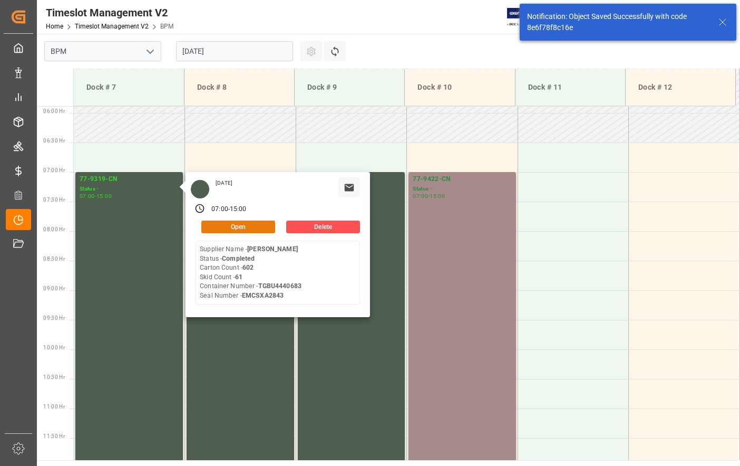
click at [235, 225] on button "Open" at bounding box center [238, 226] width 74 height 13
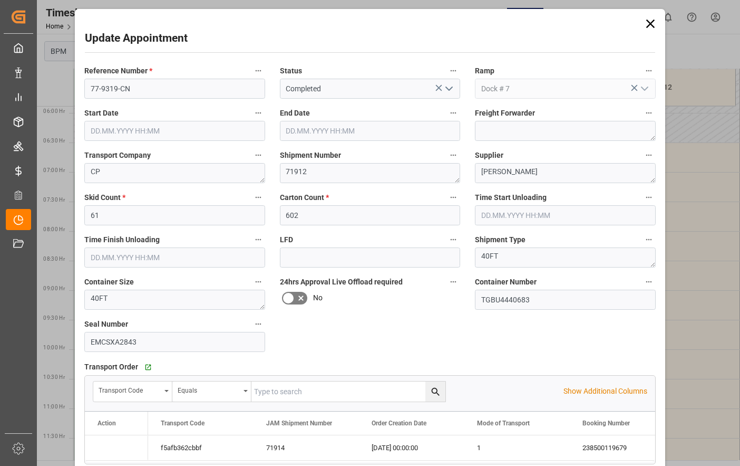
type input "[DATE] 07:00"
type input "[DATE] 15:00"
type input "[DATE] 07:30"
type input "[DATE] 13:00"
type input "[DATE] 20:18"
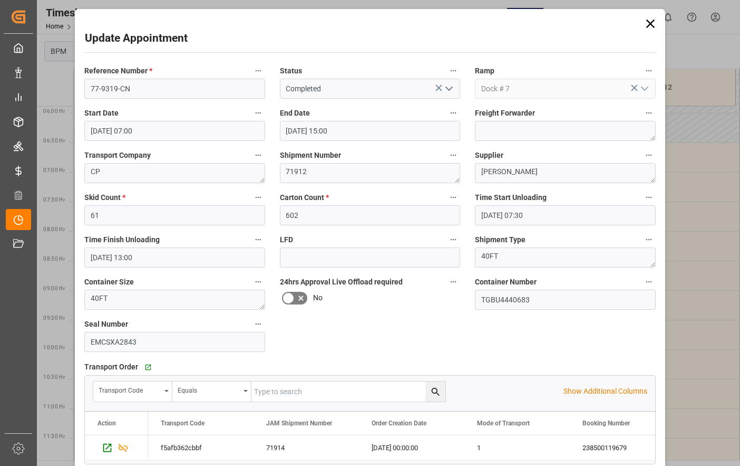
click at [651, 23] on icon at bounding box center [650, 23] width 15 height 15
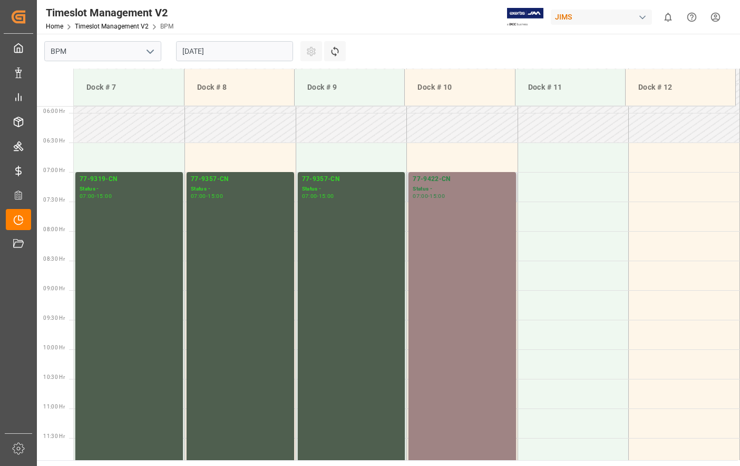
click at [448, 274] on div "77-9422-CN Status - 07:00 - 15:00" at bounding box center [462, 407] width 99 height 467
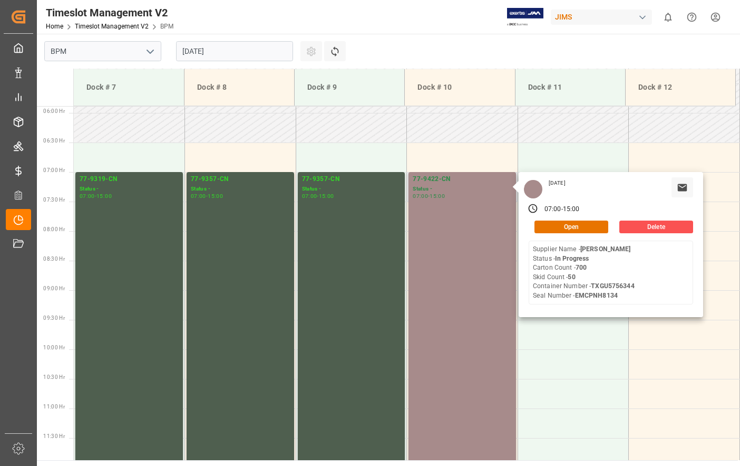
click at [558, 234] on div "[DATE] 07:00 - 15:00 Open Delete Supplier Name - [PERSON_NAME] Status - In Prog…" at bounding box center [611, 244] width 185 height 145
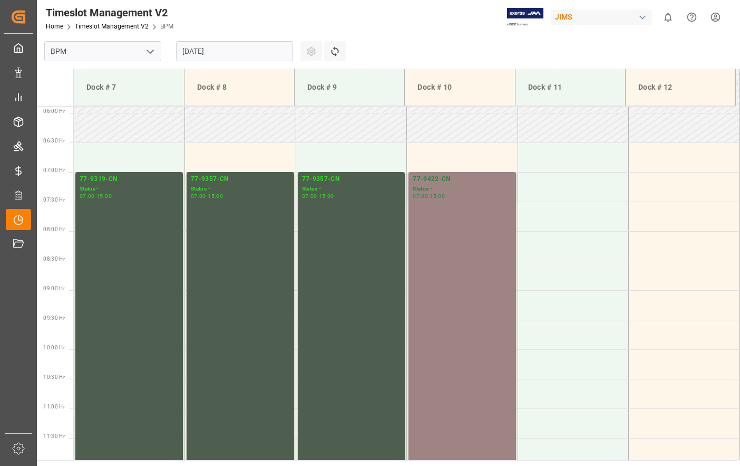
click at [458, 241] on div "77-9422-CN Status - 07:00 - 15:00" at bounding box center [462, 407] width 99 height 467
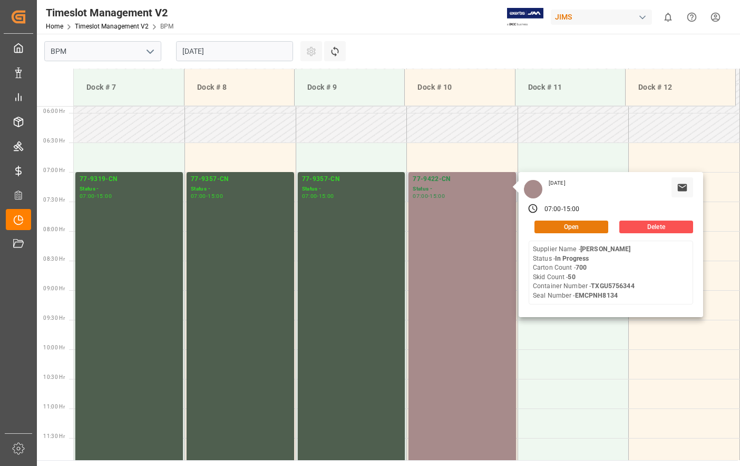
click at [544, 224] on button "Open" at bounding box center [572, 226] width 74 height 13
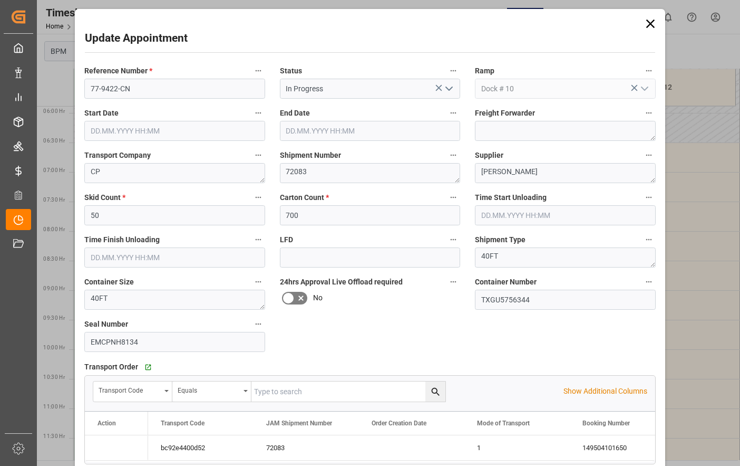
type input "[DATE] 07:00"
type input "[DATE] 15:00"
type input "[DATE] 07:30"
type input "[DATE] 15:00"
type input "[DATE] 20:25"
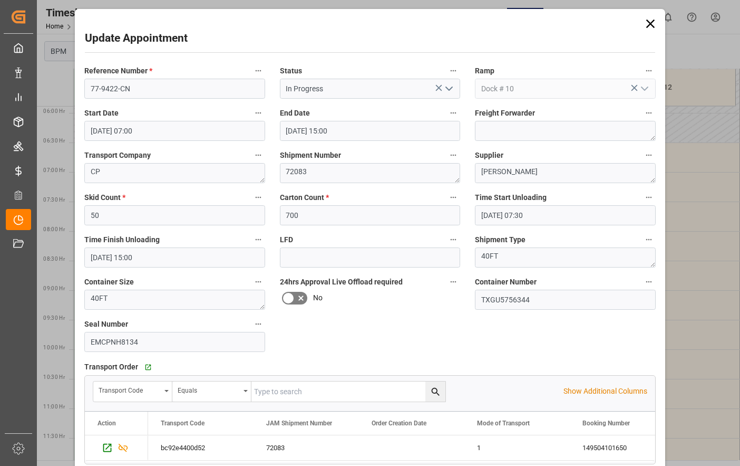
click at [646, 29] on icon at bounding box center [650, 23] width 15 height 15
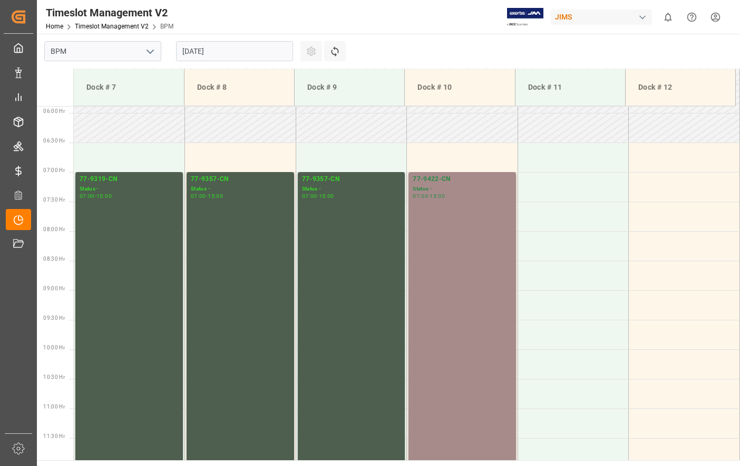
click at [218, 48] on input "[DATE]" at bounding box center [234, 51] width 117 height 20
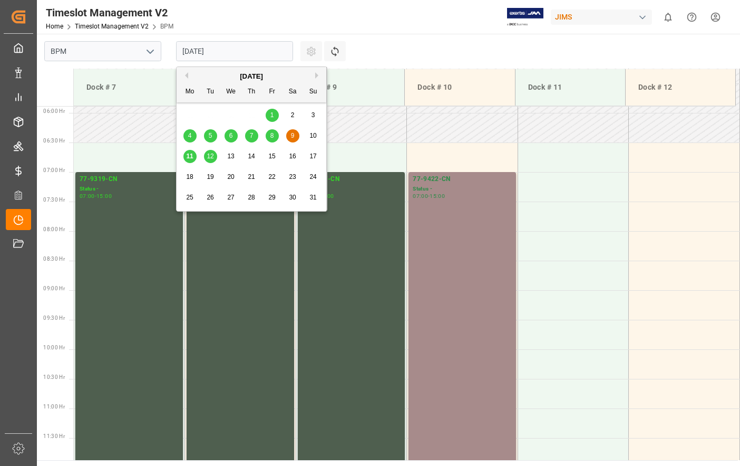
click at [187, 156] on span "11" at bounding box center [189, 155] width 7 height 7
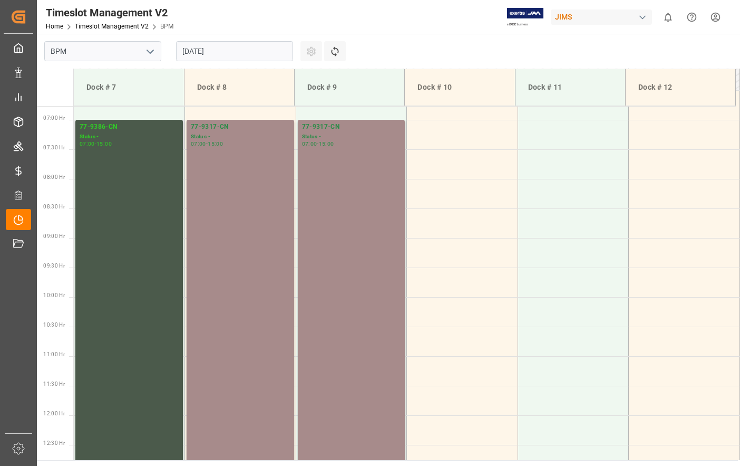
scroll to position [407, 0]
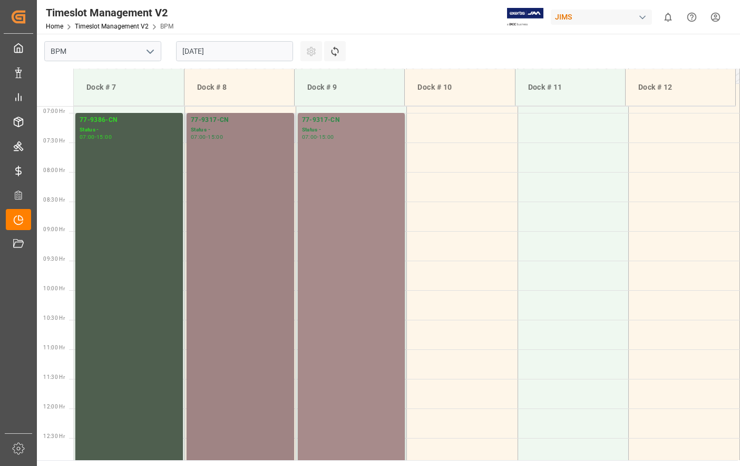
click at [224, 172] on div "77-9317-CN Status - 07:00 - 15:00" at bounding box center [240, 348] width 99 height 467
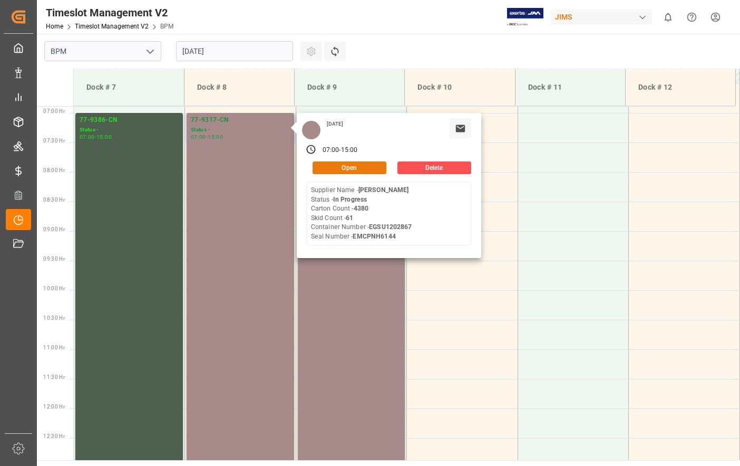
click at [359, 171] on button "Open" at bounding box center [350, 167] width 74 height 13
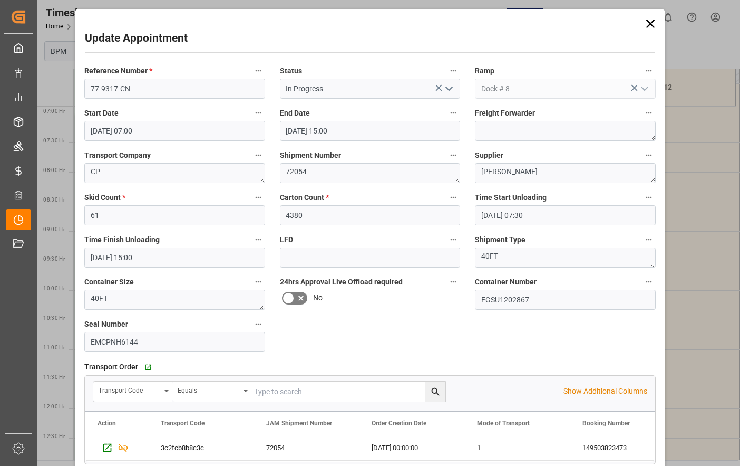
click at [649, 23] on icon at bounding box center [651, 24] width 8 height 8
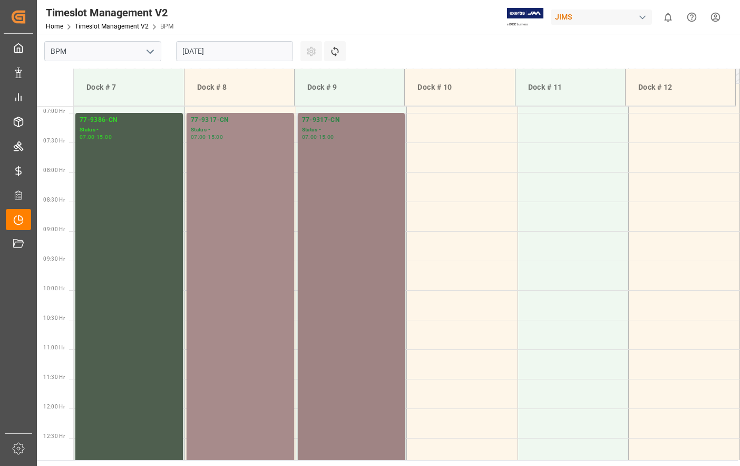
click at [331, 192] on div "77-9317-CN Status - 07:00 - 15:00" at bounding box center [351, 348] width 99 height 467
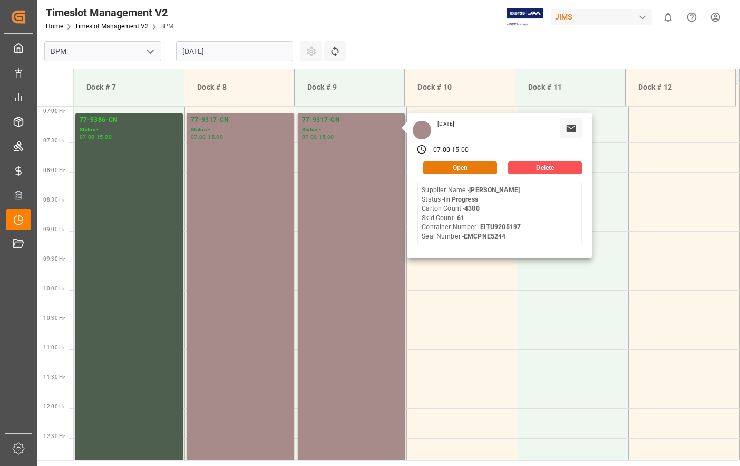
click at [464, 172] on button "Open" at bounding box center [460, 167] width 74 height 13
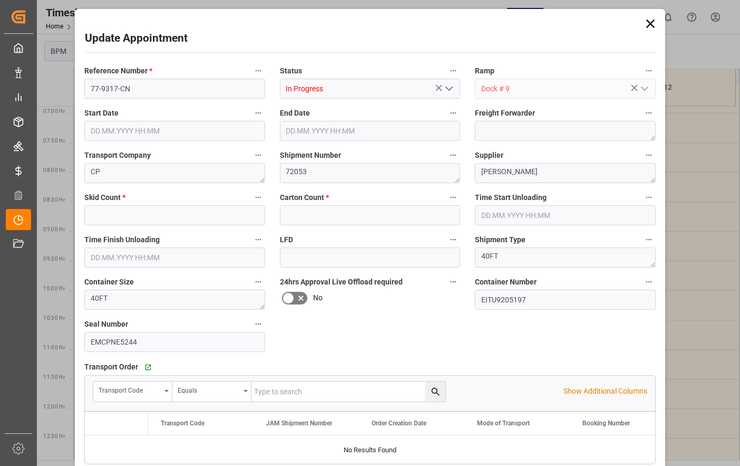
type input "61"
type input "4380"
type input "[DATE] 07:00"
type input "[DATE] 15:00"
type input "[DATE] 07:30"
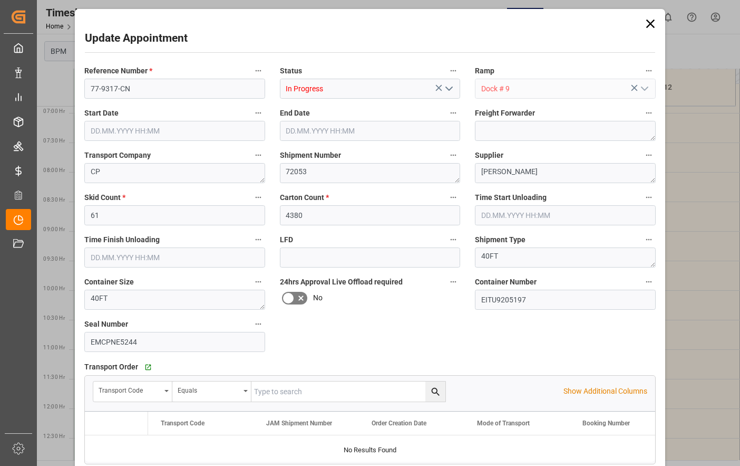
type input "[DATE] 15:00"
type input "[DATE] 10:46"
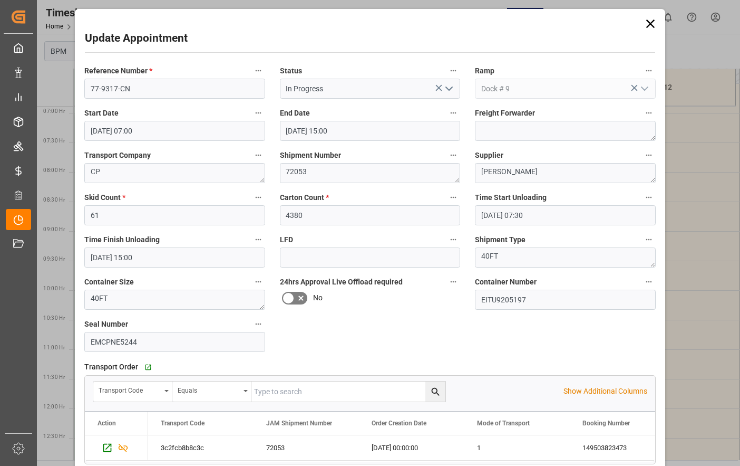
click at [650, 24] on icon at bounding box center [651, 24] width 8 height 8
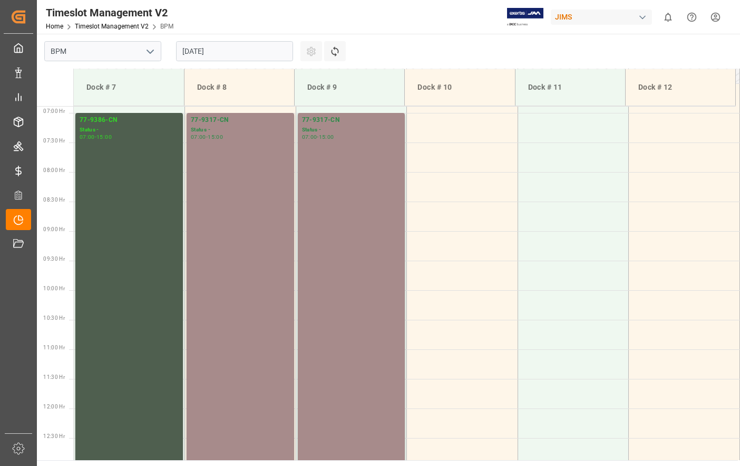
click at [233, 52] on input "[DATE]" at bounding box center [234, 51] width 117 height 20
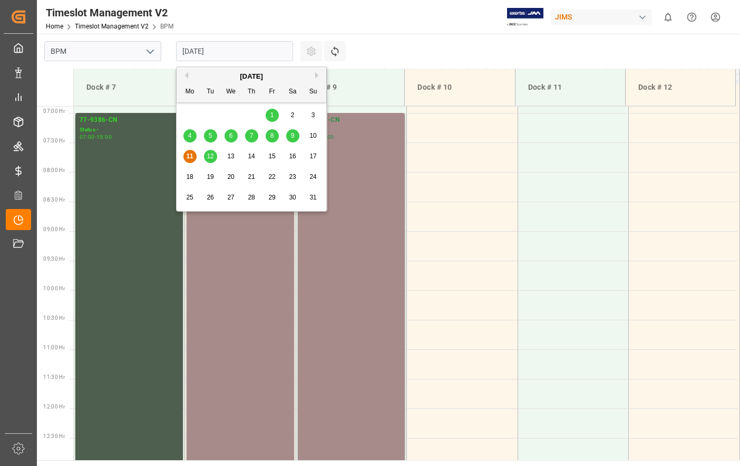
click at [291, 136] on span "9" at bounding box center [293, 135] width 4 height 7
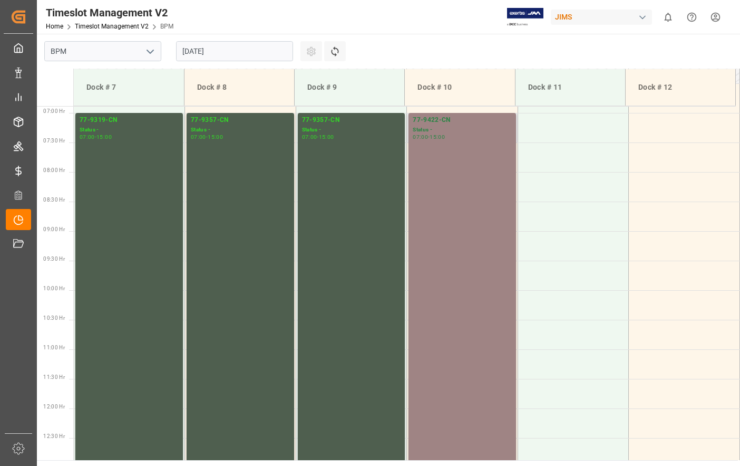
click at [455, 172] on div "77-9422-CN Status - 07:00 - 15:00" at bounding box center [462, 348] width 99 height 467
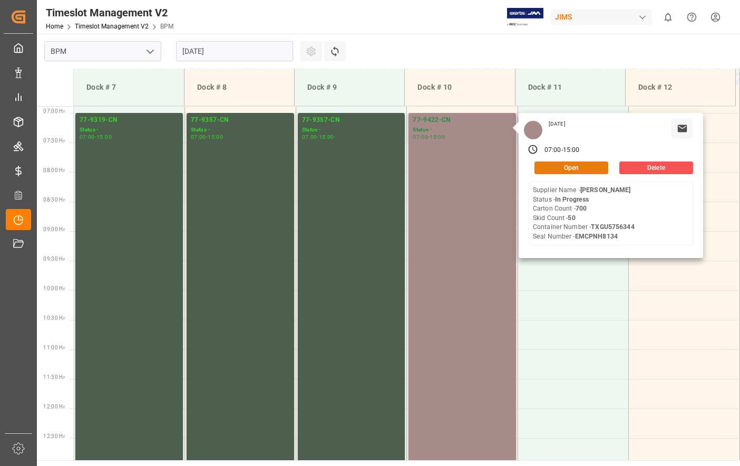
click at [558, 169] on button "Open" at bounding box center [572, 167] width 74 height 13
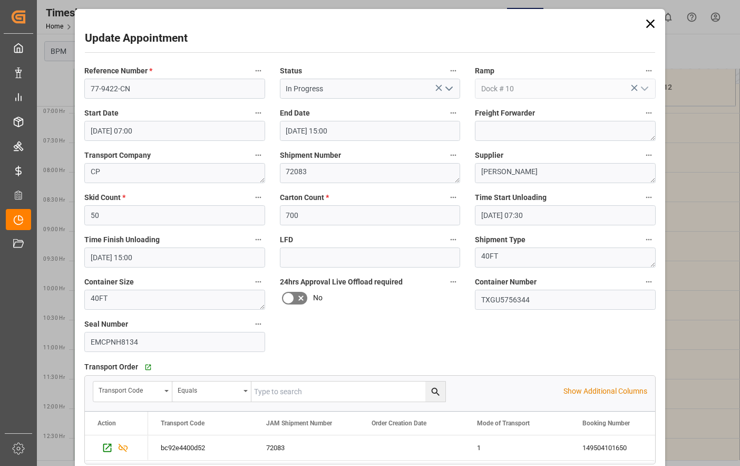
click at [649, 27] on icon at bounding box center [650, 23] width 15 height 15
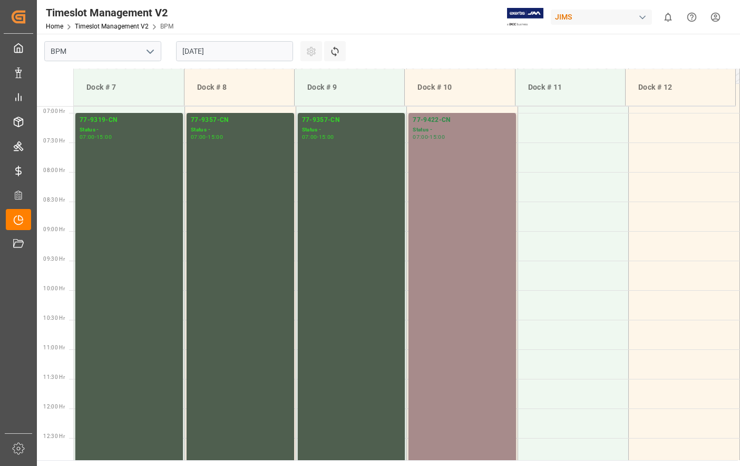
click at [234, 53] on input "[DATE]" at bounding box center [234, 51] width 117 height 20
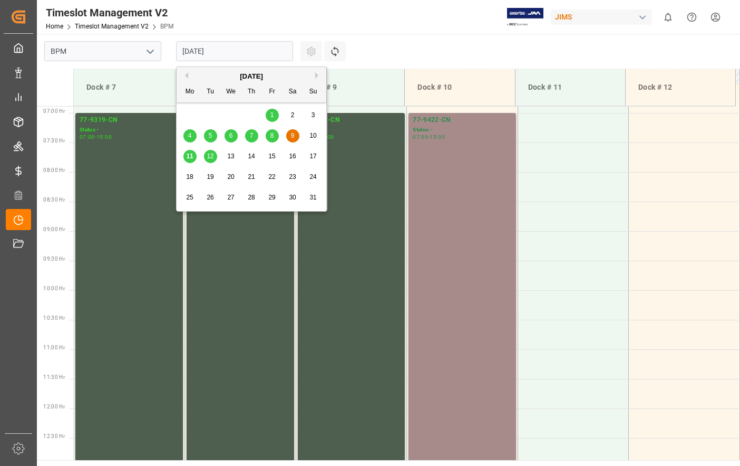
click at [187, 151] on div "11" at bounding box center [190, 156] width 13 height 13
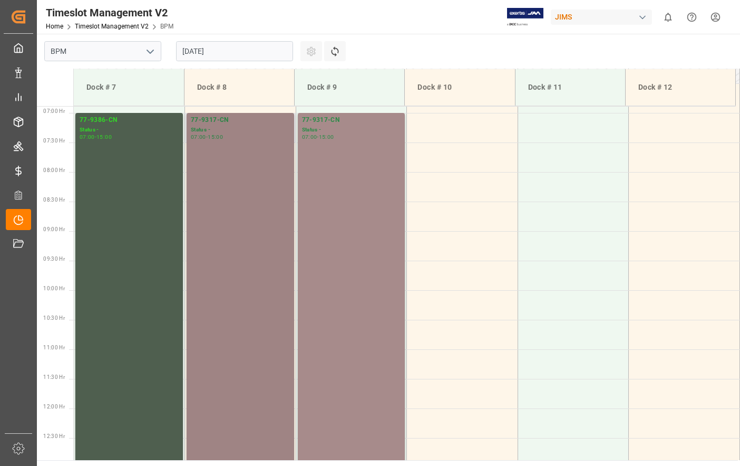
click at [216, 188] on div "77-9317-CN Status - 07:00 - 15:00" at bounding box center [240, 348] width 99 height 467
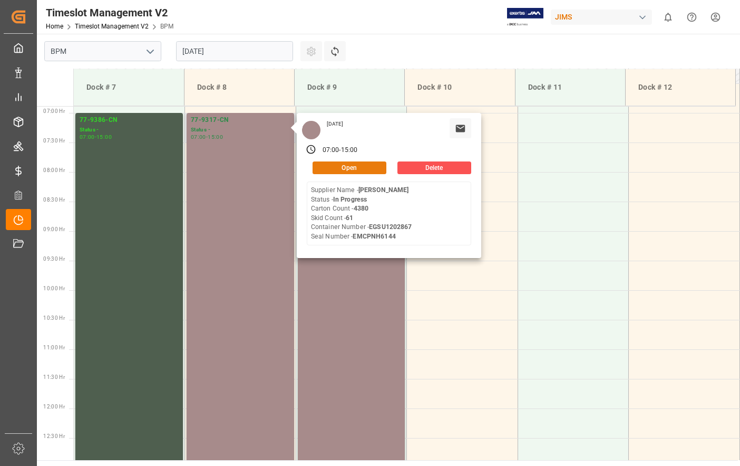
click at [349, 165] on button "Open" at bounding box center [350, 167] width 74 height 13
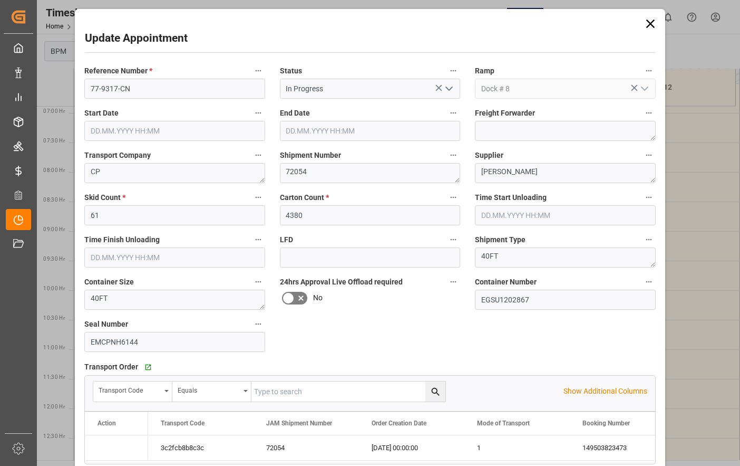
type input "[DATE] 07:00"
type input "[DATE] 15:00"
type input "[DATE] 07:30"
type input "[DATE] 15:00"
type input "[DATE] 10:44"
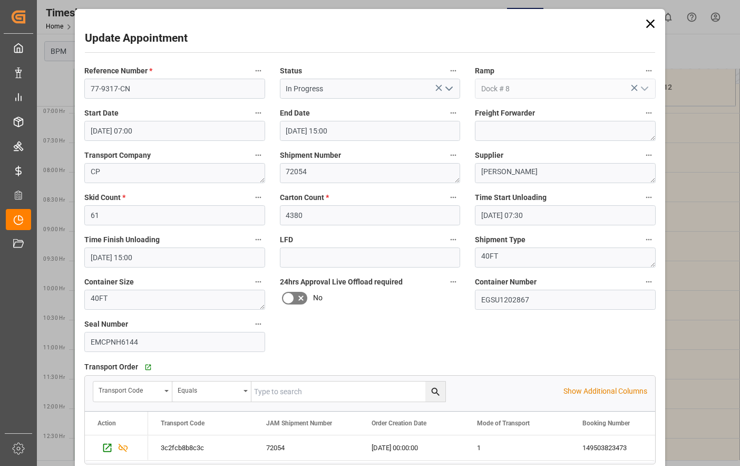
click at [645, 22] on icon at bounding box center [650, 23] width 15 height 15
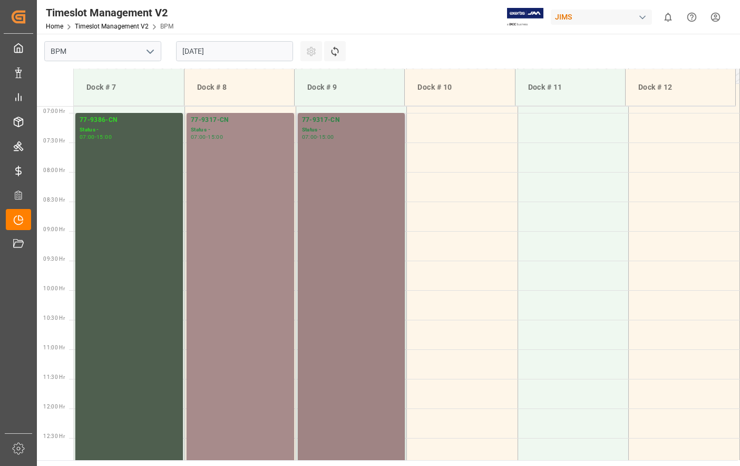
click at [395, 143] on div "77-9317-CN Status - 07:00 - 15:00" at bounding box center [351, 348] width 99 height 467
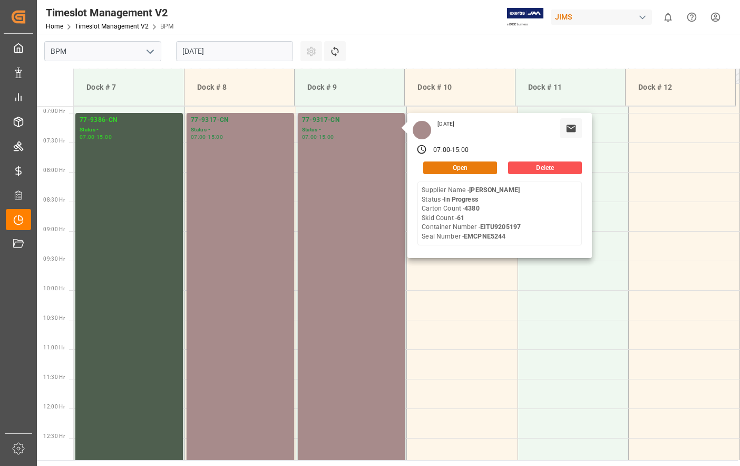
click at [487, 170] on button "Open" at bounding box center [460, 167] width 74 height 13
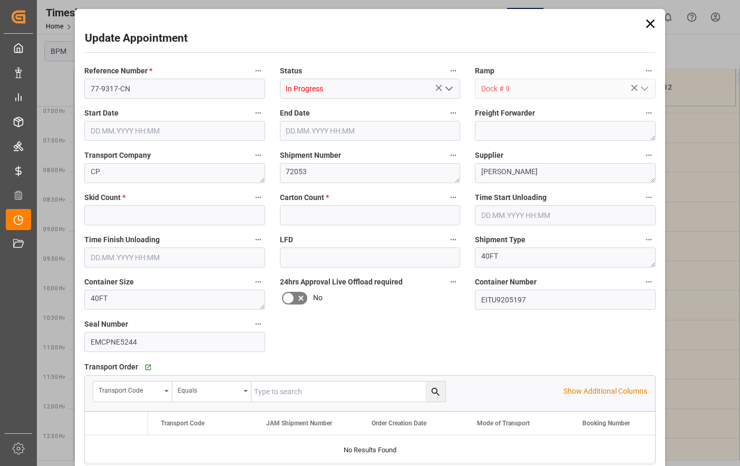
type input "61"
type input "4380"
type input "[DATE] 07:00"
type input "[DATE] 15:00"
type input "[DATE] 07:30"
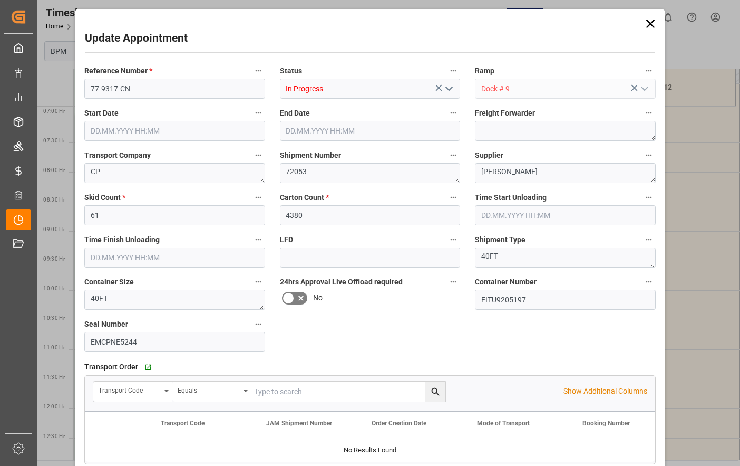
type input "[DATE] 15:00"
type input "[DATE] 10:46"
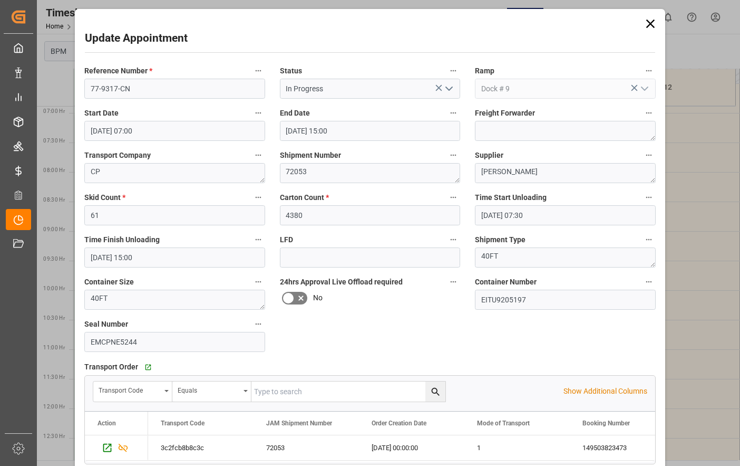
click at [649, 29] on icon at bounding box center [650, 23] width 15 height 15
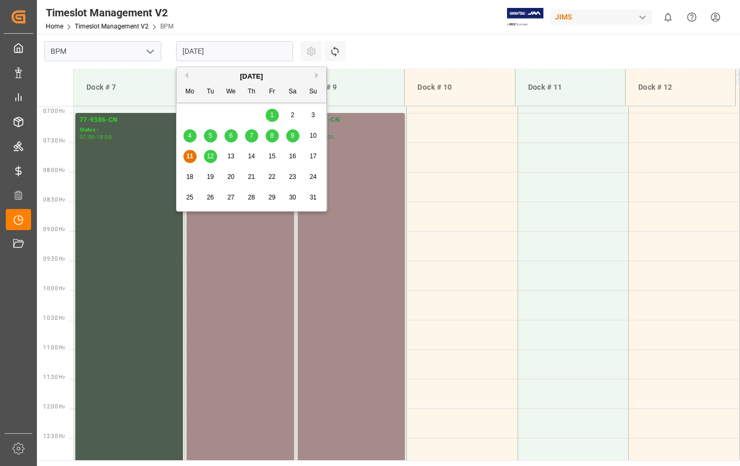
click at [274, 47] on input "[DATE]" at bounding box center [234, 51] width 117 height 20
click at [300, 137] on div "4 5 6 7 8 9 10" at bounding box center [252, 136] width 144 height 21
click at [290, 138] on div "9" at bounding box center [292, 136] width 13 height 13
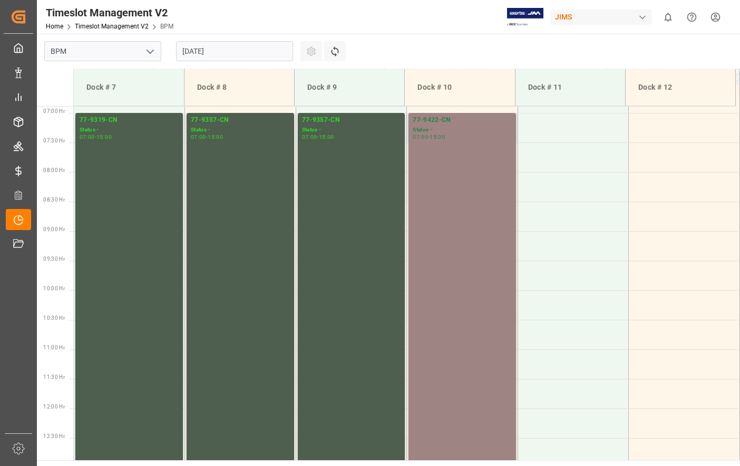
click at [462, 175] on div "77-9422-CN Status - 07:00 - 15:00" at bounding box center [462, 348] width 99 height 467
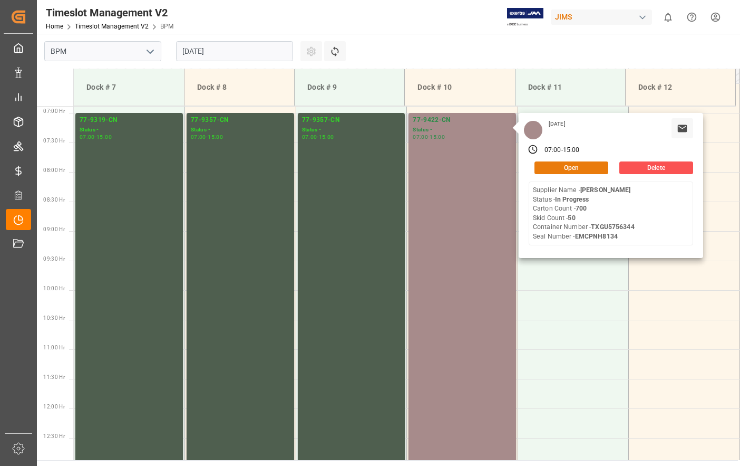
click at [547, 168] on button "Open" at bounding box center [572, 167] width 74 height 13
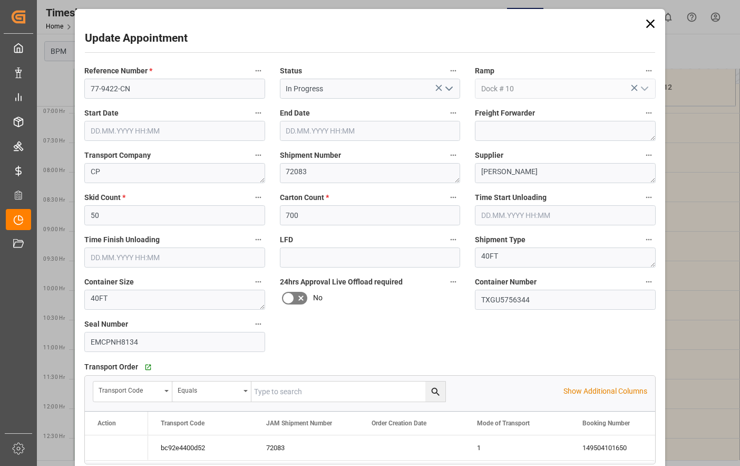
type input "[DATE] 07:00"
type input "[DATE] 15:00"
type input "[DATE] 07:30"
type input "[DATE] 15:00"
type input "[DATE] 20:25"
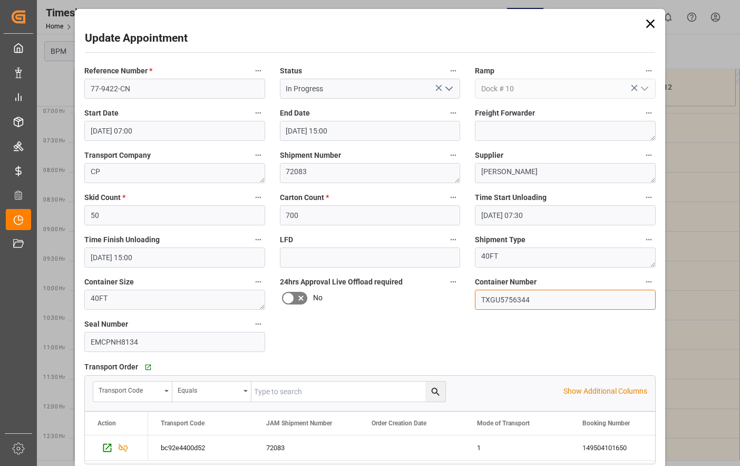
drag, startPoint x: 542, startPoint y: 305, endPoint x: 392, endPoint y: 315, distance: 149.5
click at [393, 315] on div "Reference Number * 77-9422-CN Status In Progress Ramp Dock # 10 Start Date [DAT…" at bounding box center [370, 306] width 586 height 492
click at [648, 25] on icon at bounding box center [651, 24] width 8 height 8
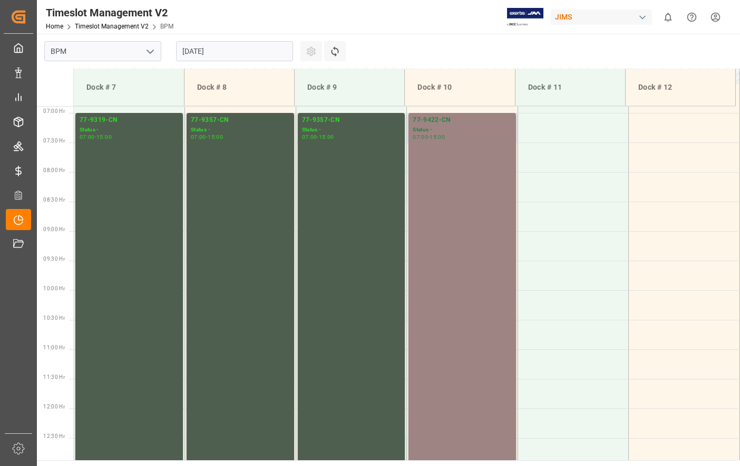
click at [432, 207] on div "77-9422-CN Status - 07:00 - 15:00" at bounding box center [462, 348] width 99 height 467
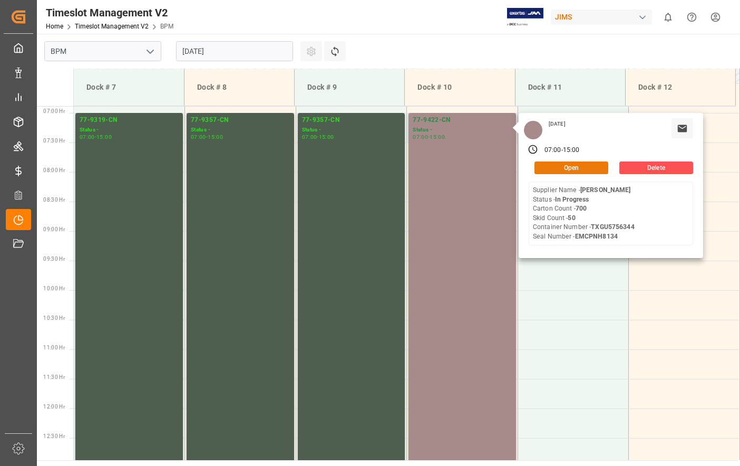
click at [541, 165] on button "Open" at bounding box center [572, 167] width 74 height 13
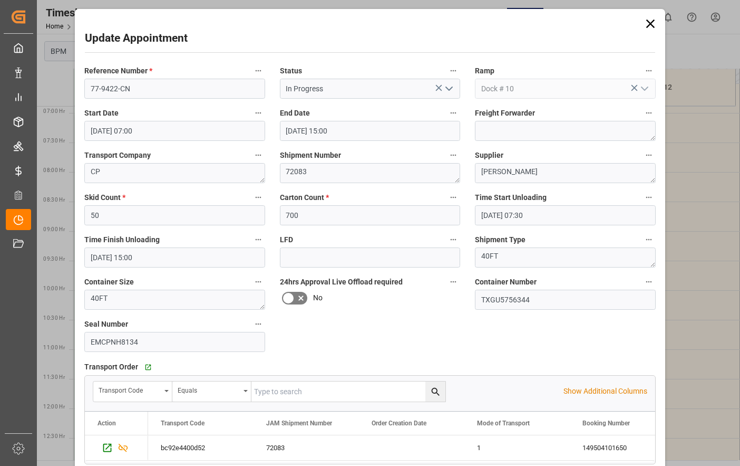
click at [649, 24] on icon at bounding box center [651, 24] width 8 height 8
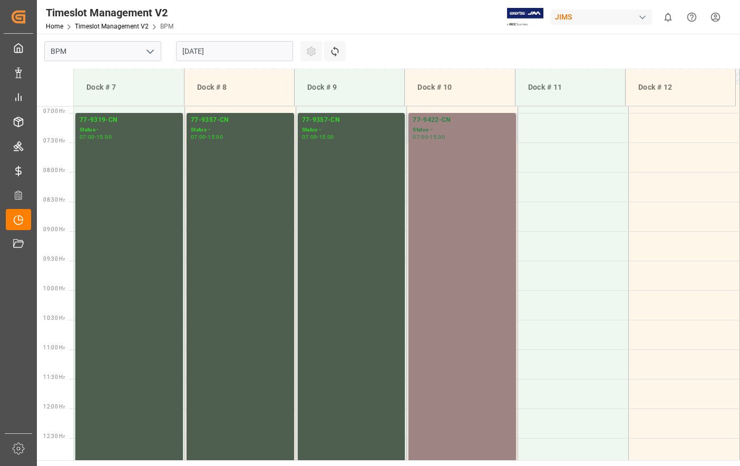
click at [480, 196] on div "77-9422-CN Status - 07:00 - 15:00" at bounding box center [462, 348] width 99 height 467
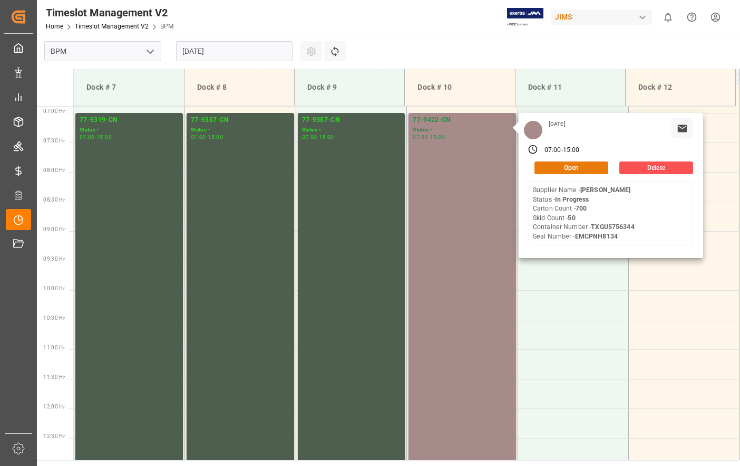
click at [560, 168] on button "Open" at bounding box center [572, 167] width 74 height 13
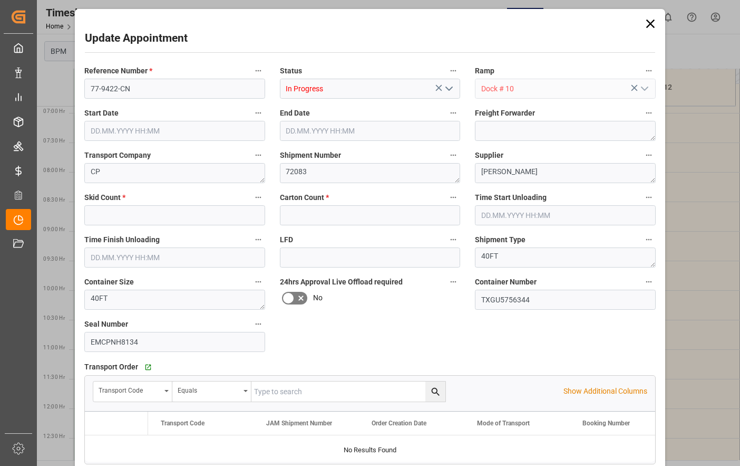
type input "50"
type input "700"
type input "[DATE] 07:00"
type input "[DATE] 15:00"
type input "[DATE] 07:30"
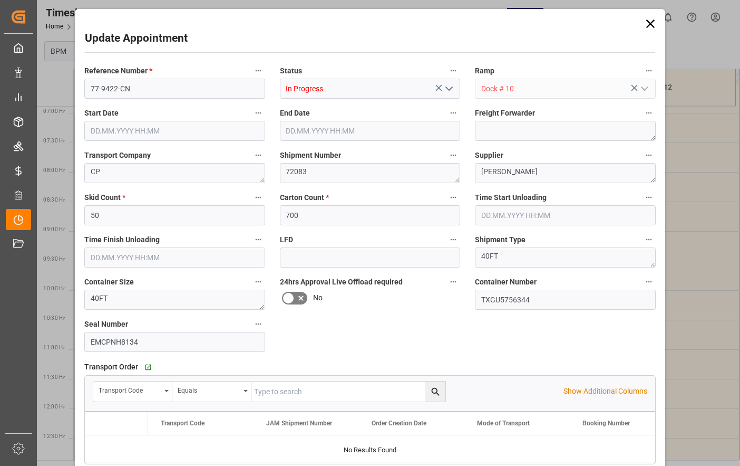
type input "[DATE] 15:00"
type input "[DATE] 20:25"
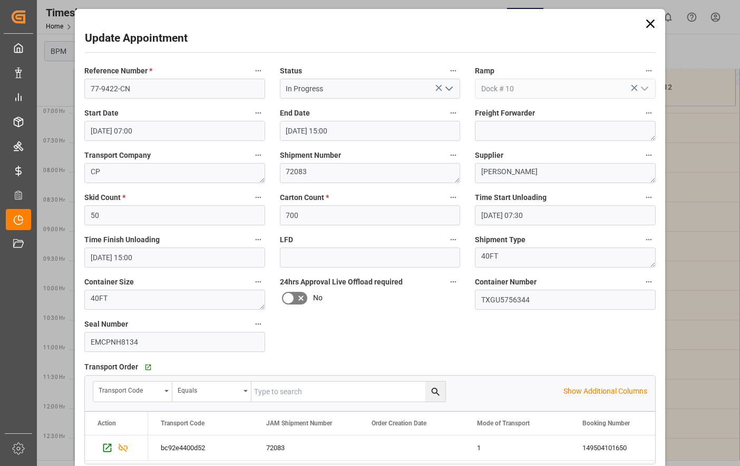
click at [653, 28] on icon at bounding box center [650, 23] width 15 height 15
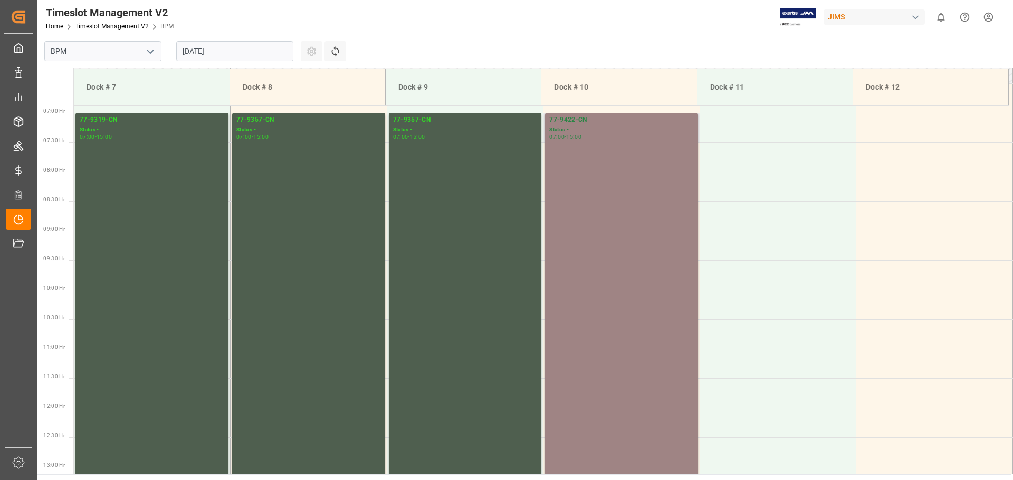
click at [656, 220] on div "77-9422-CN Status - 07:00 - 15:00" at bounding box center [621, 348] width 144 height 467
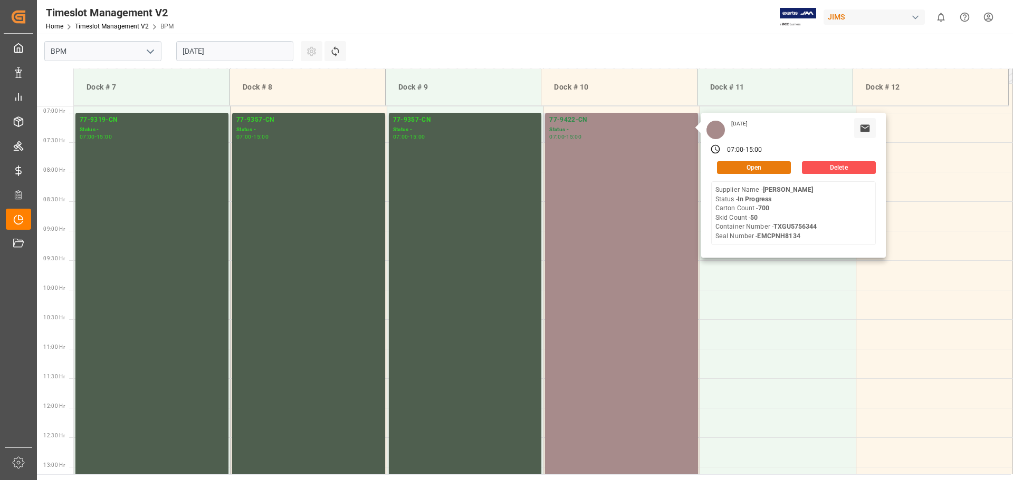
click at [758, 165] on button "Open" at bounding box center [754, 167] width 74 height 13
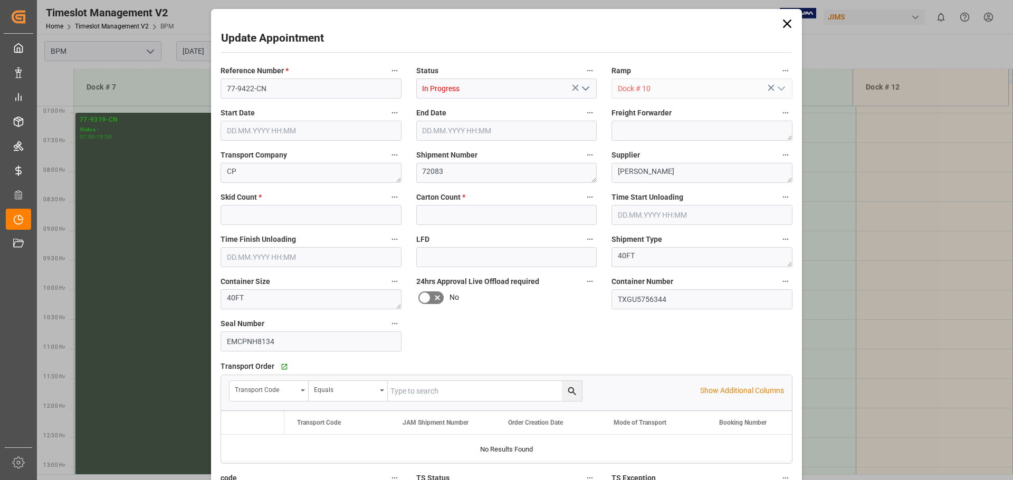
type input "50"
type input "700"
type input "[DATE] 07:00"
type input "[DATE] 15:00"
type input "[DATE] 07:30"
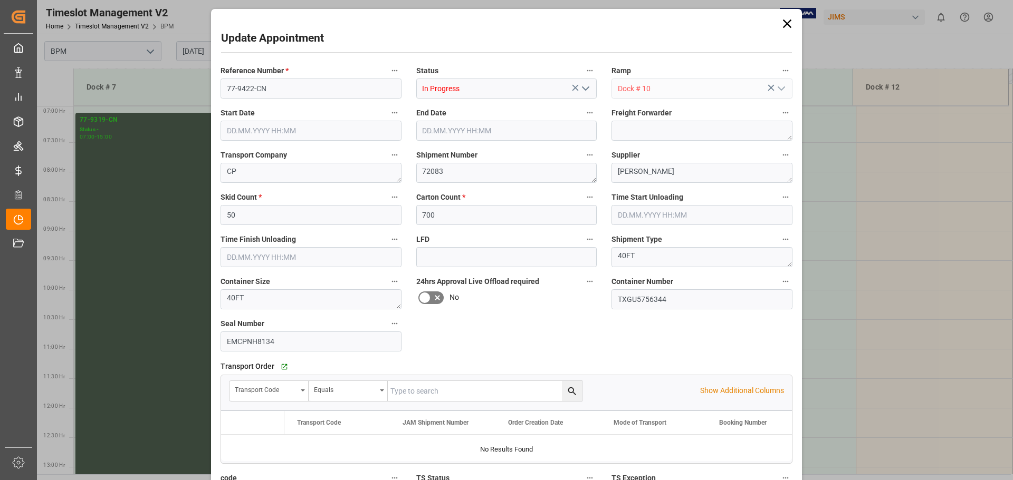
type input "[DATE] 15:00"
type input "[DATE] 20:25"
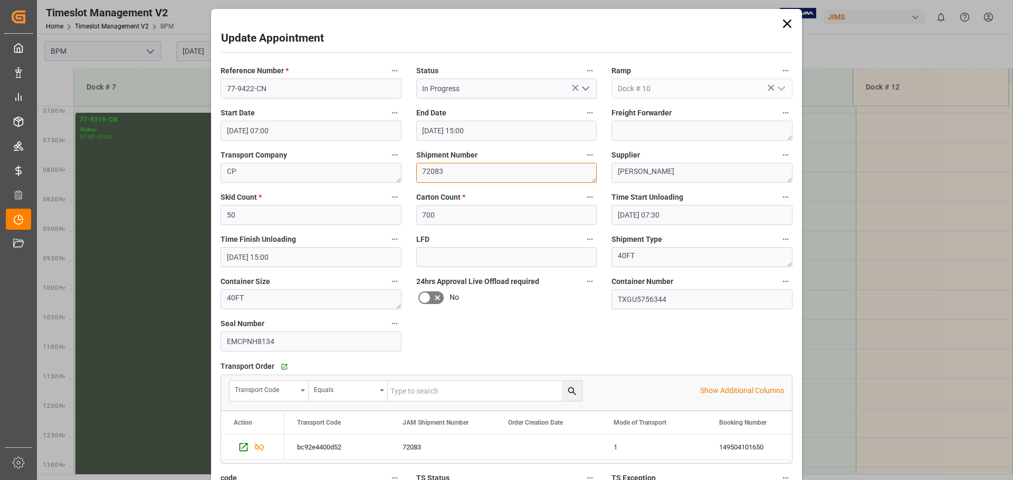
drag, startPoint x: 442, startPoint y: 178, endPoint x: 407, endPoint y: 182, distance: 36.1
click at [409, 182] on div "Shipment Number 72083" at bounding box center [507, 165] width 196 height 42
click at [679, 345] on div "Reference Number * 77-9422-CN Status In Progress Ramp Dock # 10 Start Date [DAT…" at bounding box center [506, 306] width 586 height 492
click at [783, 22] on icon at bounding box center [786, 23] width 15 height 15
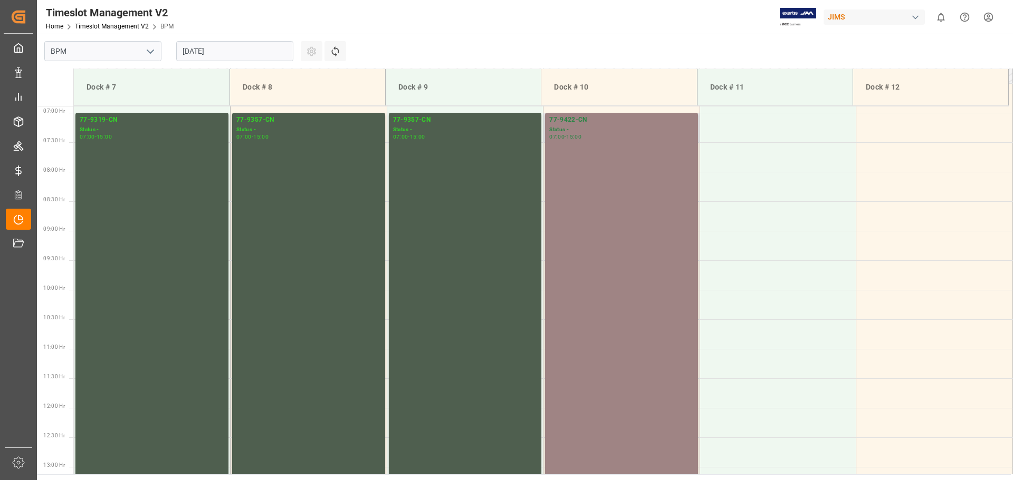
click at [590, 292] on div "77-9422-CN Status - 07:00 - 15:00" at bounding box center [621, 348] width 144 height 467
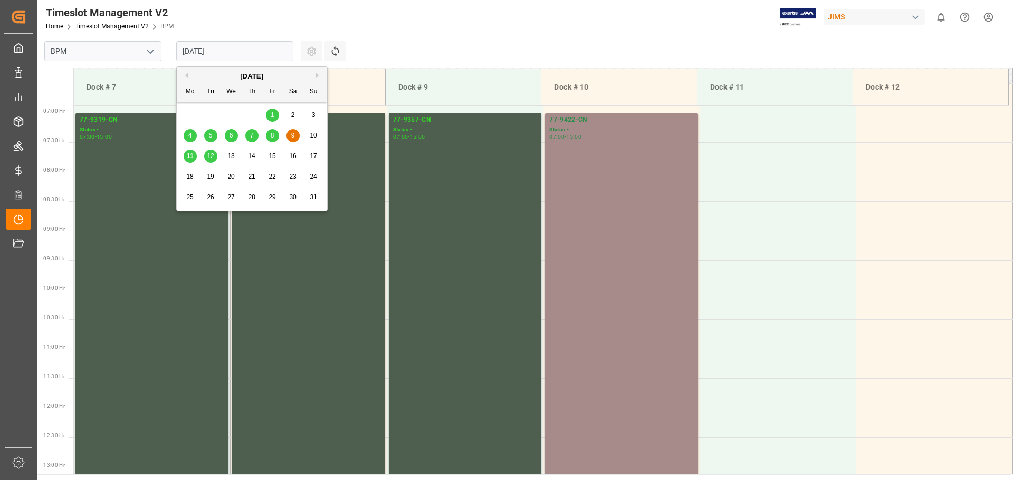
click at [259, 59] on input "[DATE]" at bounding box center [234, 51] width 117 height 20
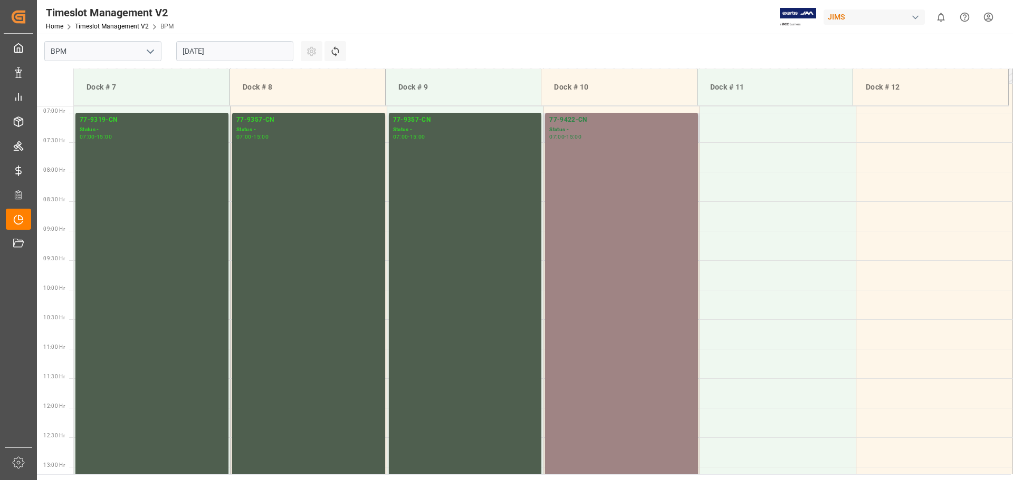
click at [628, 223] on div "77-9422-CN Status - 07:00 - 15:00" at bounding box center [621, 348] width 144 height 467
click at [631, 174] on div "77-9422-CN Status - 07:00 - 15:00" at bounding box center [621, 348] width 144 height 467
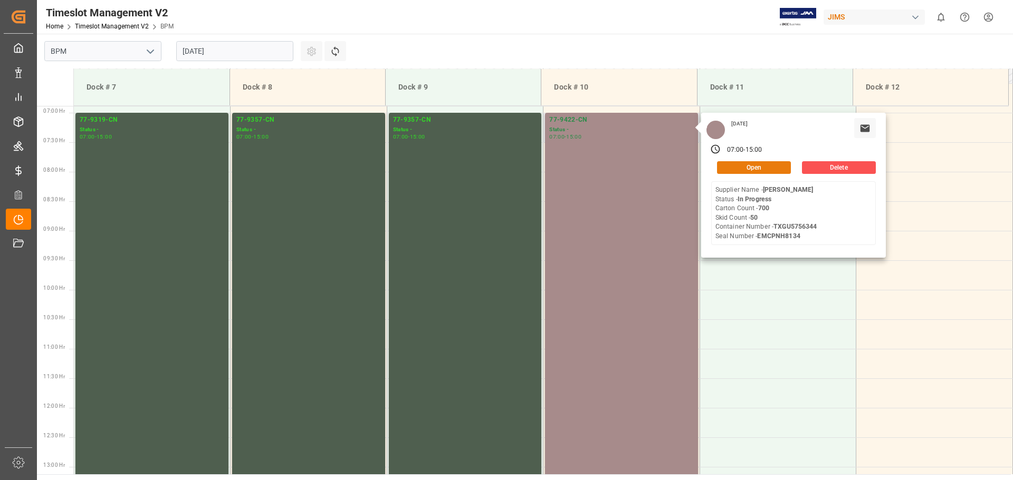
click at [767, 162] on button "Open" at bounding box center [754, 167] width 74 height 13
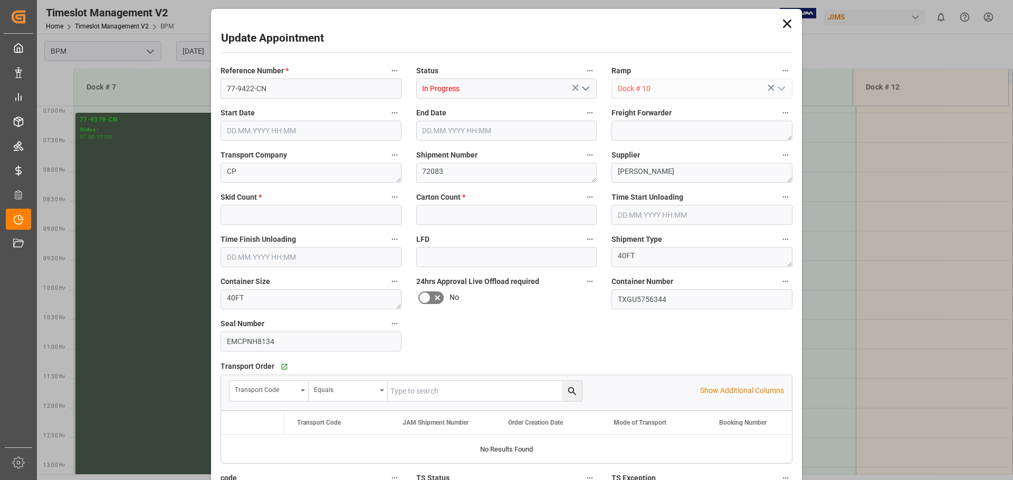
type input "50"
type input "700"
type input "[DATE] 07:00"
type input "[DATE] 15:00"
type input "[DATE] 07:30"
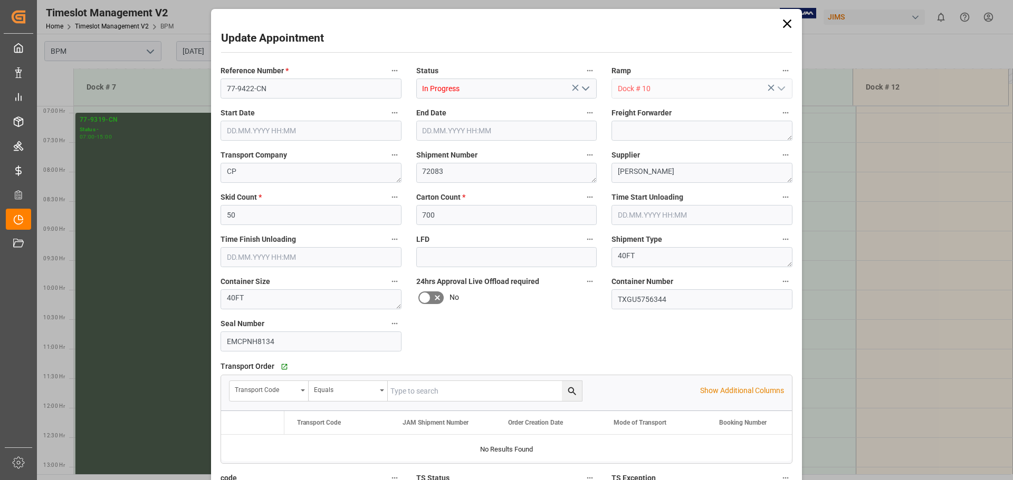
type input "[DATE] 15:00"
type input "[DATE] 20:25"
click at [783, 24] on icon at bounding box center [786, 23] width 15 height 15
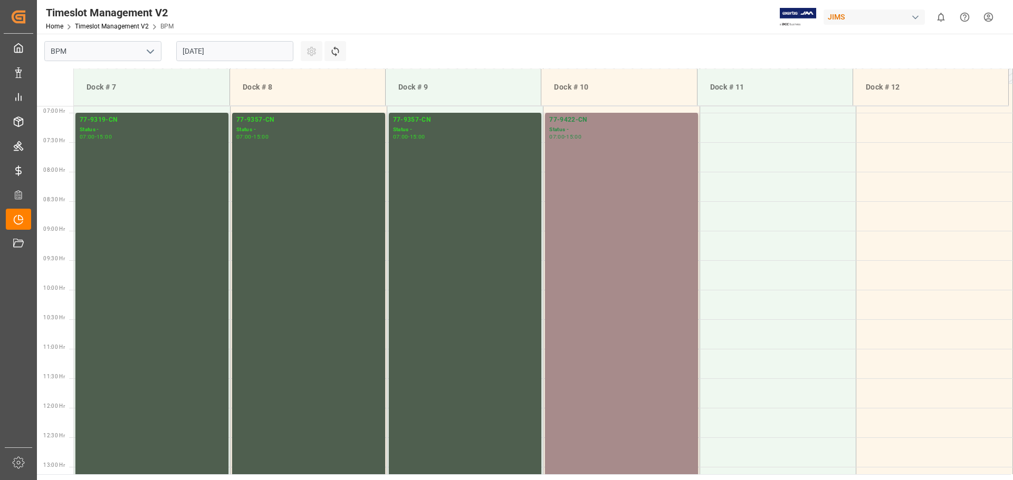
click at [233, 53] on input "[DATE]" at bounding box center [234, 51] width 117 height 20
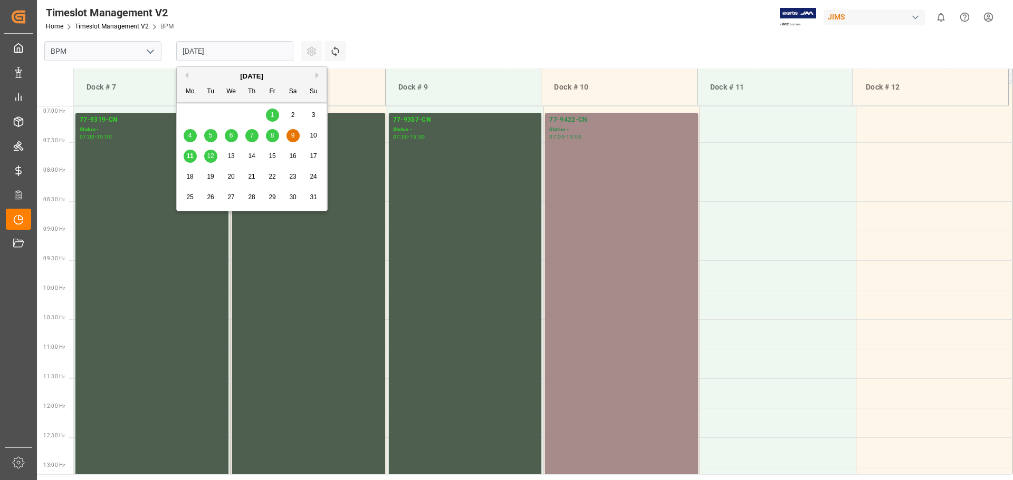
click at [188, 161] on div "11" at bounding box center [190, 156] width 13 height 13
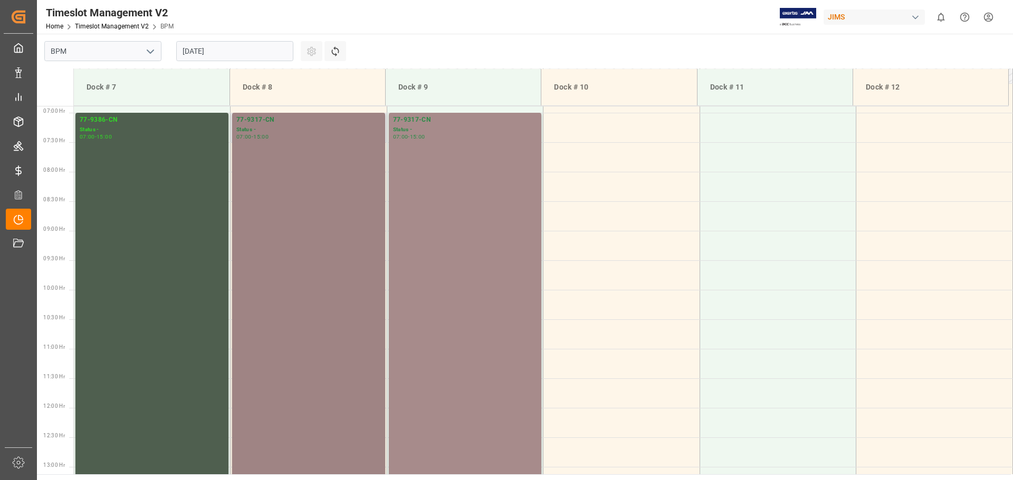
click at [301, 235] on div "77-9317-CN Status - 07:00 - 15:00" at bounding box center [308, 348] width 144 height 467
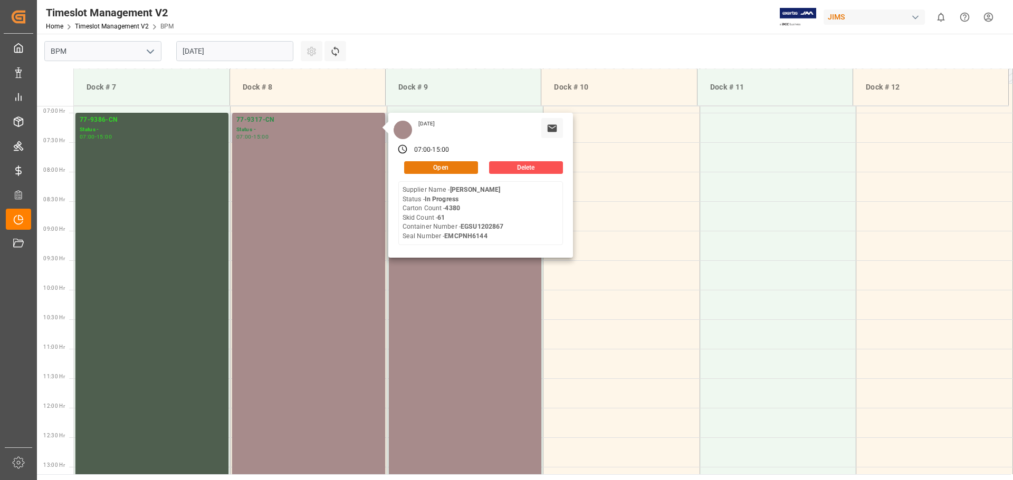
click at [426, 169] on button "Open" at bounding box center [441, 167] width 74 height 13
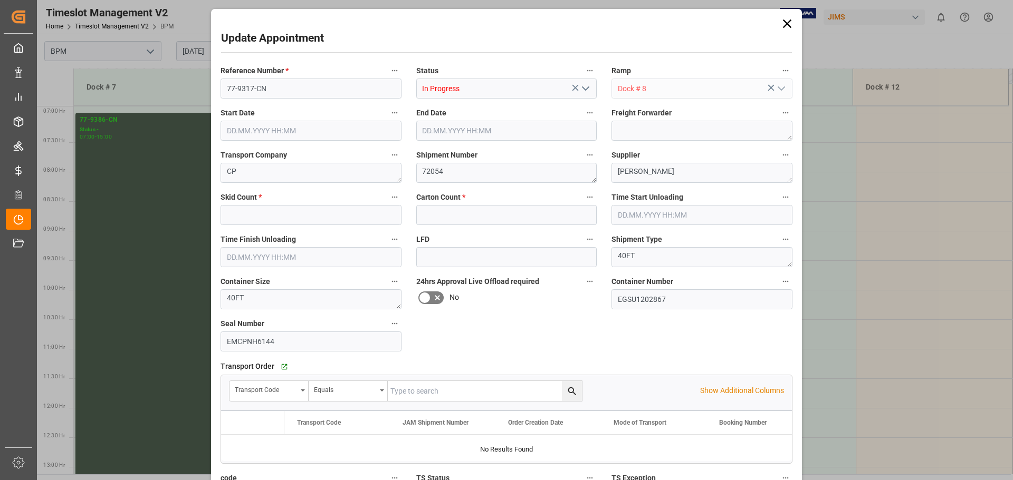
type input "61"
type input "4380"
type input "[DATE] 07:00"
type input "[DATE] 15:00"
type input "[DATE] 07:30"
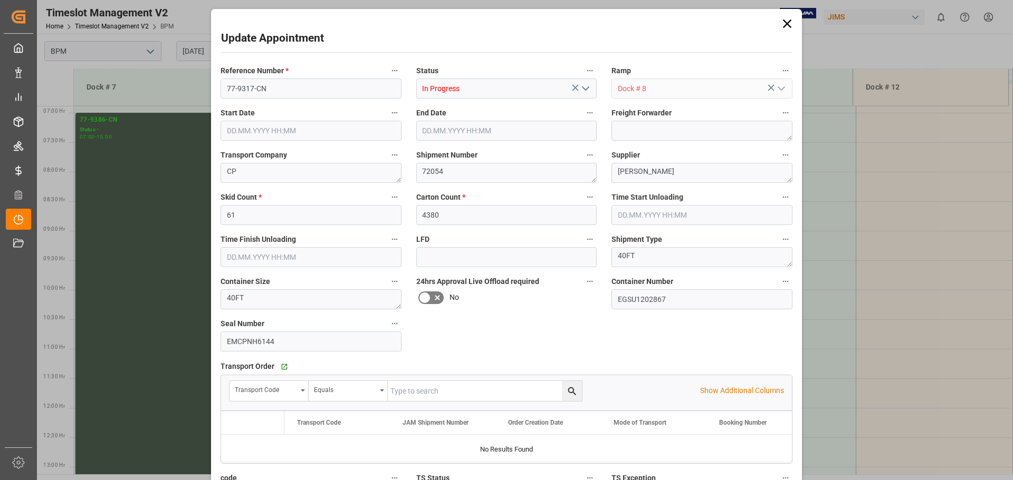
type input "[DATE] 15:00"
type input "[DATE] 10:44"
click at [787, 25] on icon at bounding box center [786, 23] width 15 height 15
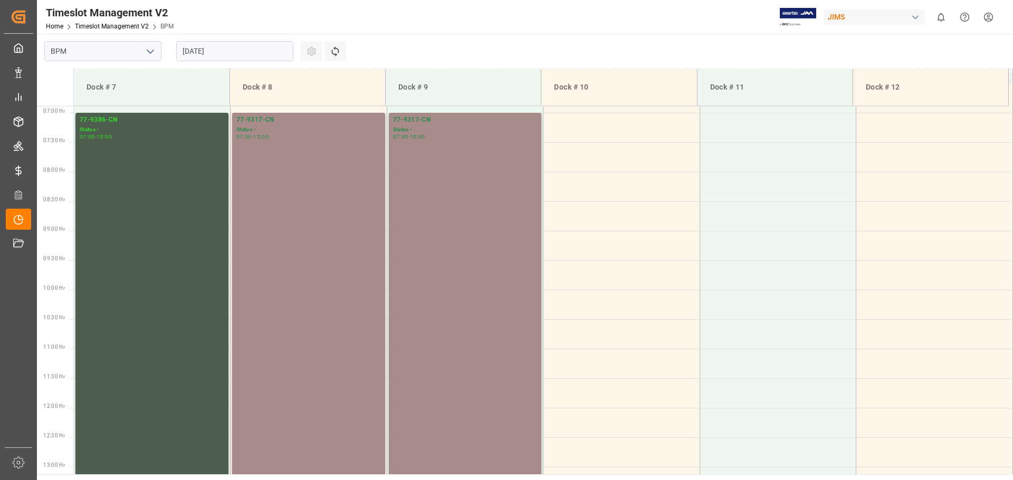
click at [245, 49] on input "[DATE]" at bounding box center [234, 51] width 117 height 20
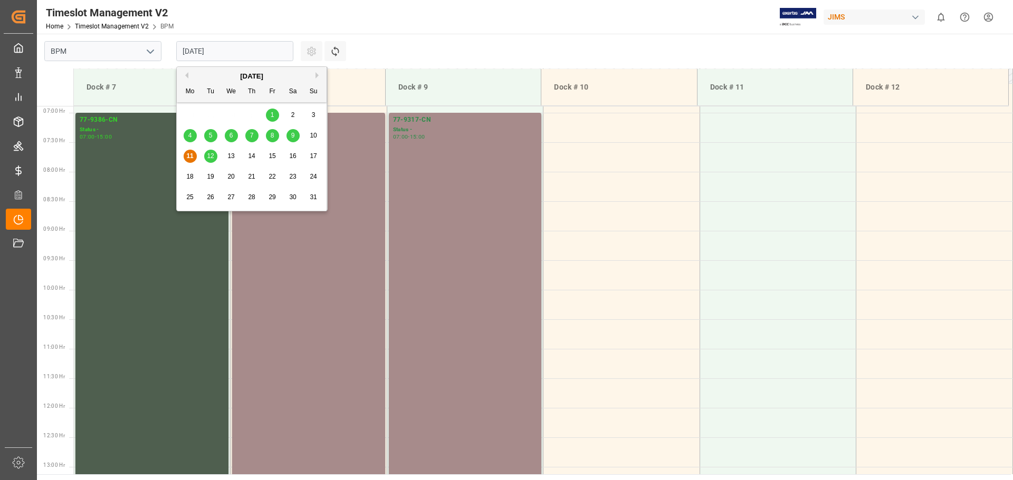
click at [291, 137] on span "9" at bounding box center [293, 135] width 4 height 7
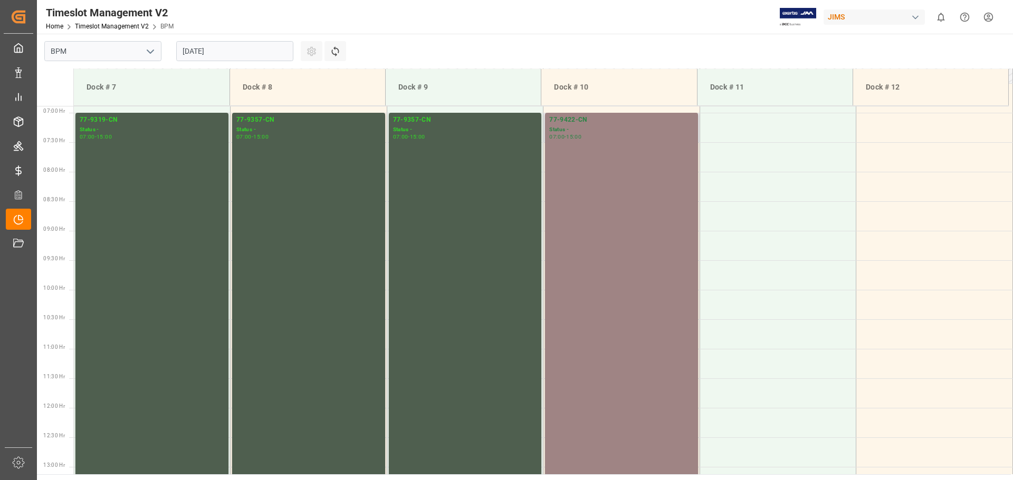
click at [622, 182] on div "77-9422-CN Status - 07:00 - 15:00" at bounding box center [621, 348] width 144 height 467
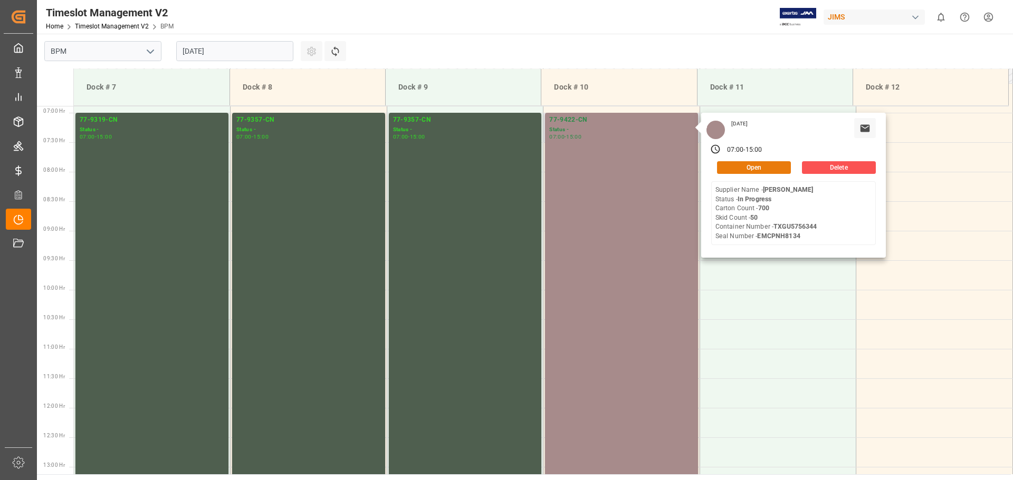
click at [730, 166] on button "Open" at bounding box center [754, 167] width 74 height 13
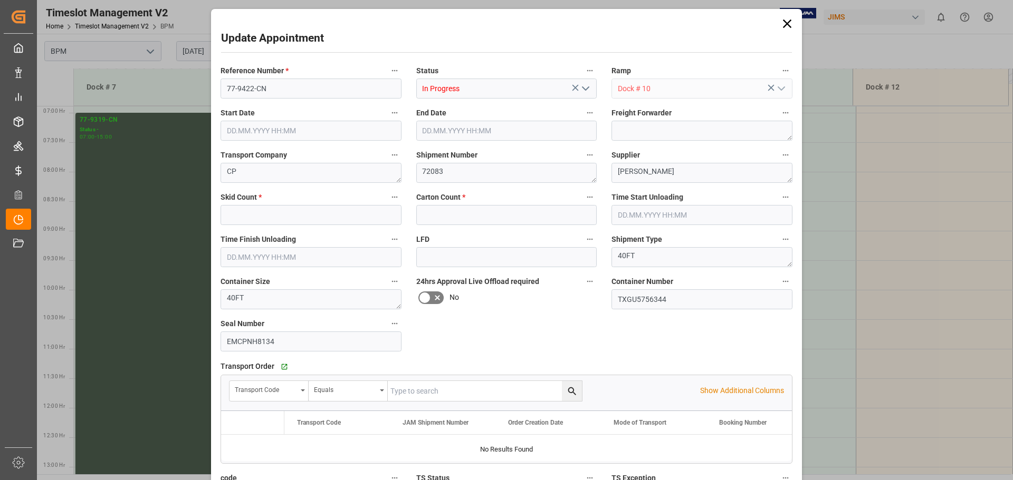
type input "50"
type input "700"
type input "[DATE] 07:00"
type input "[DATE] 15:00"
type input "[DATE] 07:30"
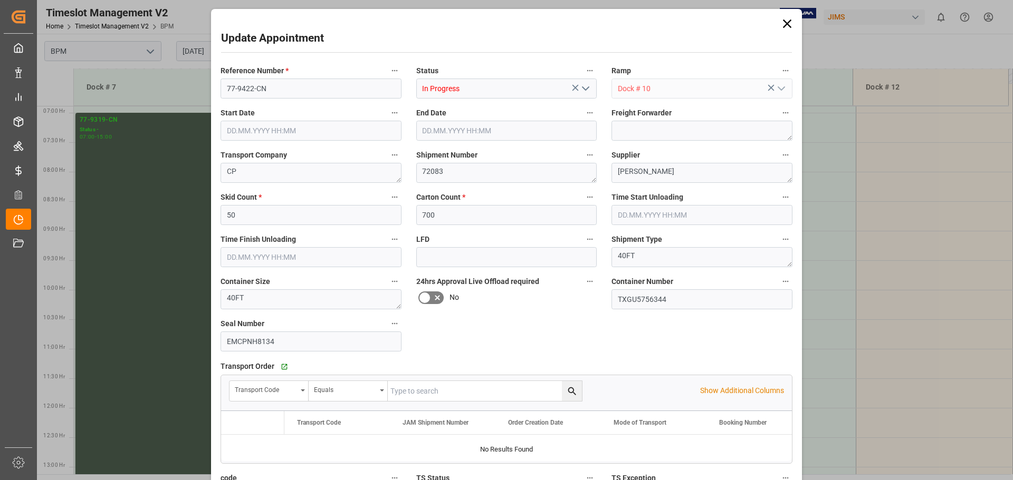
type input "[DATE] 15:00"
type input "[DATE] 20:25"
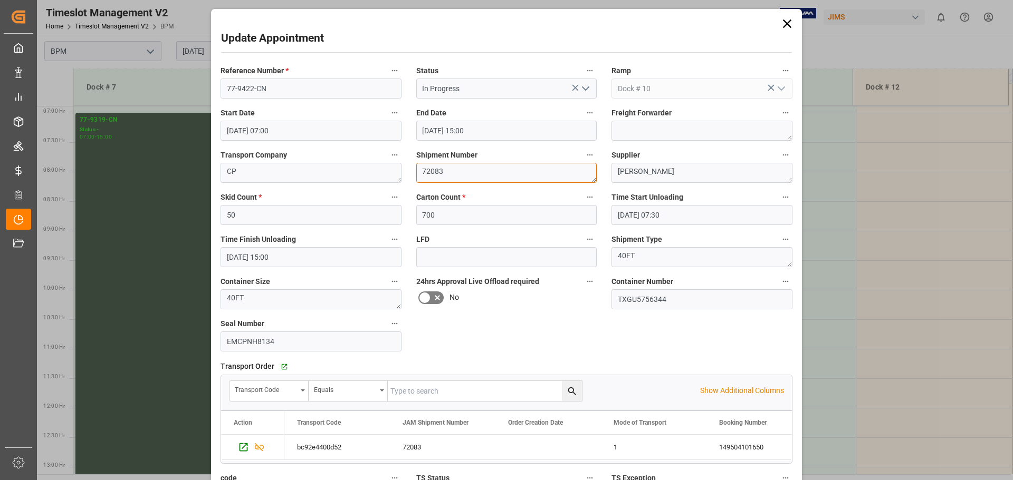
drag, startPoint x: 492, startPoint y: 175, endPoint x: 355, endPoint y: 182, distance: 136.8
click at [355, 182] on div "Reference Number * 77-9422-CN Status In Progress Ramp Dock # 10 Start Date [DAT…" at bounding box center [506, 306] width 586 height 492
type textarea "72081"
click at [585, 89] on polyline "open menu" at bounding box center [585, 88] width 6 height 3
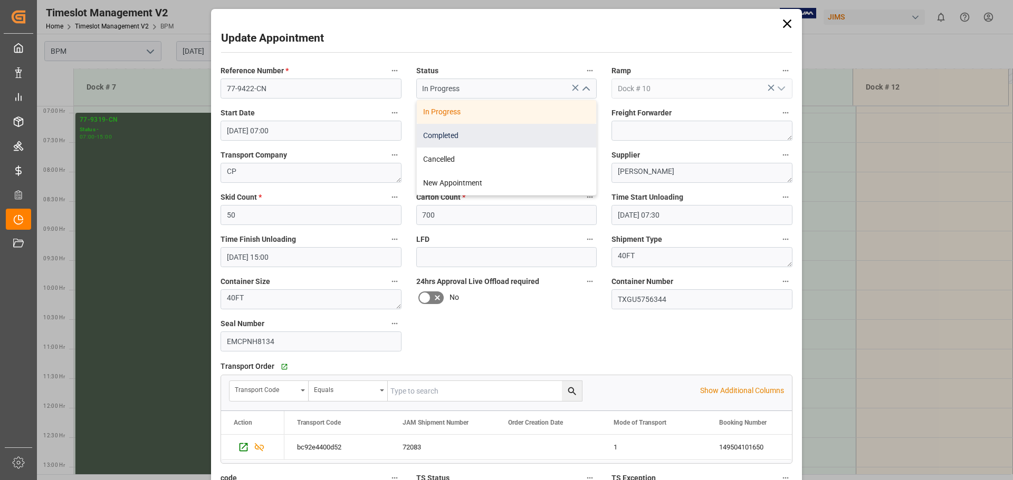
click at [469, 133] on div "Completed" at bounding box center [507, 136] width 180 height 24
type input "Completed"
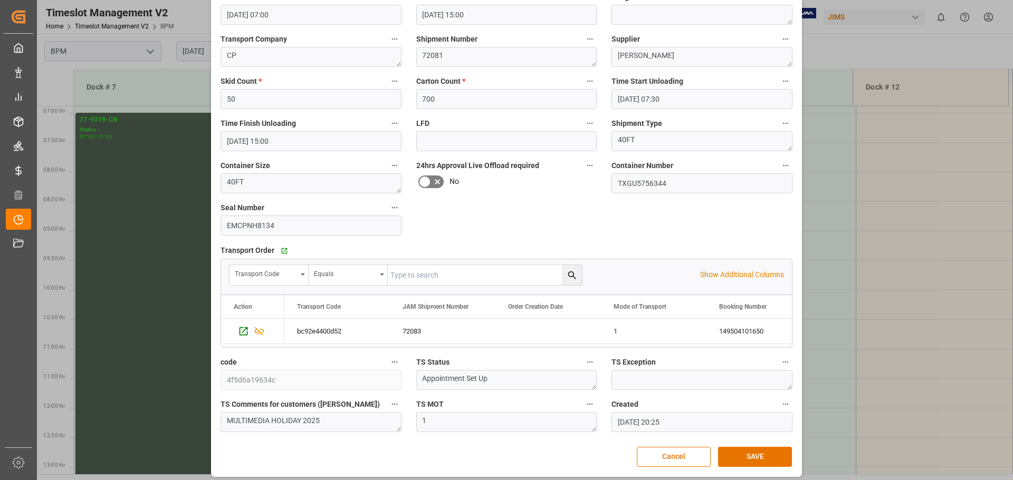
scroll to position [122, 0]
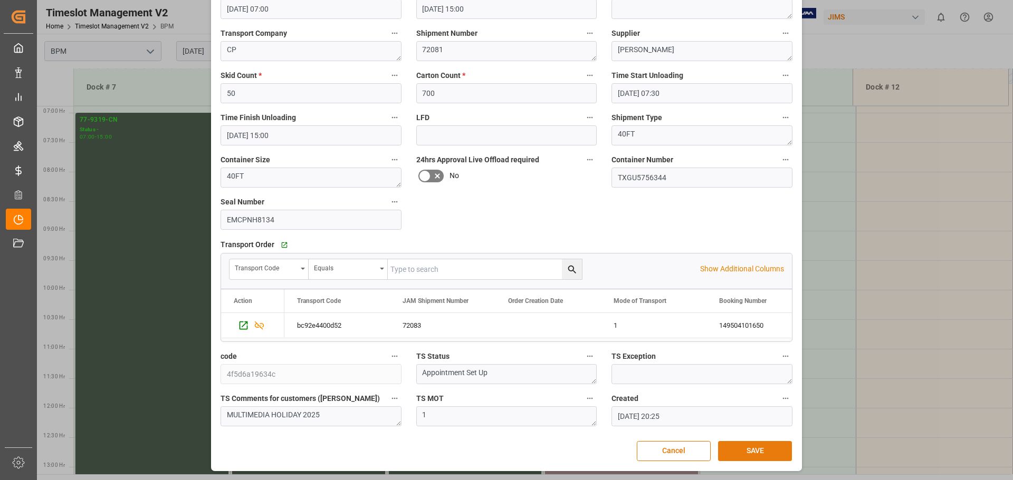
click at [747, 458] on button "SAVE" at bounding box center [755, 451] width 74 height 20
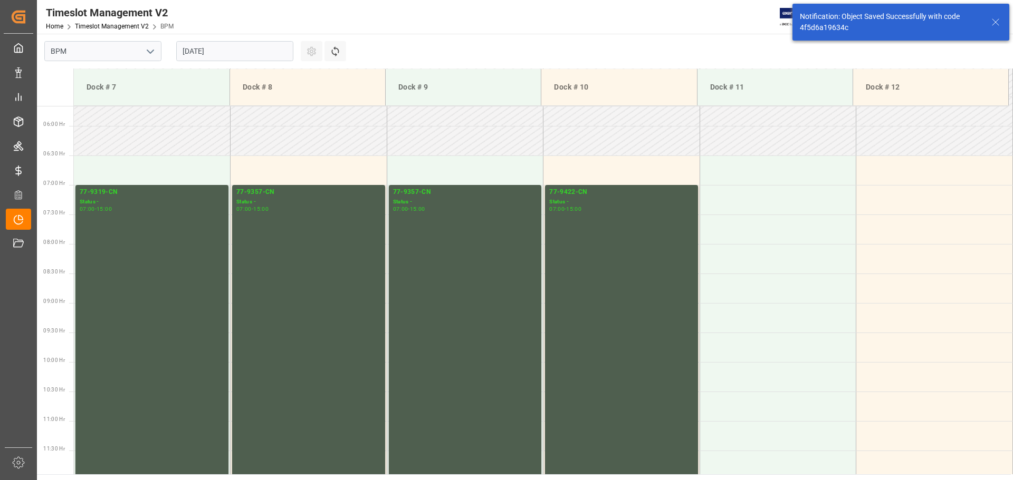
scroll to position [348, 0]
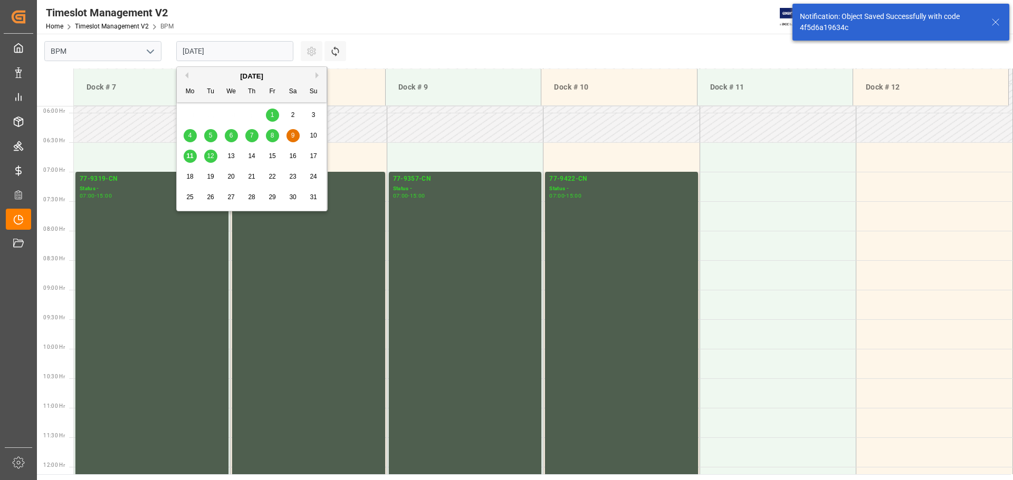
click at [229, 52] on input "[DATE]" at bounding box center [234, 51] width 117 height 20
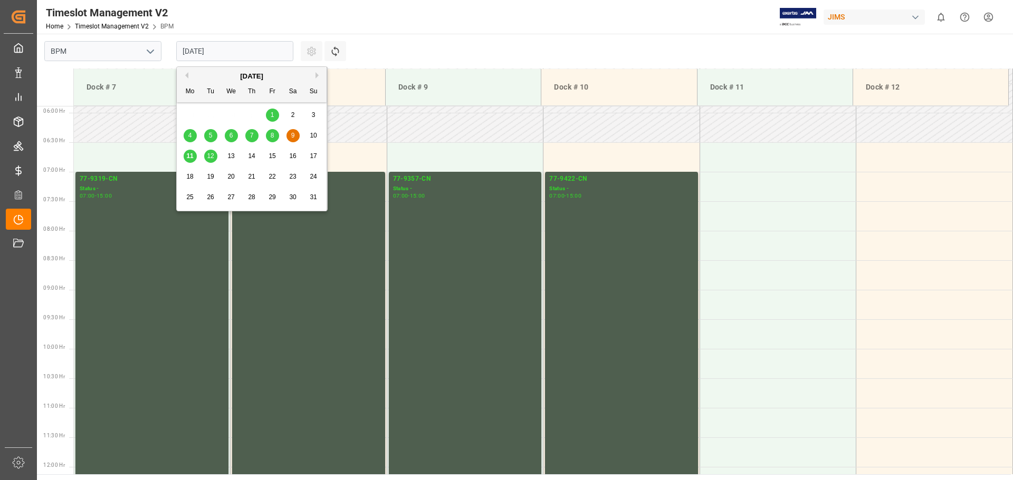
click at [187, 157] on span "11" at bounding box center [189, 155] width 7 height 7
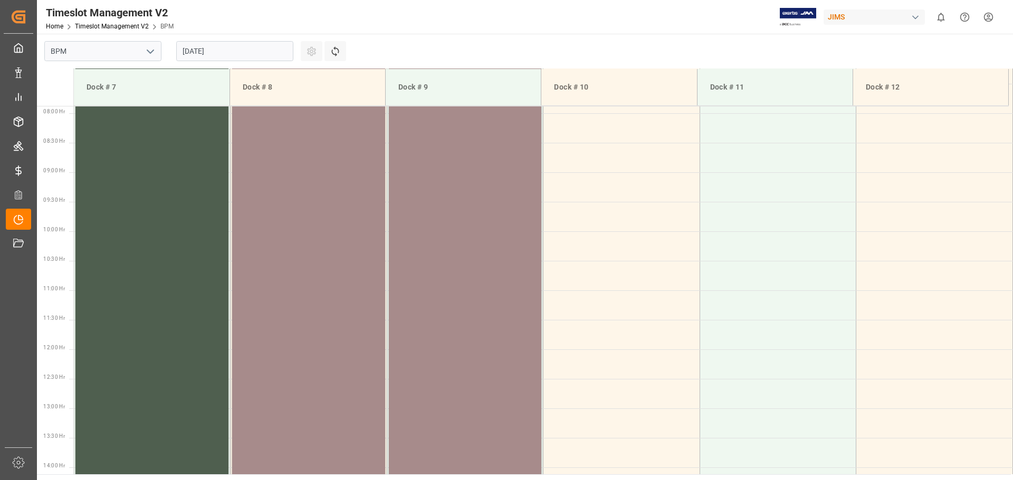
scroll to position [466, 0]
click at [304, 184] on div "77-9317-CN Status - 07:00 - 15:00" at bounding box center [308, 289] width 144 height 467
click at [340, 47] on button "Refresh Time Slots" at bounding box center [335, 51] width 22 height 20
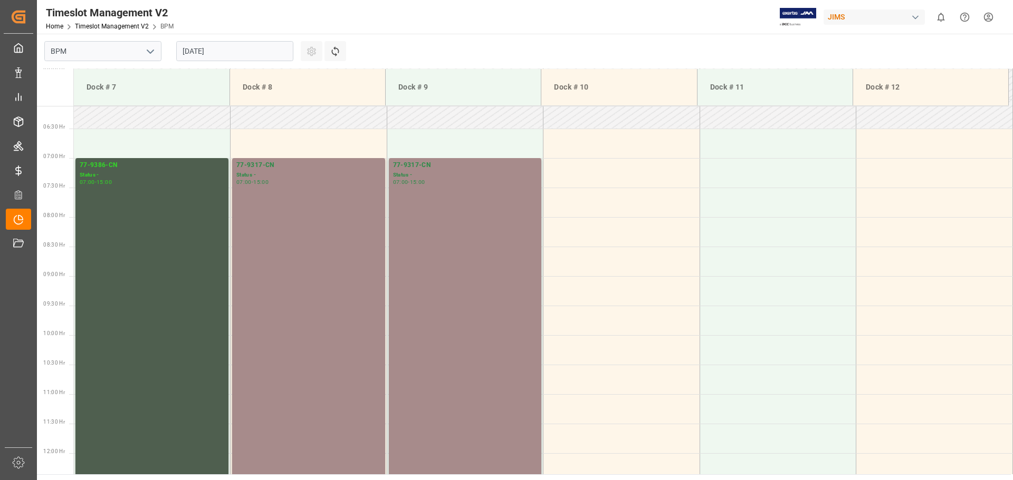
scroll to position [360, 0]
click at [232, 47] on input "[DATE]" at bounding box center [234, 51] width 117 height 20
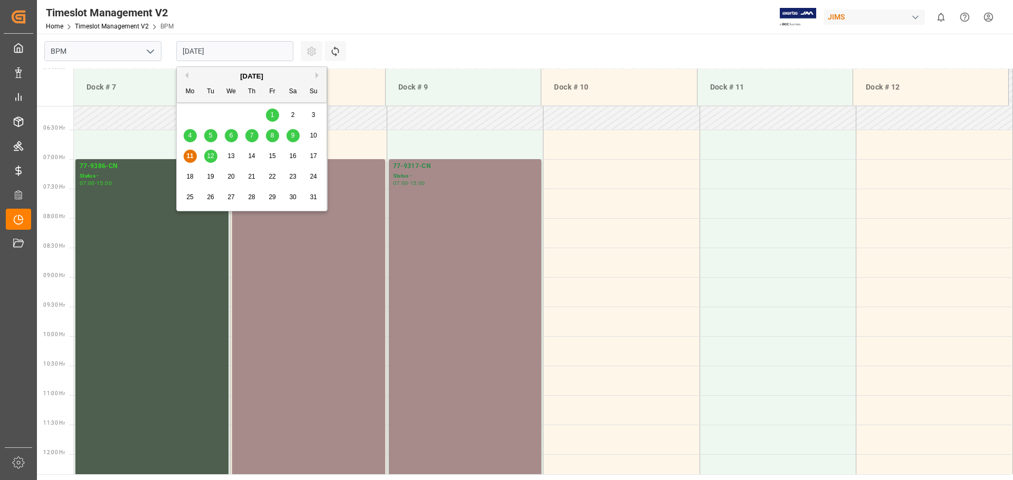
click at [297, 136] on div "9" at bounding box center [292, 136] width 13 height 13
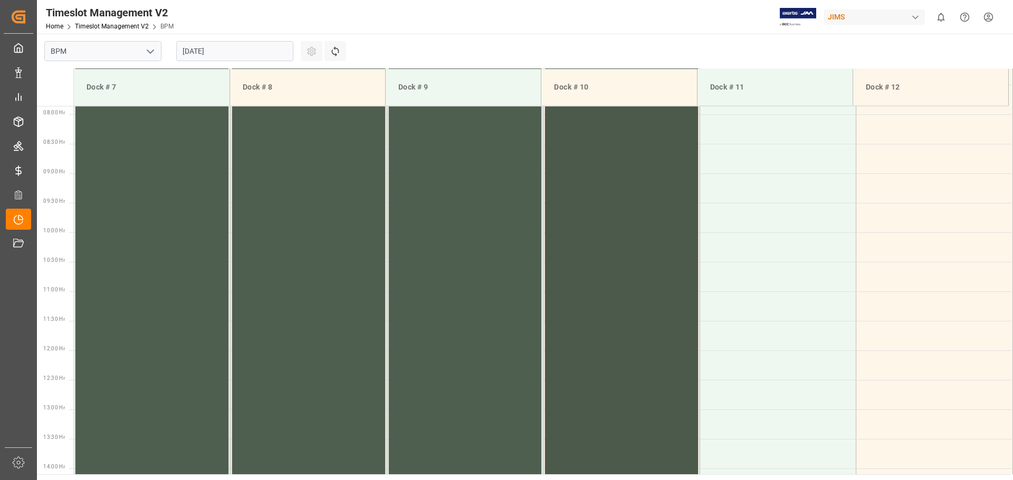
scroll to position [466, 0]
click at [594, 244] on div "77-9422-CN Status - 07:00 - 15:00" at bounding box center [621, 289] width 144 height 467
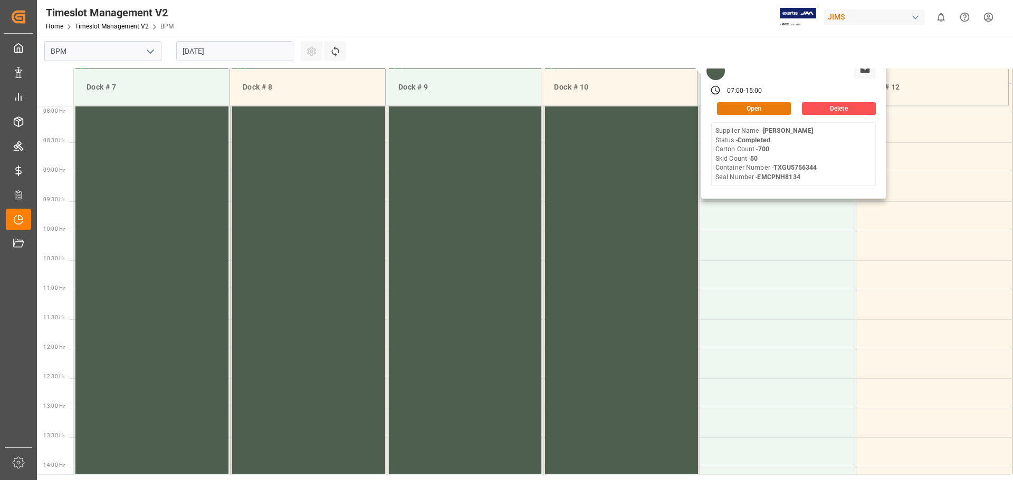
click at [753, 105] on button "Open" at bounding box center [754, 108] width 74 height 13
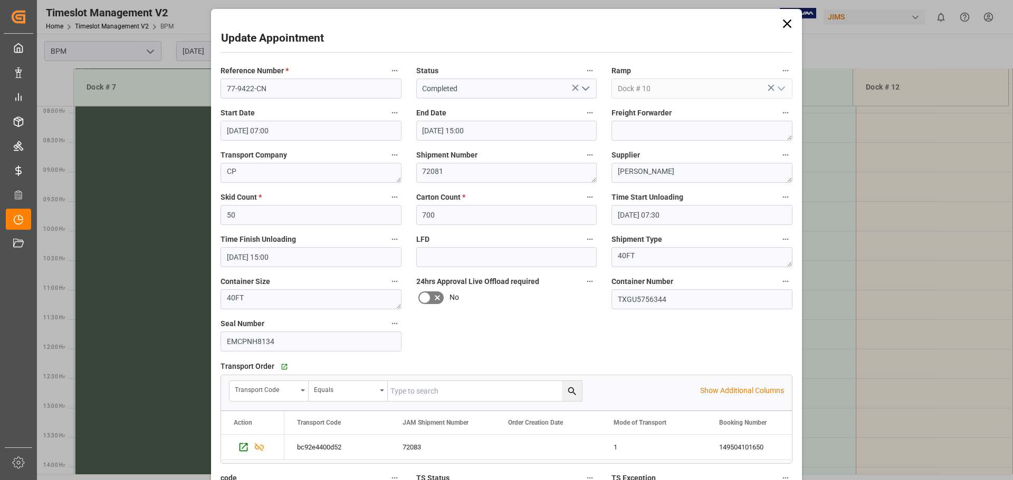
click at [786, 23] on icon at bounding box center [787, 24] width 8 height 8
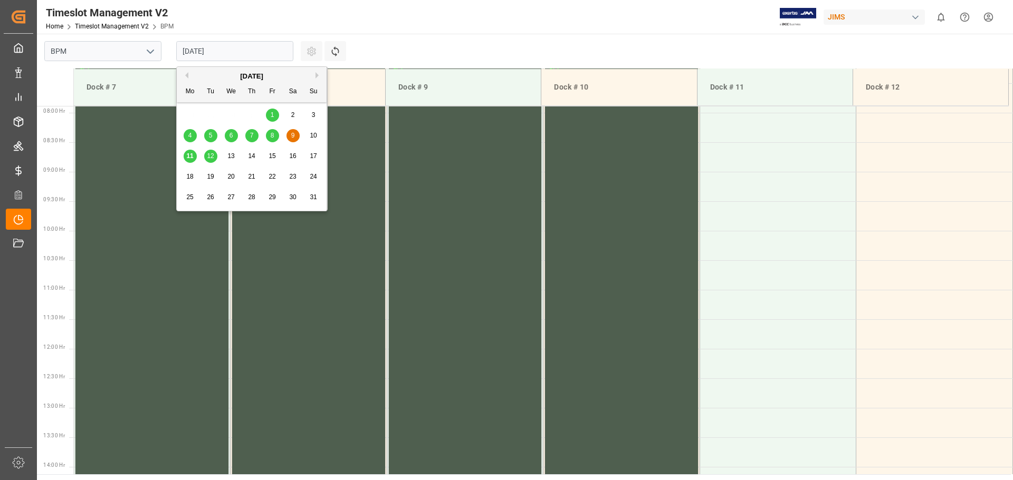
click at [229, 55] on input "[DATE]" at bounding box center [234, 51] width 117 height 20
click at [190, 155] on span "11" at bounding box center [189, 155] width 7 height 7
